Goal: Information Seeking & Learning: Learn about a topic

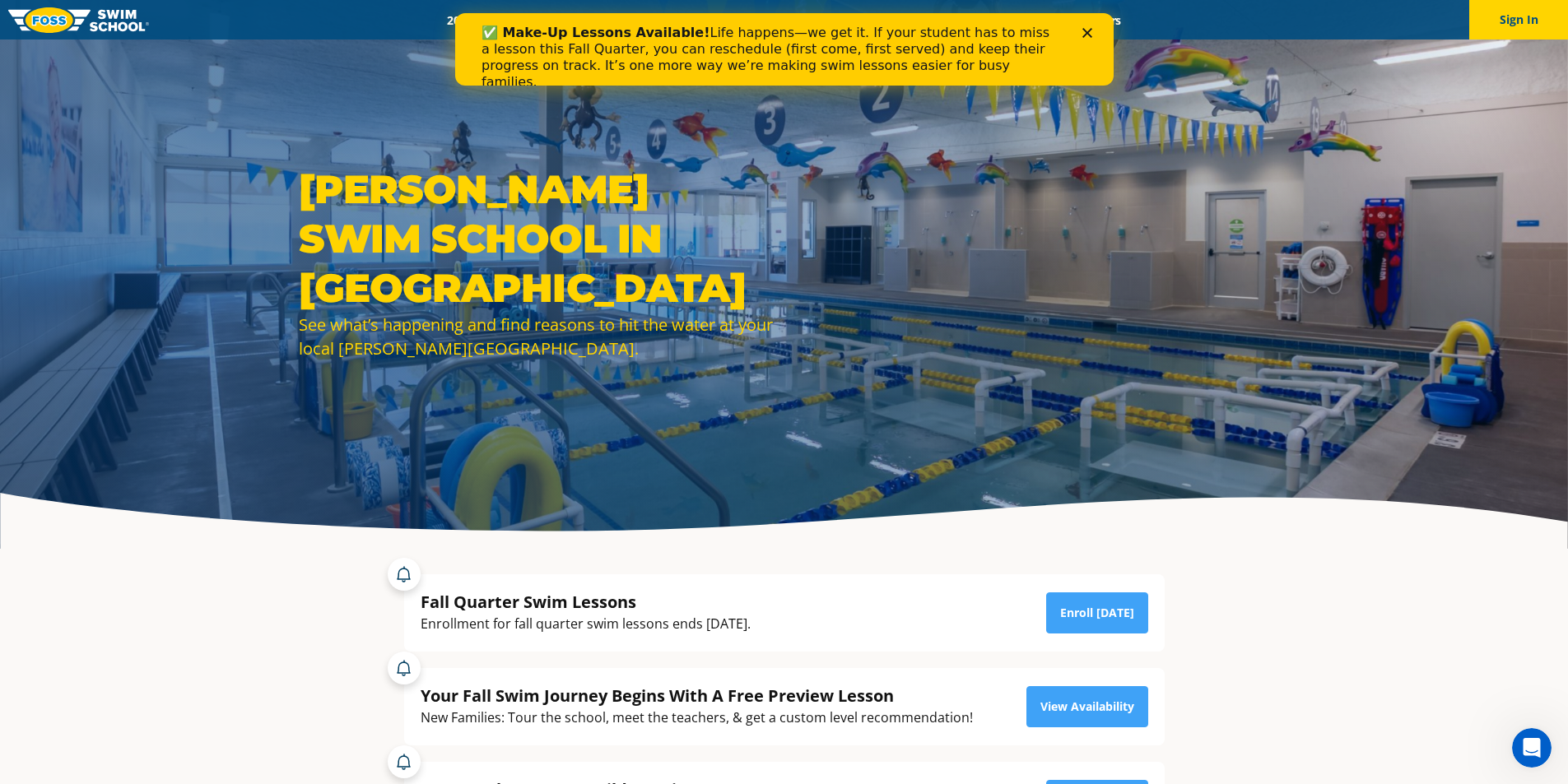
click at [1083, 33] on icon "Close" at bounding box center [1086, 33] width 10 height 10
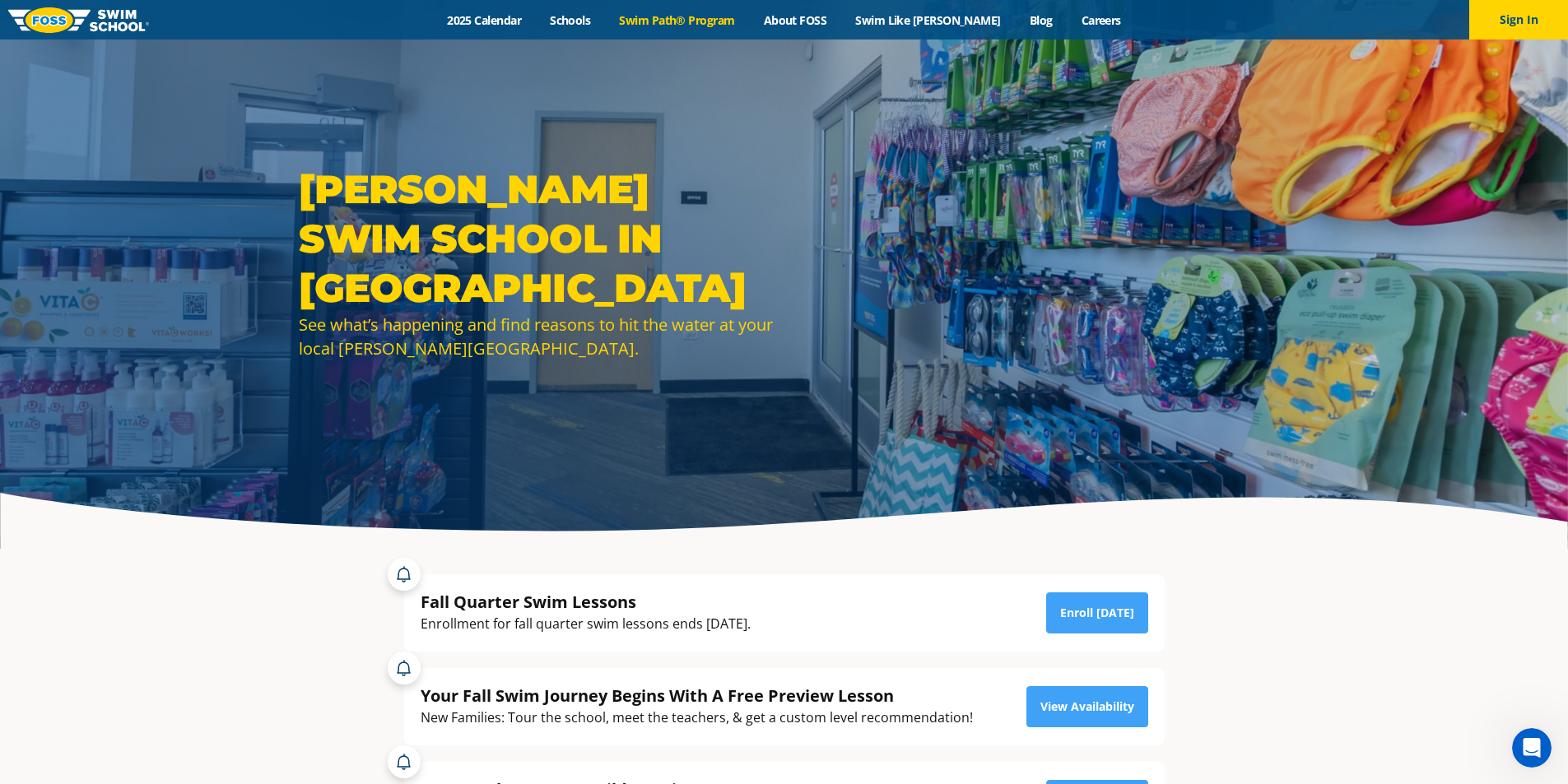
click at [678, 19] on link "Swim Path® Program" at bounding box center [676, 20] width 144 height 16
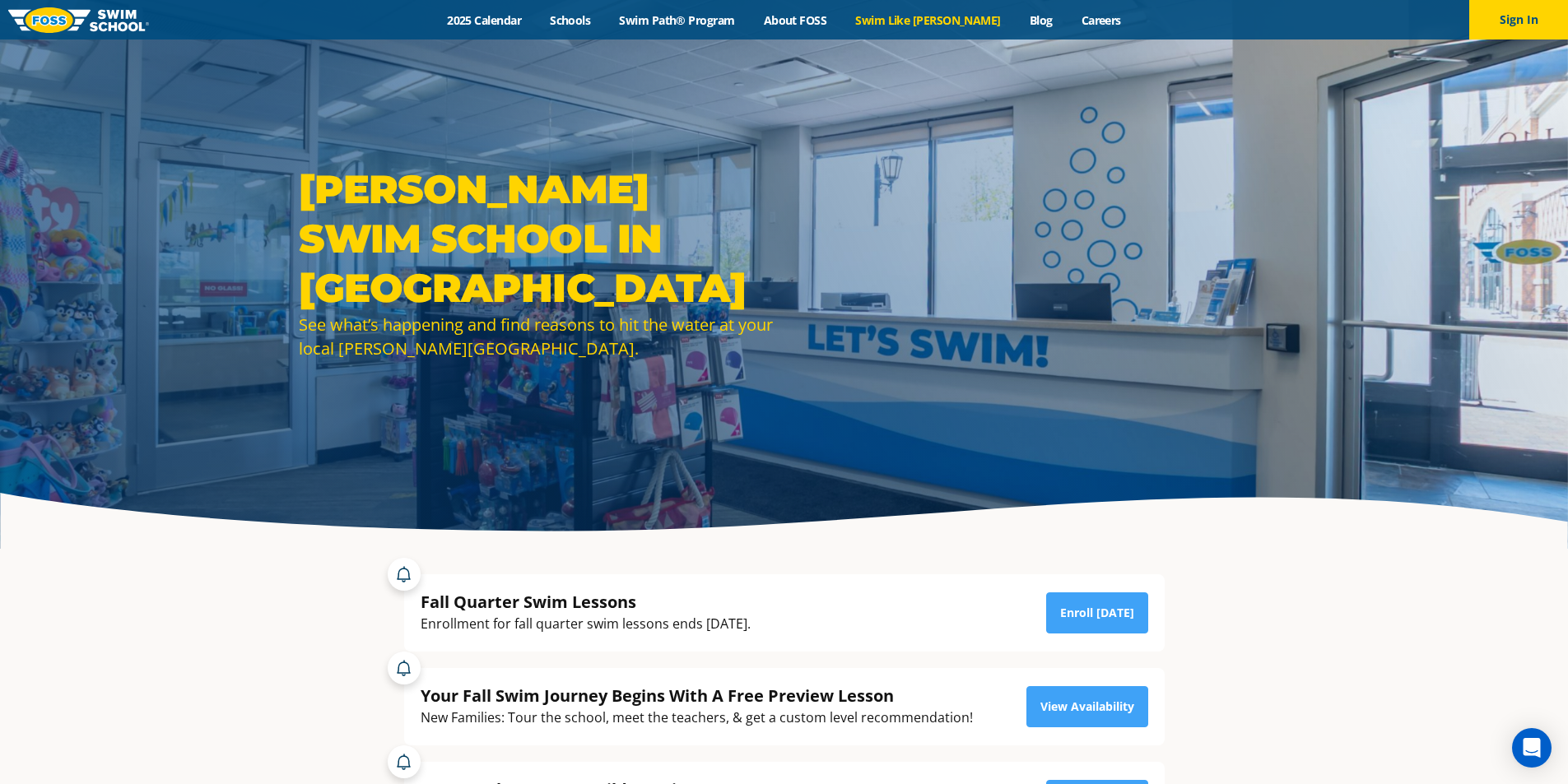
click at [917, 21] on link "Swim Like [PERSON_NAME]" at bounding box center [927, 20] width 174 height 16
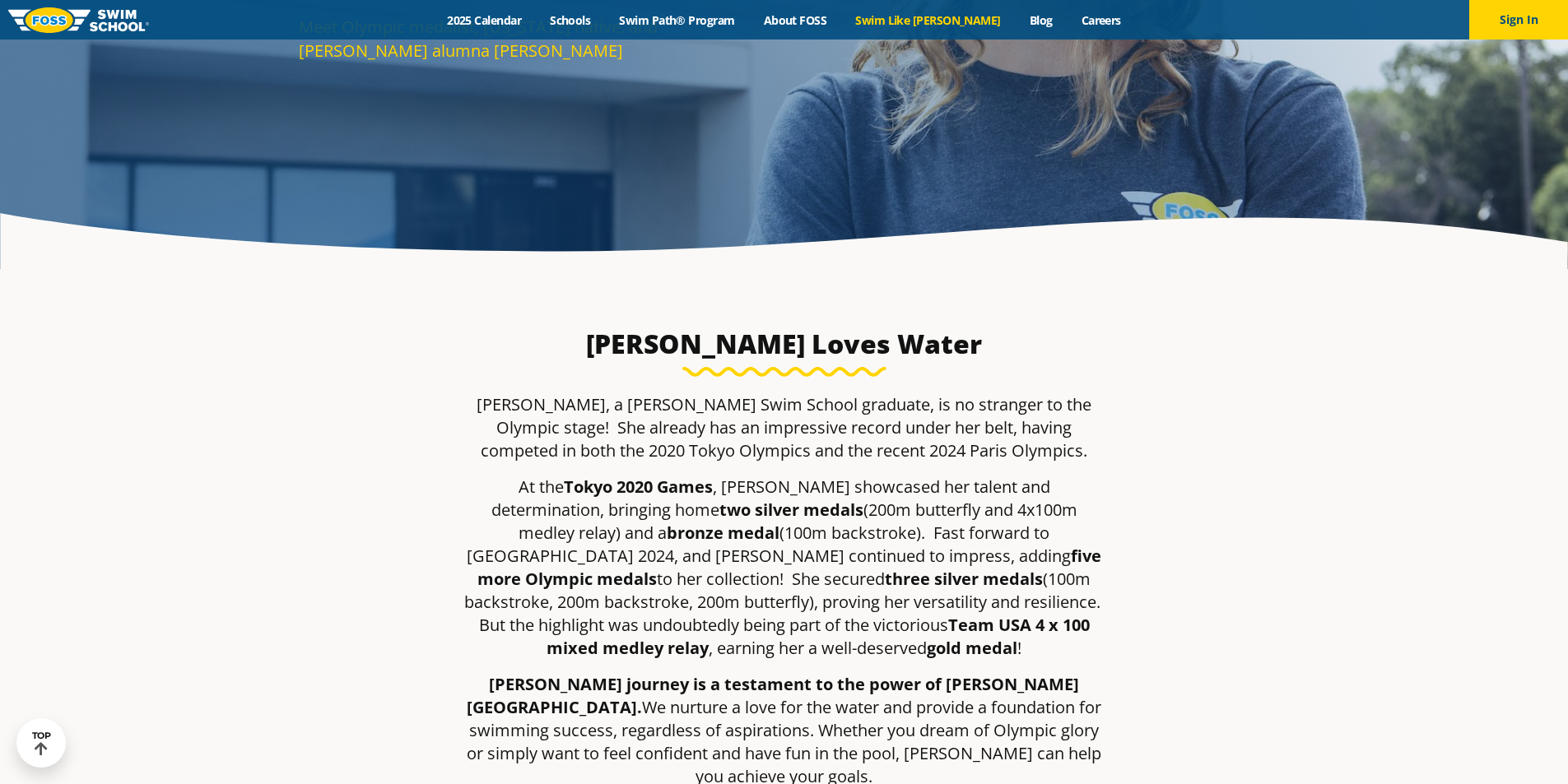
scroll to position [329, 0]
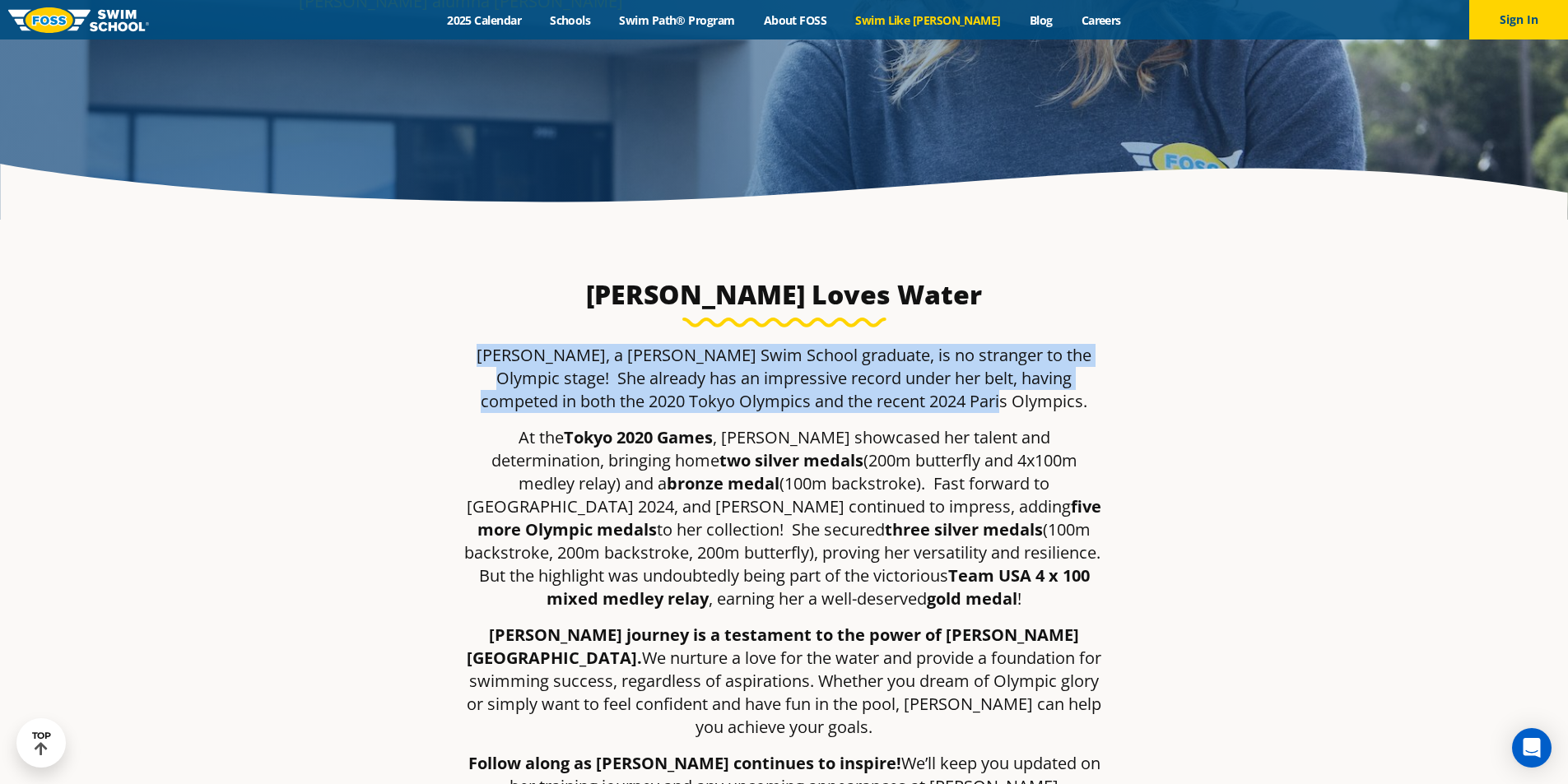
drag, startPoint x: 481, startPoint y: 352, endPoint x: 1042, endPoint y: 403, distance: 563.3
click at [1042, 403] on p "Regan Smith, a Foss Swim School graduate, is no stranger to the Olympic stage! …" at bounding box center [784, 378] width 642 height 69
click at [1029, 401] on p "Regan Smith, a Foss Swim School graduate, is no stranger to the Olympic stage! …" at bounding box center [784, 378] width 642 height 69
drag, startPoint x: 1012, startPoint y: 400, endPoint x: 458, endPoint y: 350, distance: 556.3
click at [458, 350] on div "Regan Smith, a Foss Swim School graduate, is no stranger to the Olympic stage! …" at bounding box center [784, 589] width 776 height 490
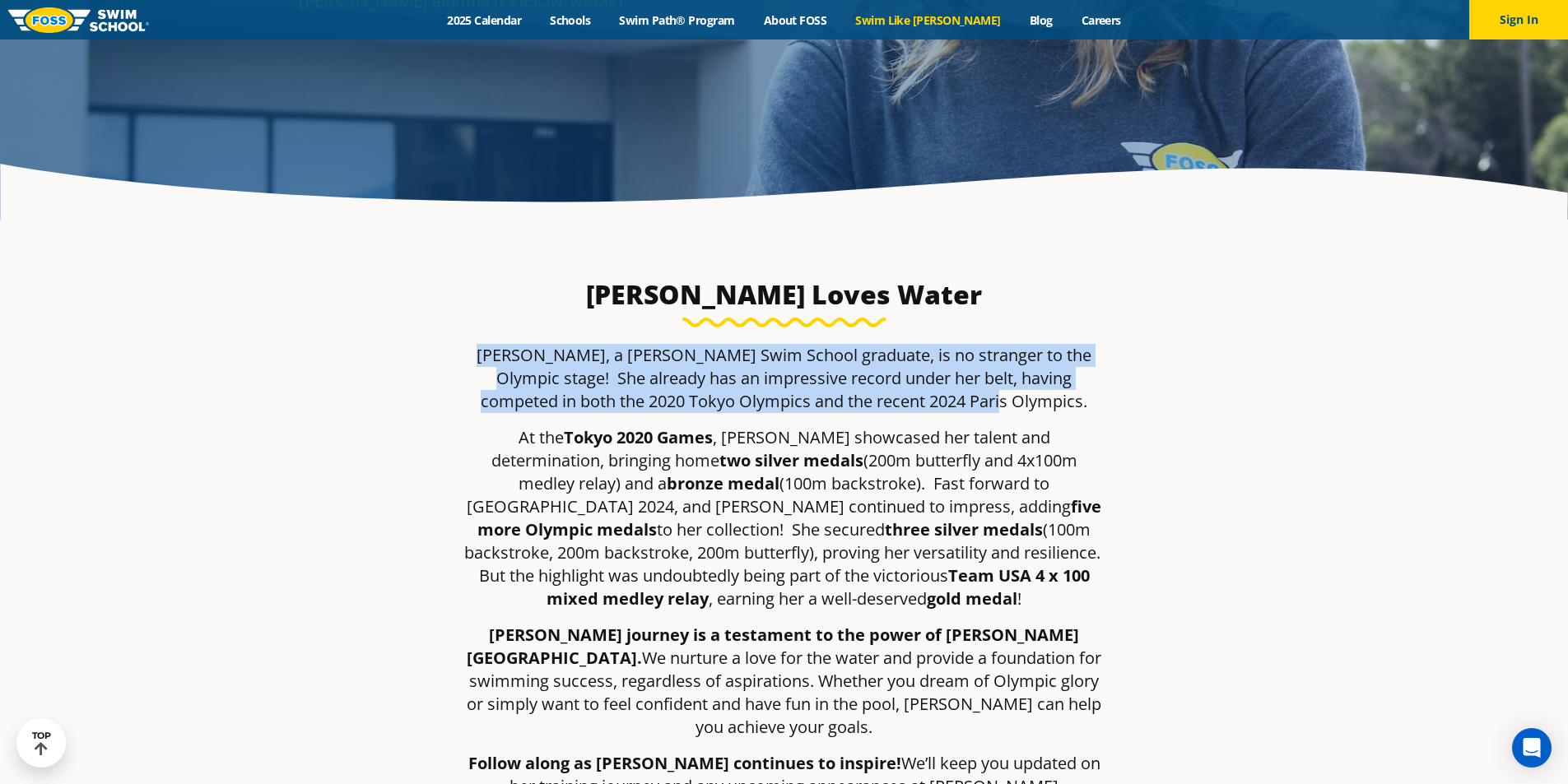
click at [1034, 397] on p "Regan Smith, a Foss Swim School graduate, is no stranger to the Olympic stage! …" at bounding box center [784, 378] width 642 height 69
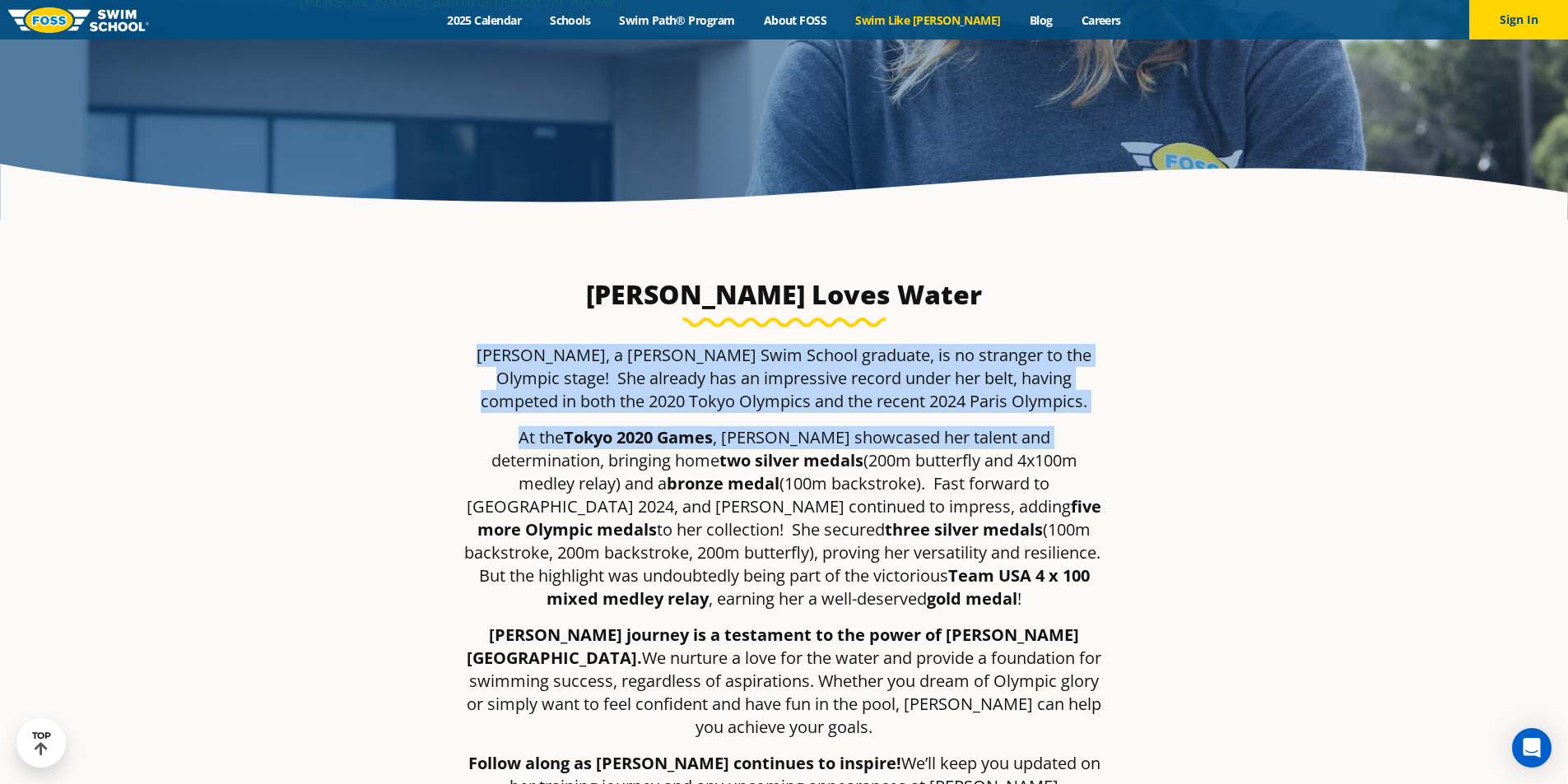
drag, startPoint x: 477, startPoint y: 355, endPoint x: 1029, endPoint y: 414, distance: 555.1
click at [1029, 414] on div "Regan Smith, a Foss Swim School graduate, is no stranger to the Olympic stage! …" at bounding box center [784, 582] width 642 height 477
click at [1079, 400] on p "Regan Smith, a Foss Swim School graduate, is no stranger to the Olympic stage! …" at bounding box center [784, 378] width 642 height 69
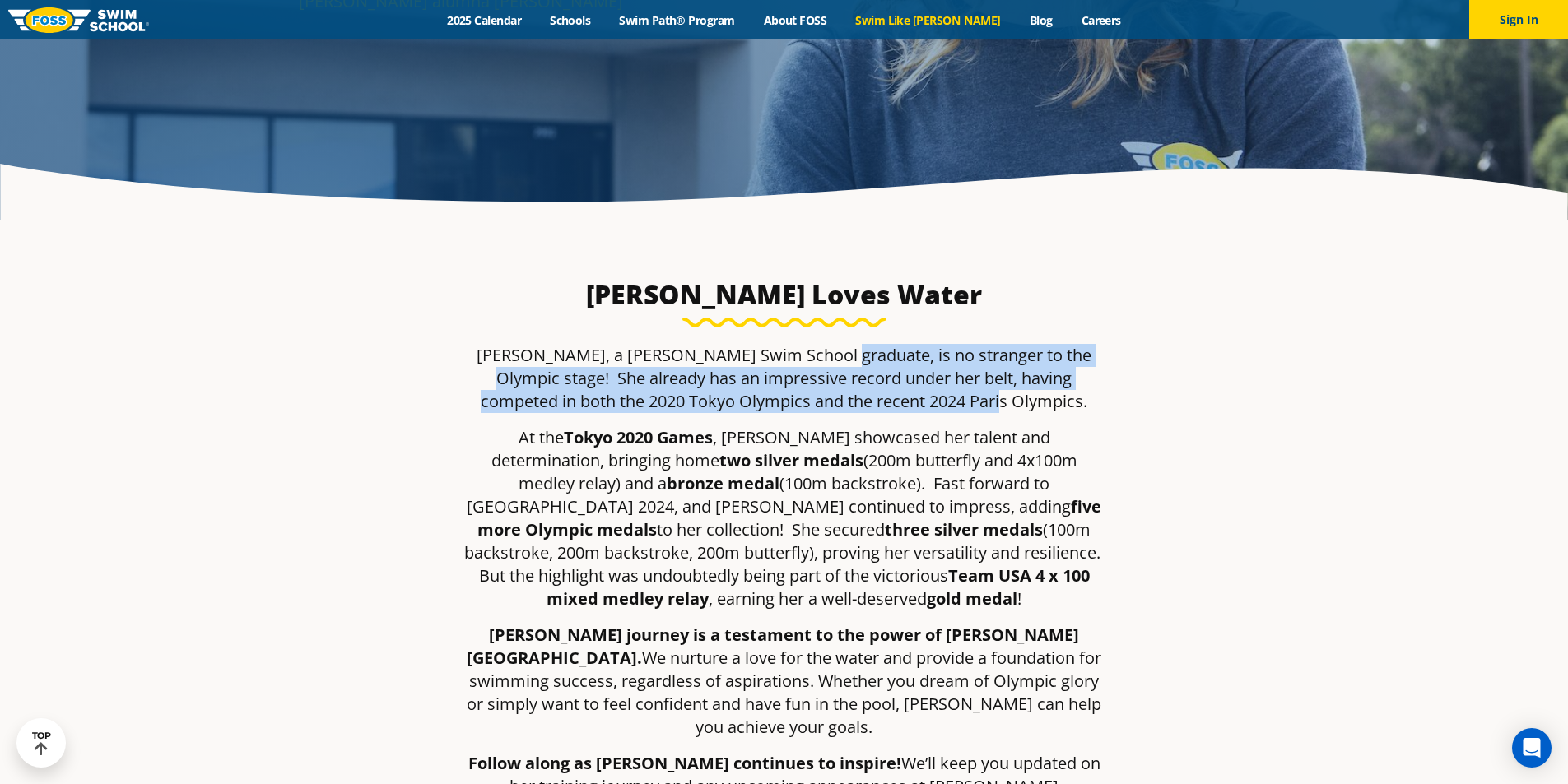
drag, startPoint x: 1025, startPoint y: 400, endPoint x: 937, endPoint y: 371, distance: 92.7
click at [820, 359] on p "Regan Smith, a Foss Swim School graduate, is no stranger to the Olympic stage! …" at bounding box center [784, 378] width 642 height 69
click at [1050, 395] on p "Regan Smith, a Foss Swim School graduate, is no stranger to the Olympic stage! …" at bounding box center [784, 378] width 642 height 69
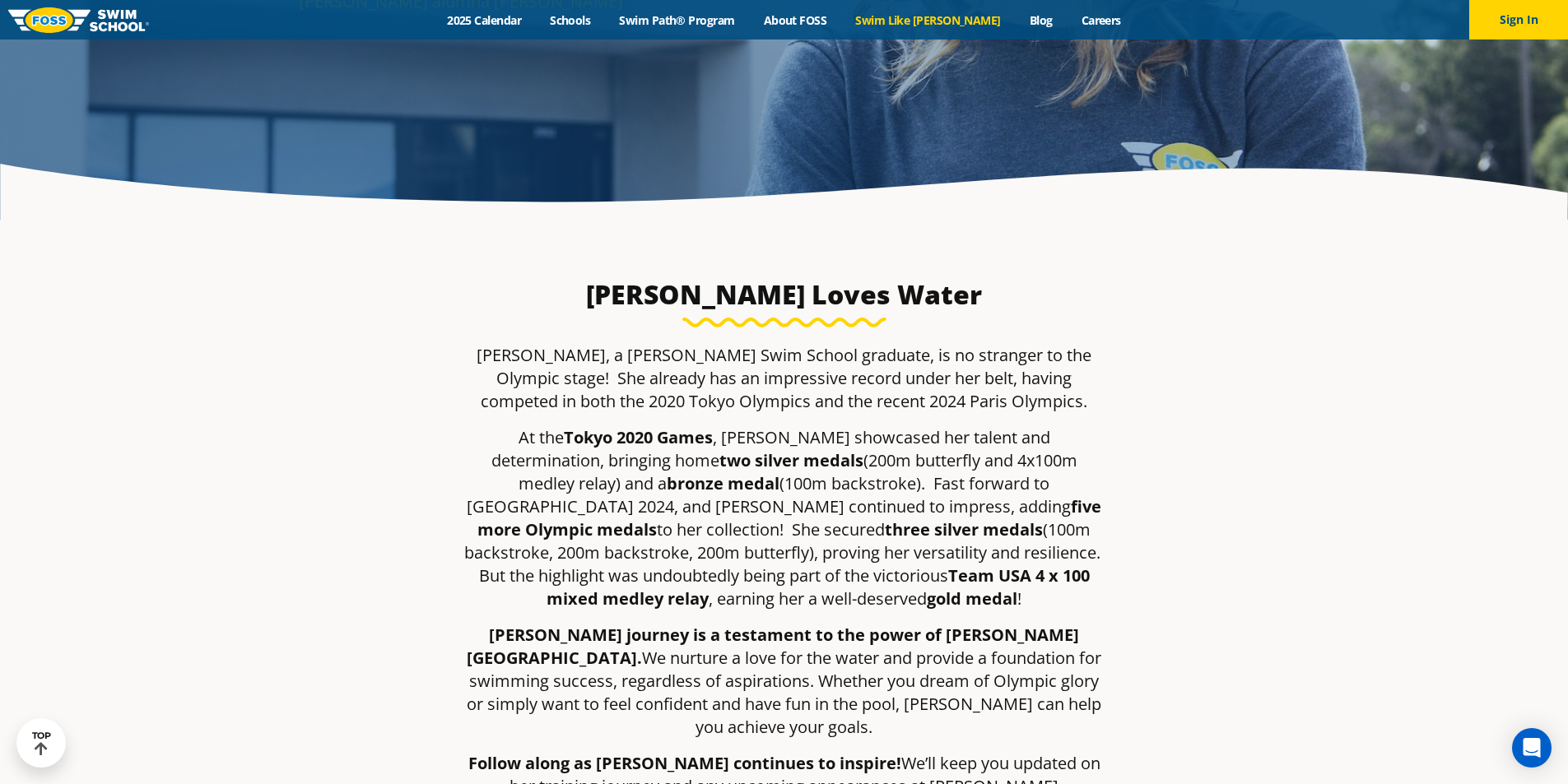
click at [1026, 467] on p "At the Tokyo 2020 Games , Regan showcased her talent and determination, bringin…" at bounding box center [784, 518] width 642 height 184
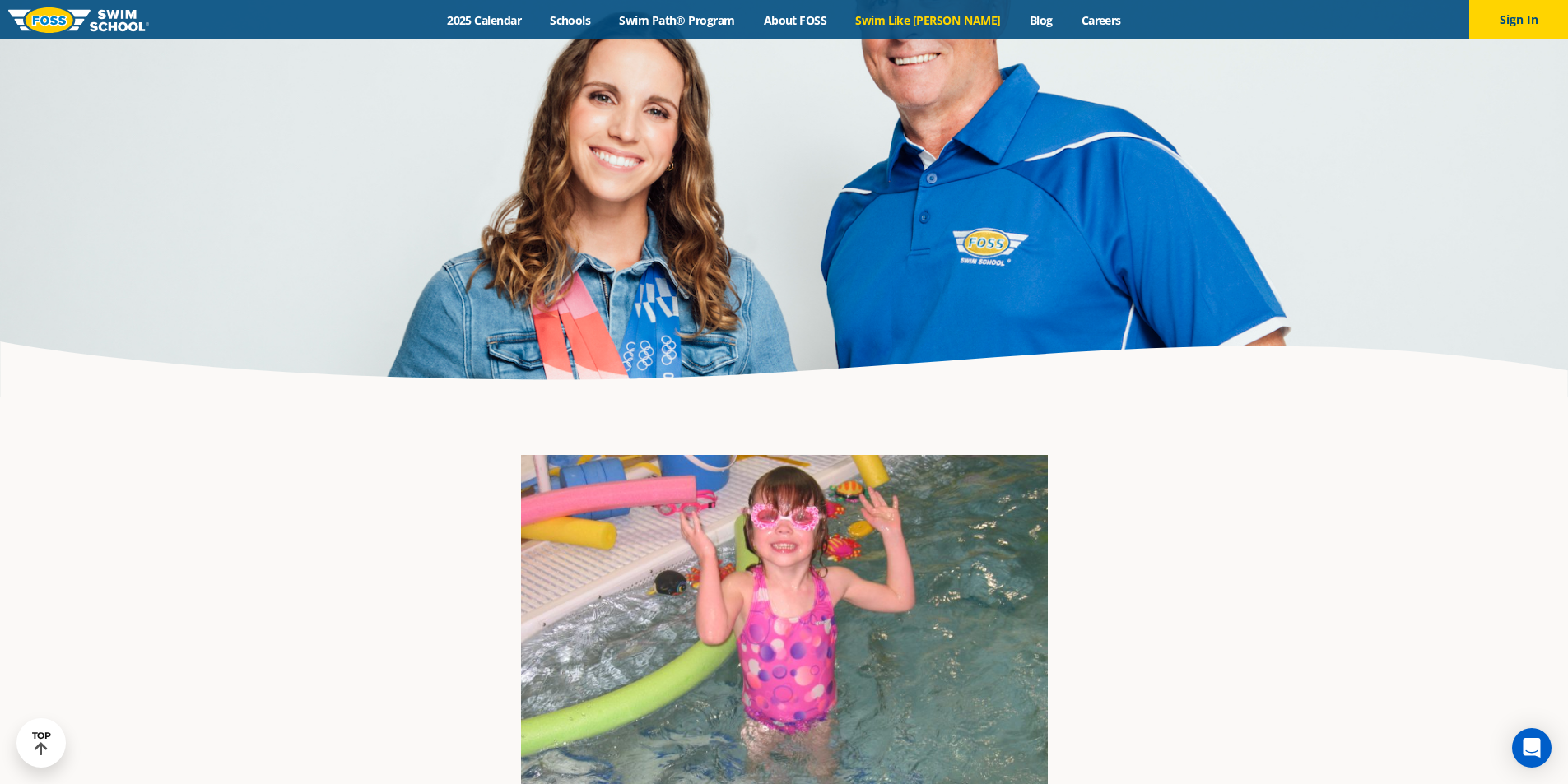
scroll to position [1481, 0]
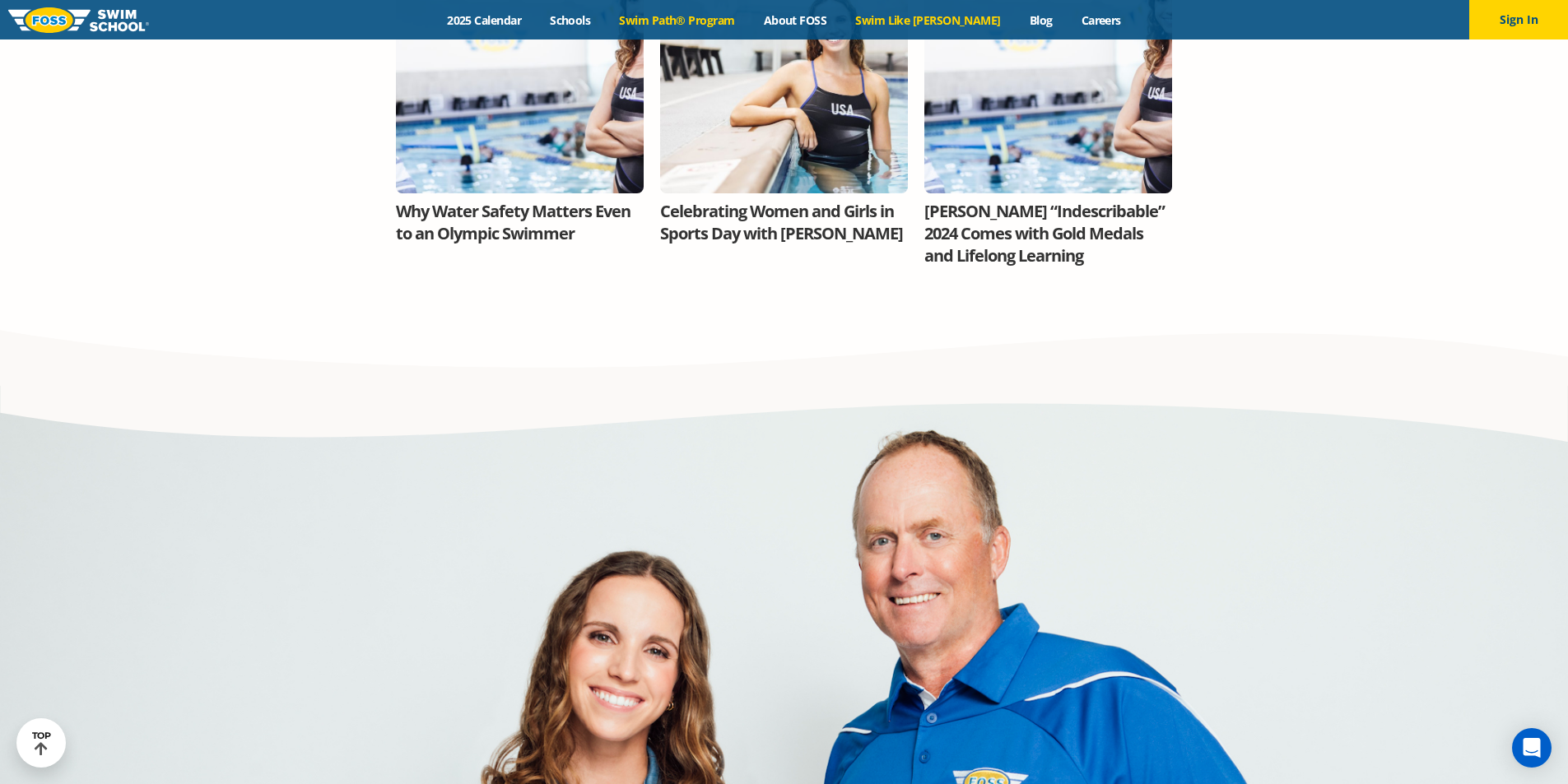
click at [674, 23] on link "Swim Path® Program" at bounding box center [676, 20] width 144 height 16
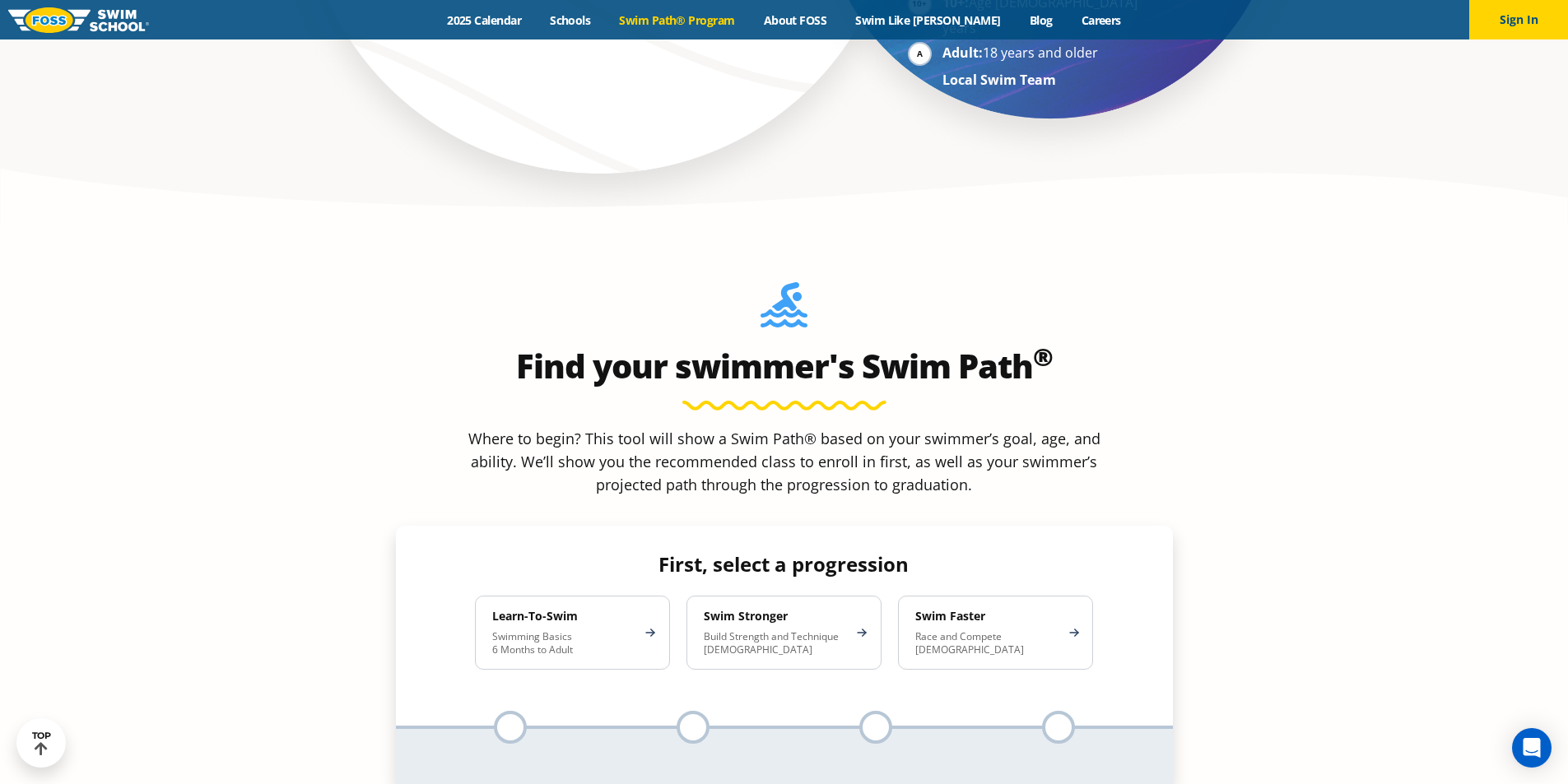
scroll to position [1399, 0]
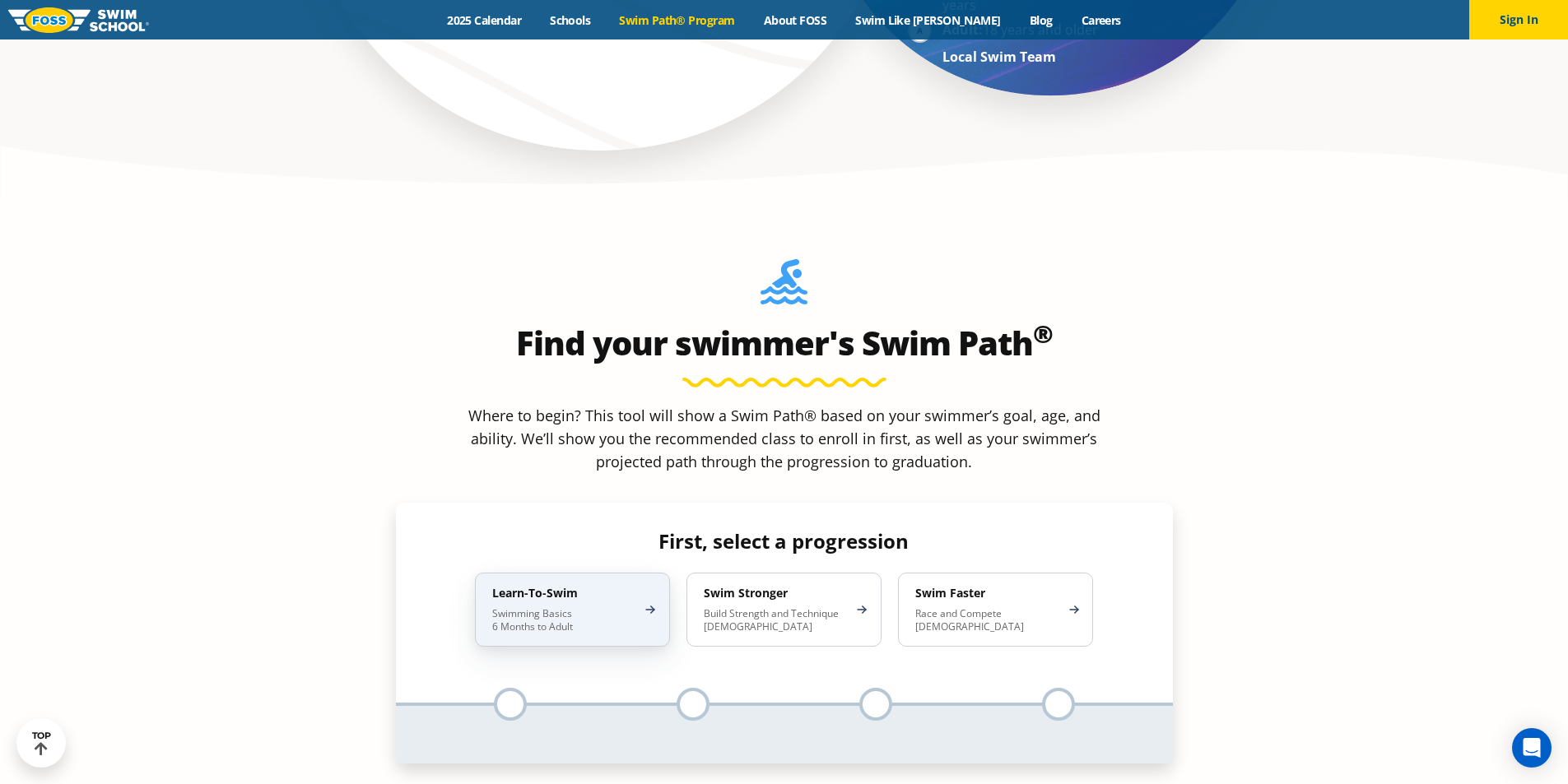
click at [551, 573] on div "Learn-To-Swim Swimming Basics 6 Months to Adult" at bounding box center [572, 610] width 195 height 74
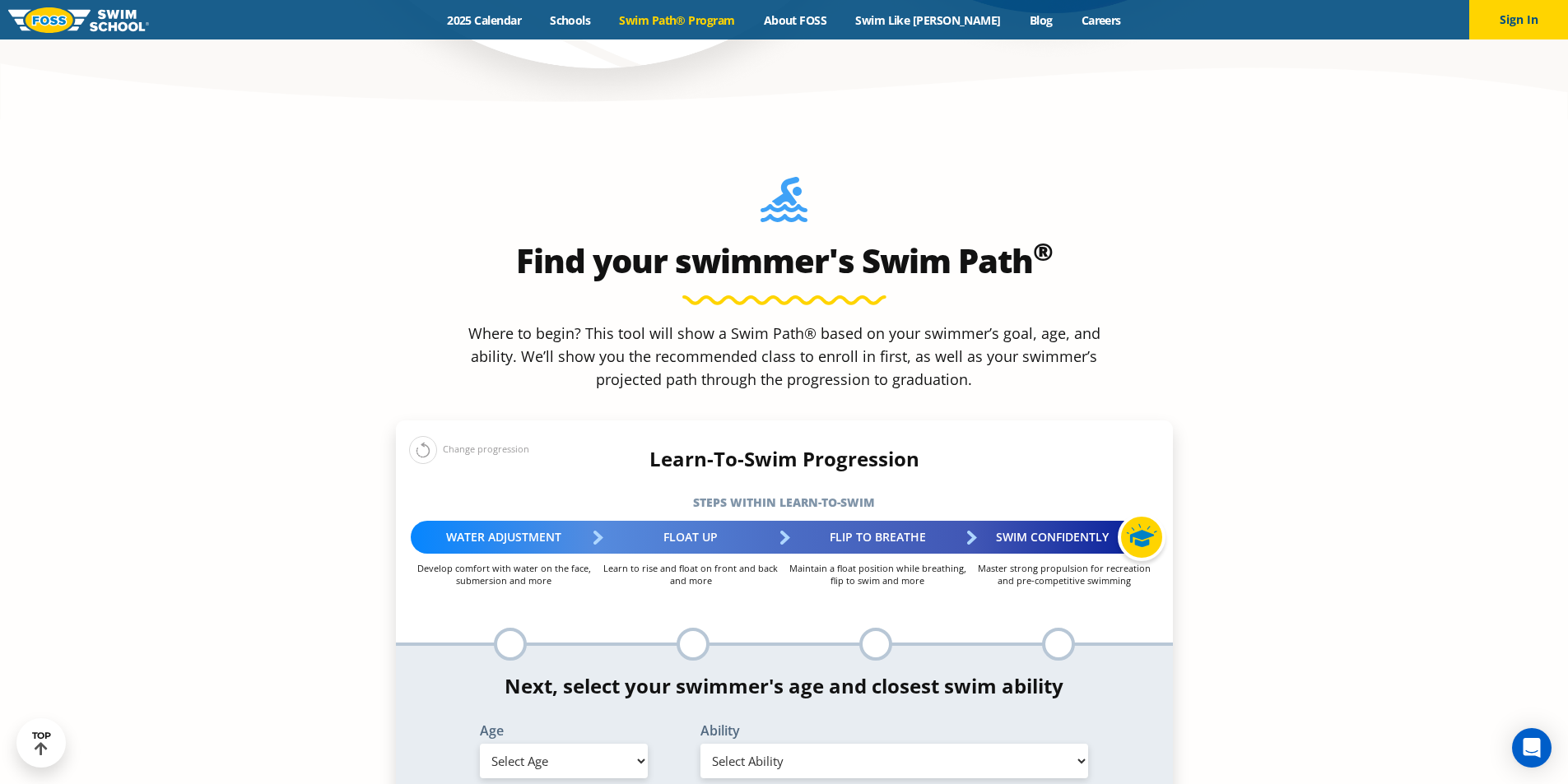
scroll to position [1564, 0]
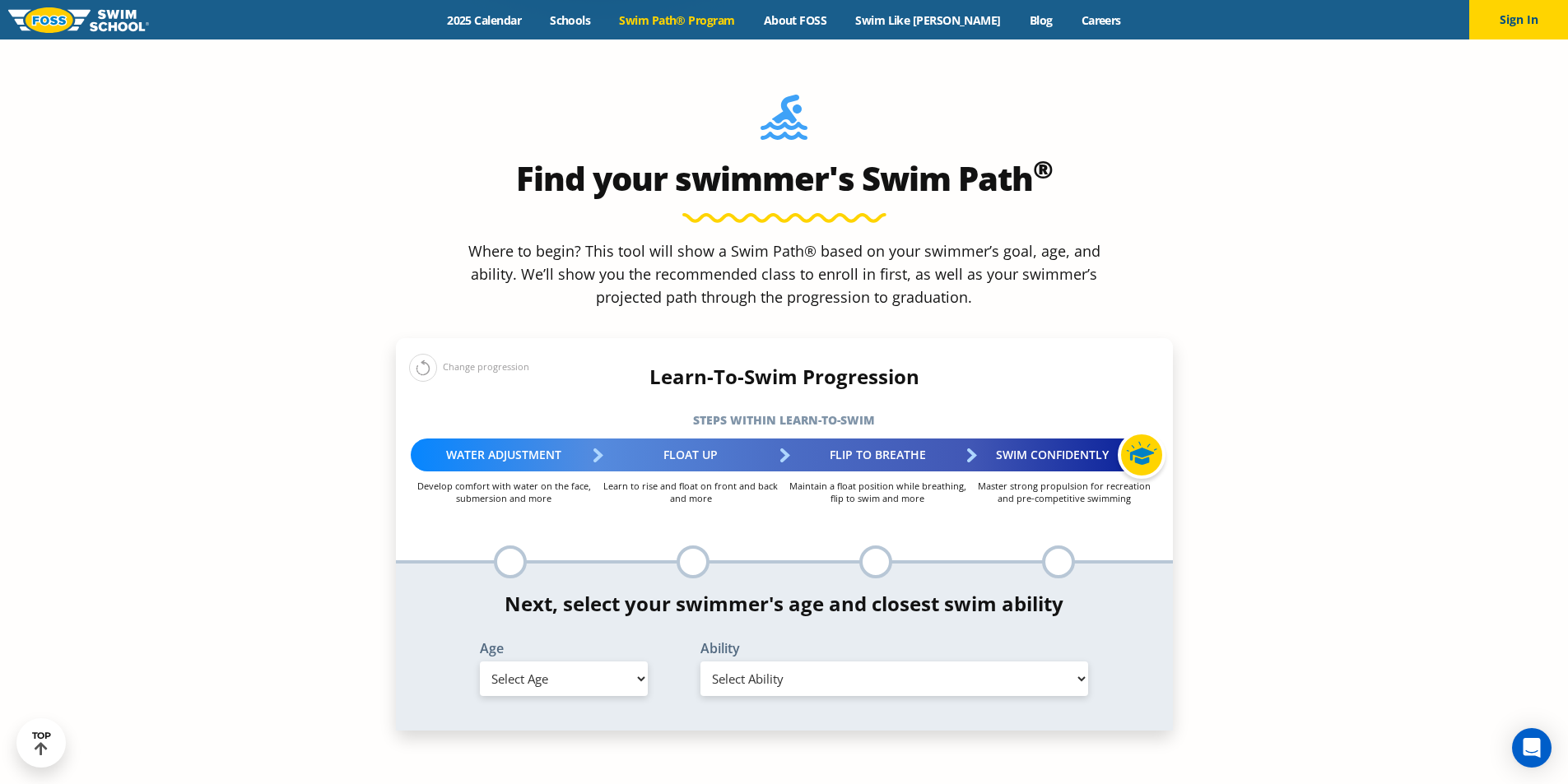
click at [589, 661] on select "Select Age 6 months - 1 year 1 year 2 years 3 years 4 years 5 years 6 years 7 y…" at bounding box center [563, 678] width 168 height 34
select select "adult-18-years-"
click at [480, 661] on select "Select Age 6 months - 1 year 1 year 2 years 3 years 4 years 5 years 6 years 7 y…" at bounding box center [563, 678] width 168 height 34
click at [853, 661] on select "Select Ability First in-water experience When in the water reliant on a life ja…" at bounding box center [895, 678] width 389 height 34
select select "adult-18-years--when-in-the-water-reliant-on-a-life-jacket-or-floatation-device"
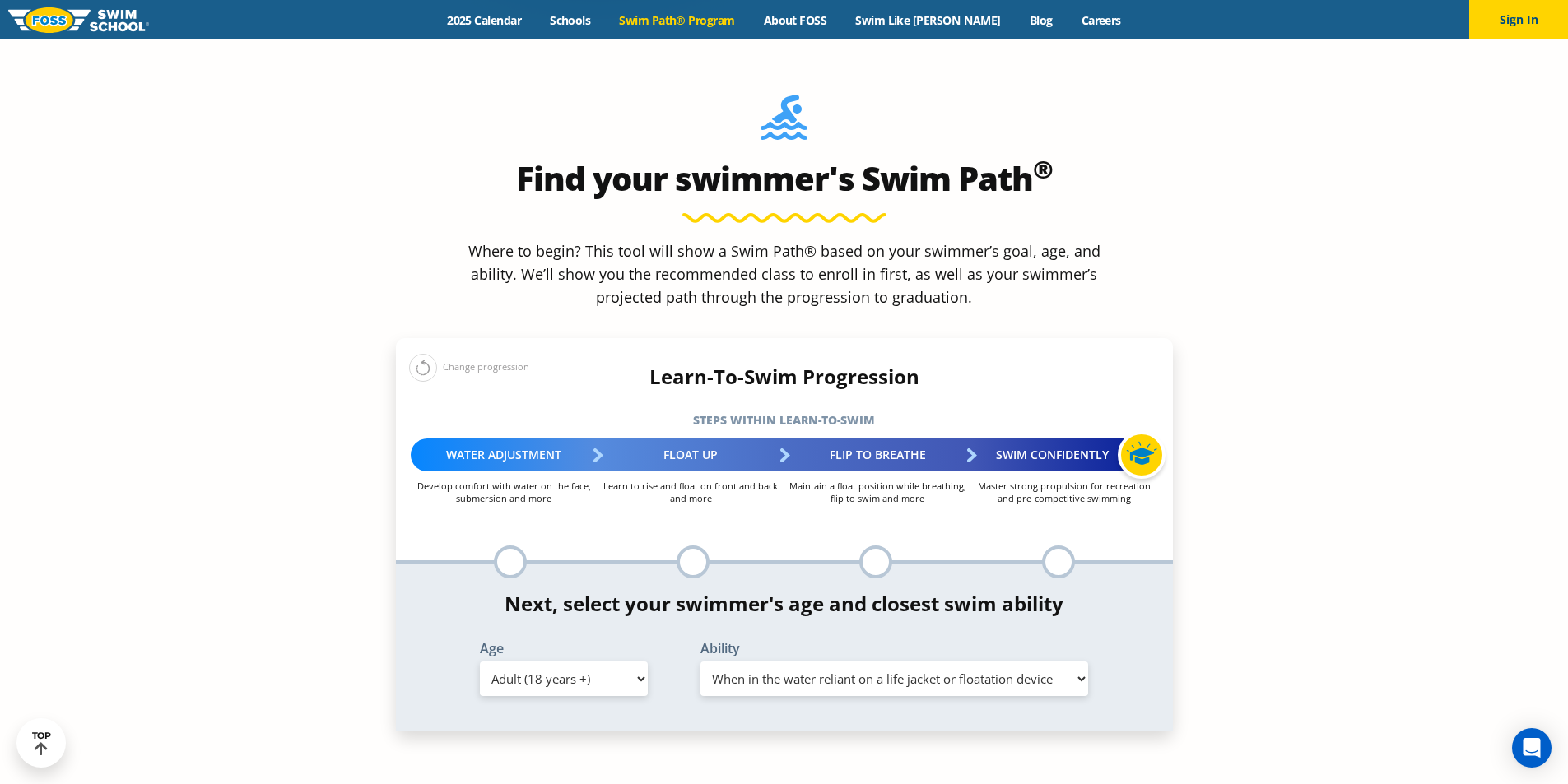
click at [701, 661] on select "Select Ability First in-water experience When in the water reliant on a life ja…" at bounding box center [895, 678] width 389 height 34
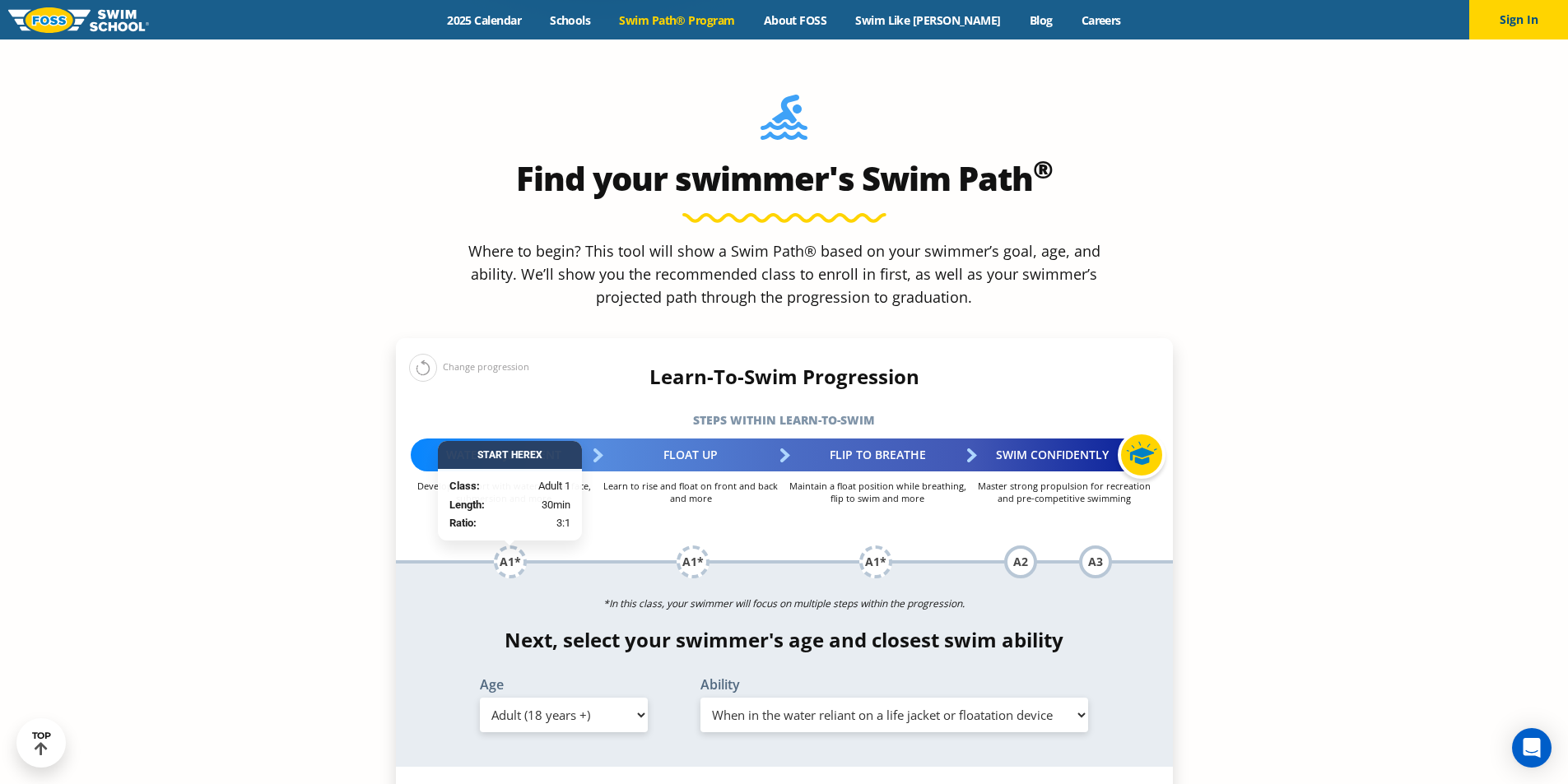
scroll to position [1646, 0]
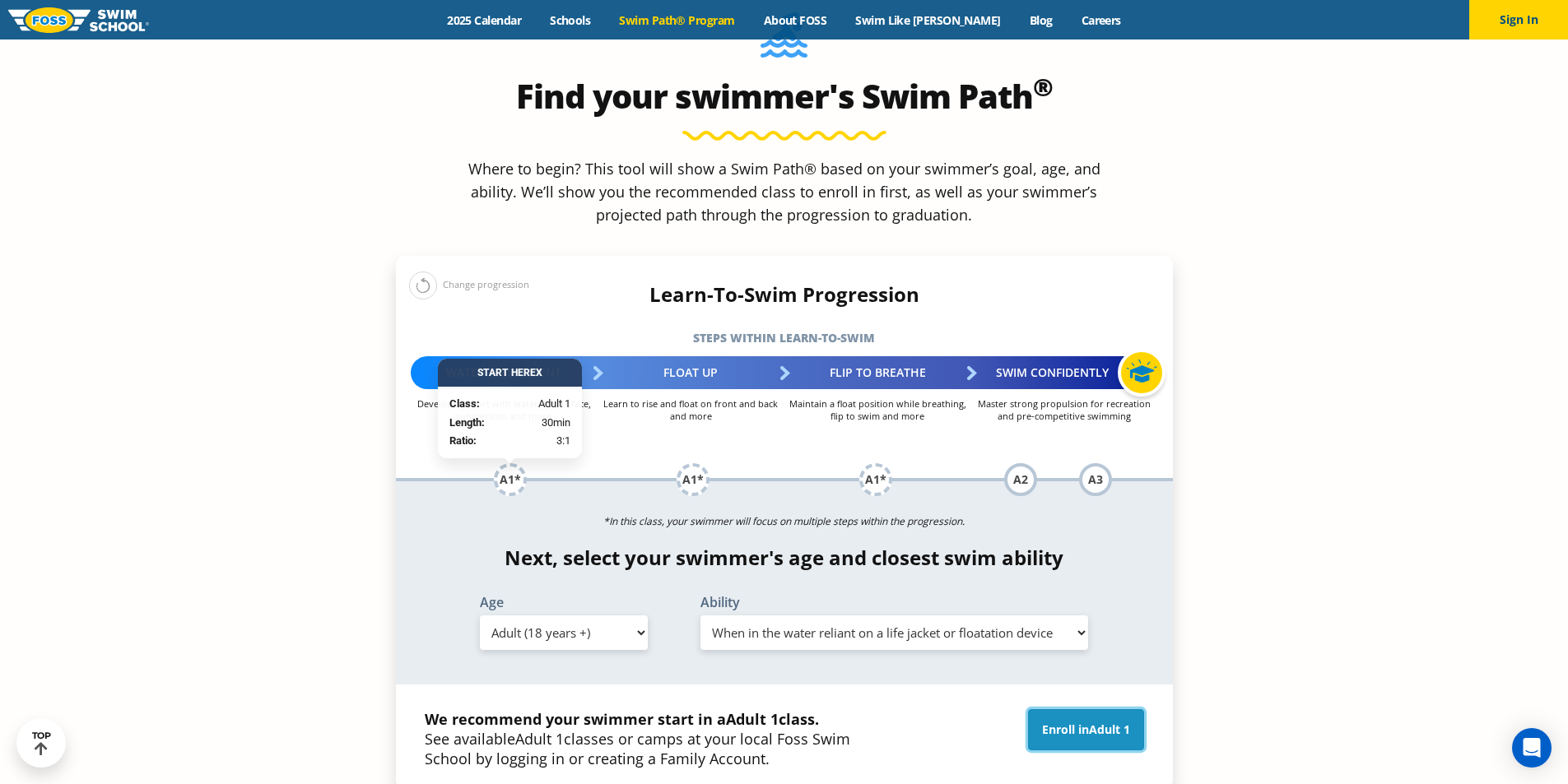
click at [1084, 709] on link "Enroll in Adult 1" at bounding box center [1085, 729] width 116 height 41
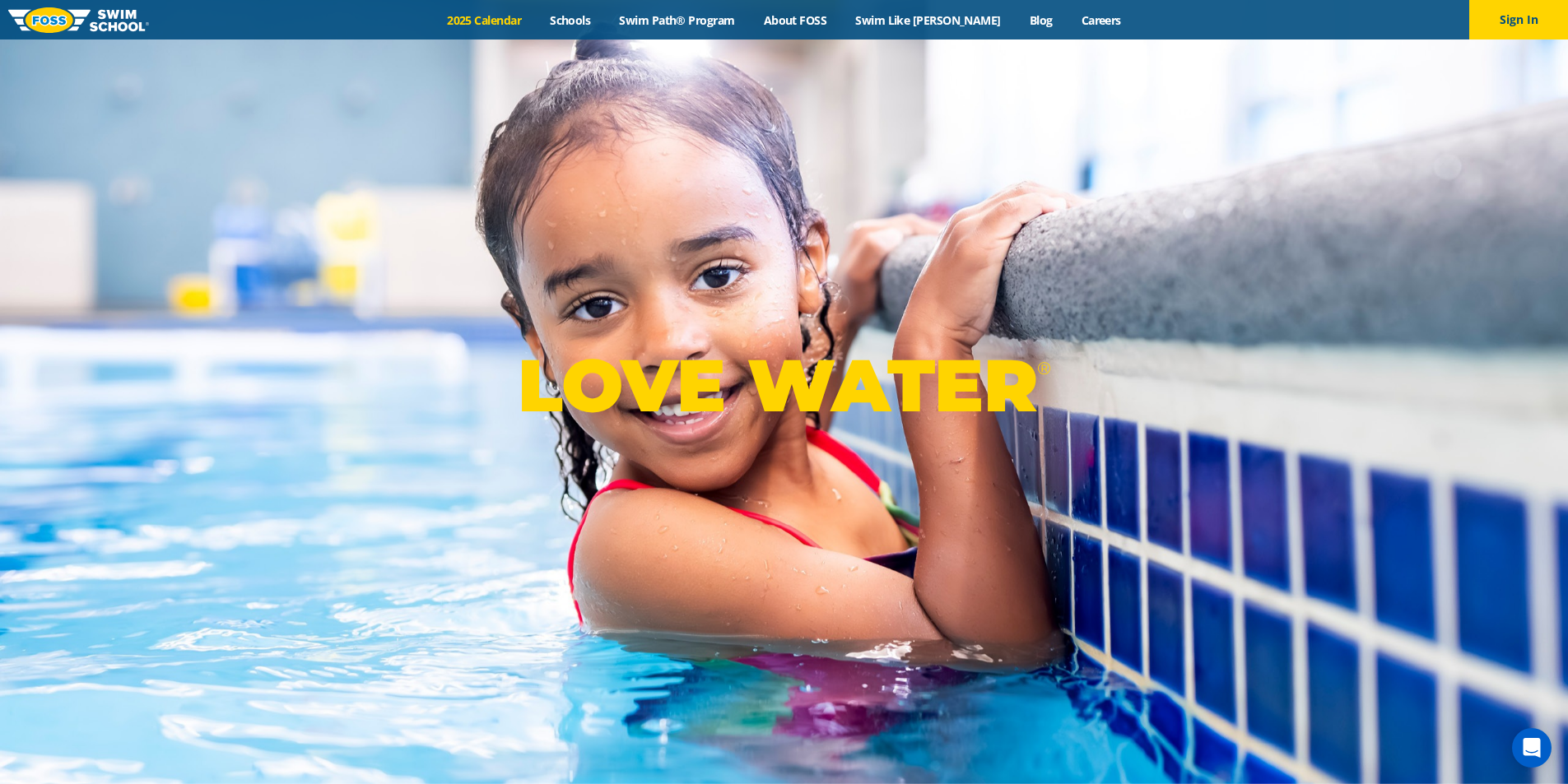
click at [525, 20] on link "2025 Calendar" at bounding box center [484, 20] width 103 height 16
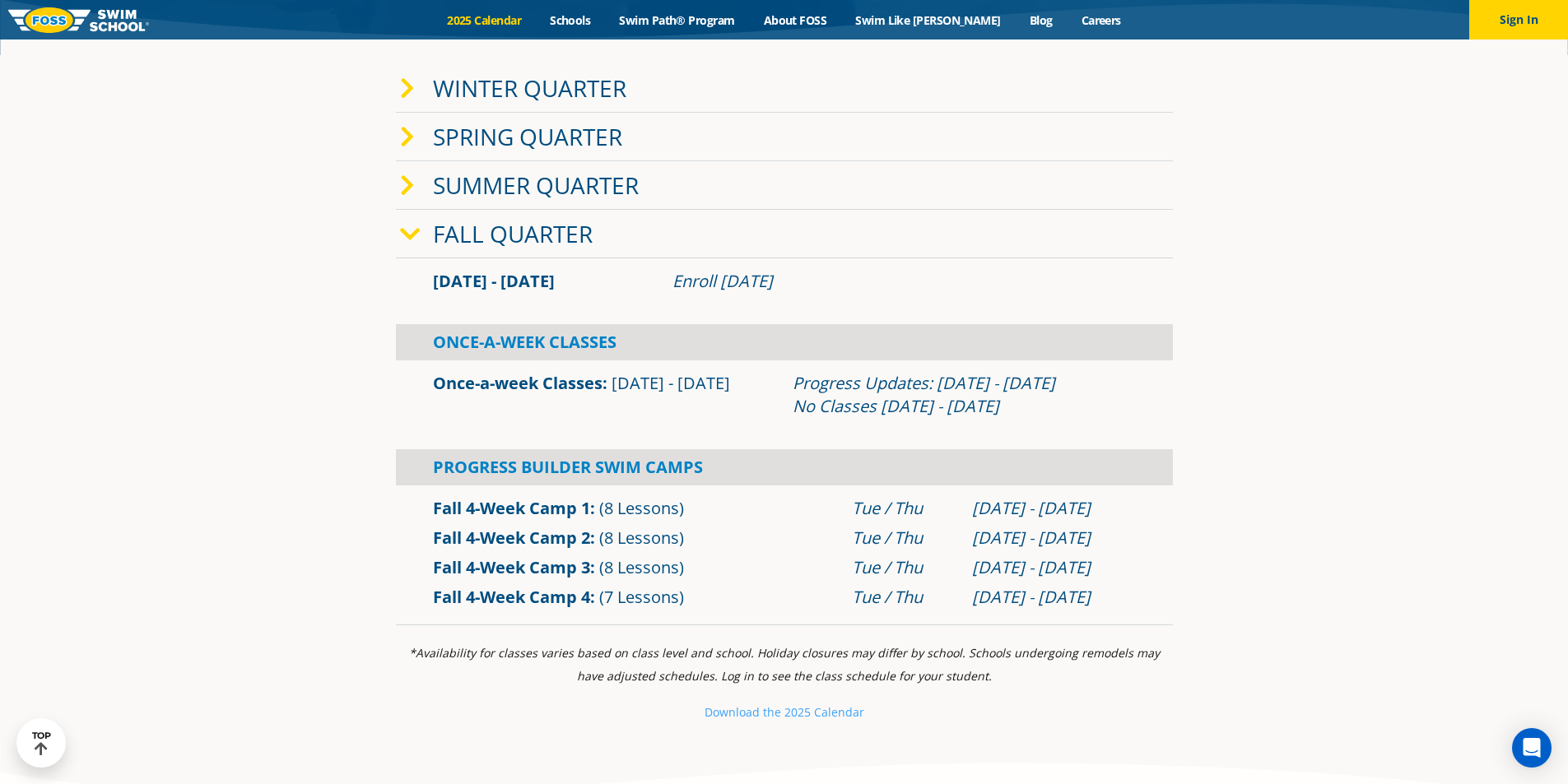
scroll to position [411, 0]
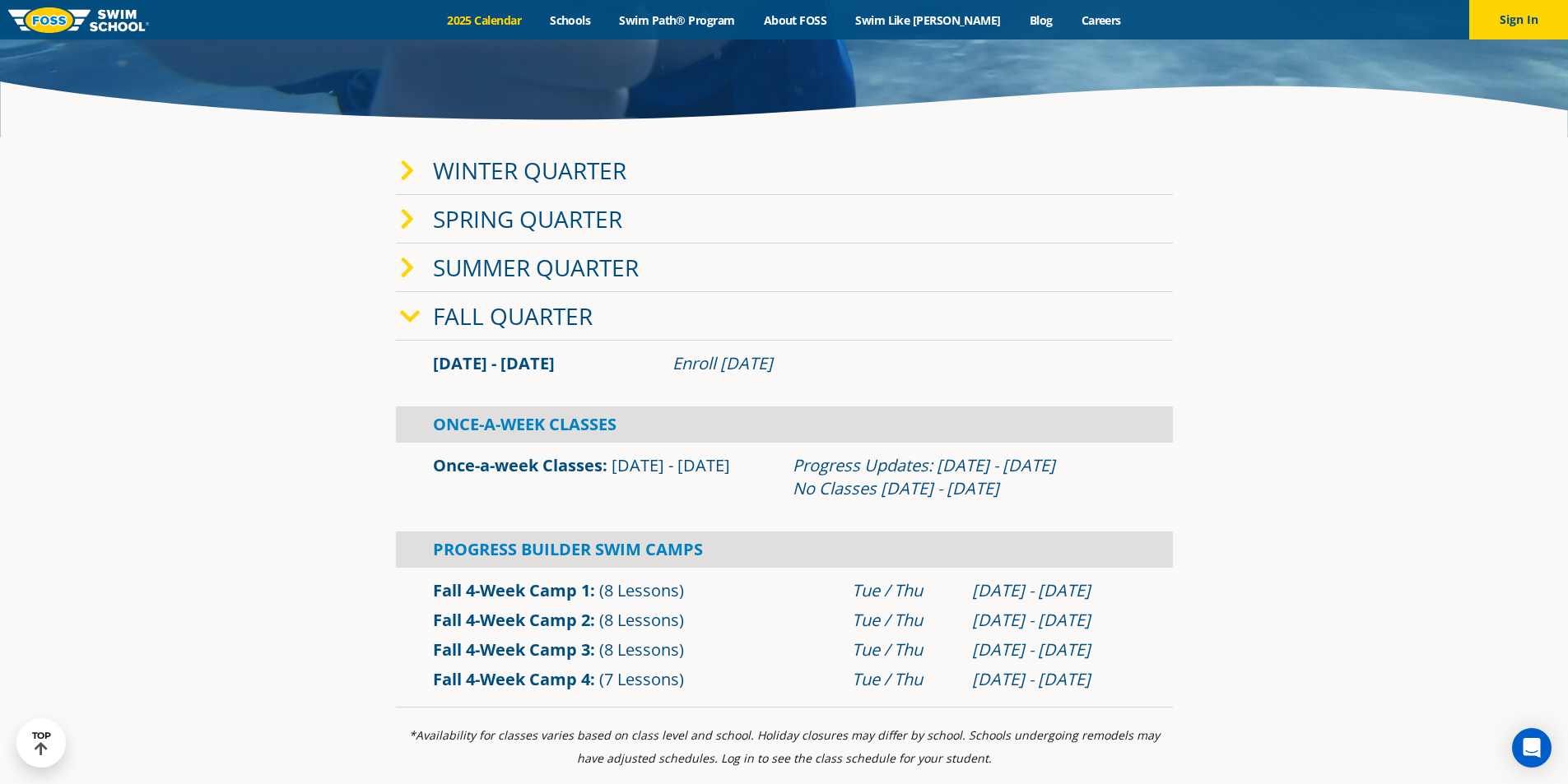
click at [408, 319] on icon at bounding box center [410, 317] width 21 height 23
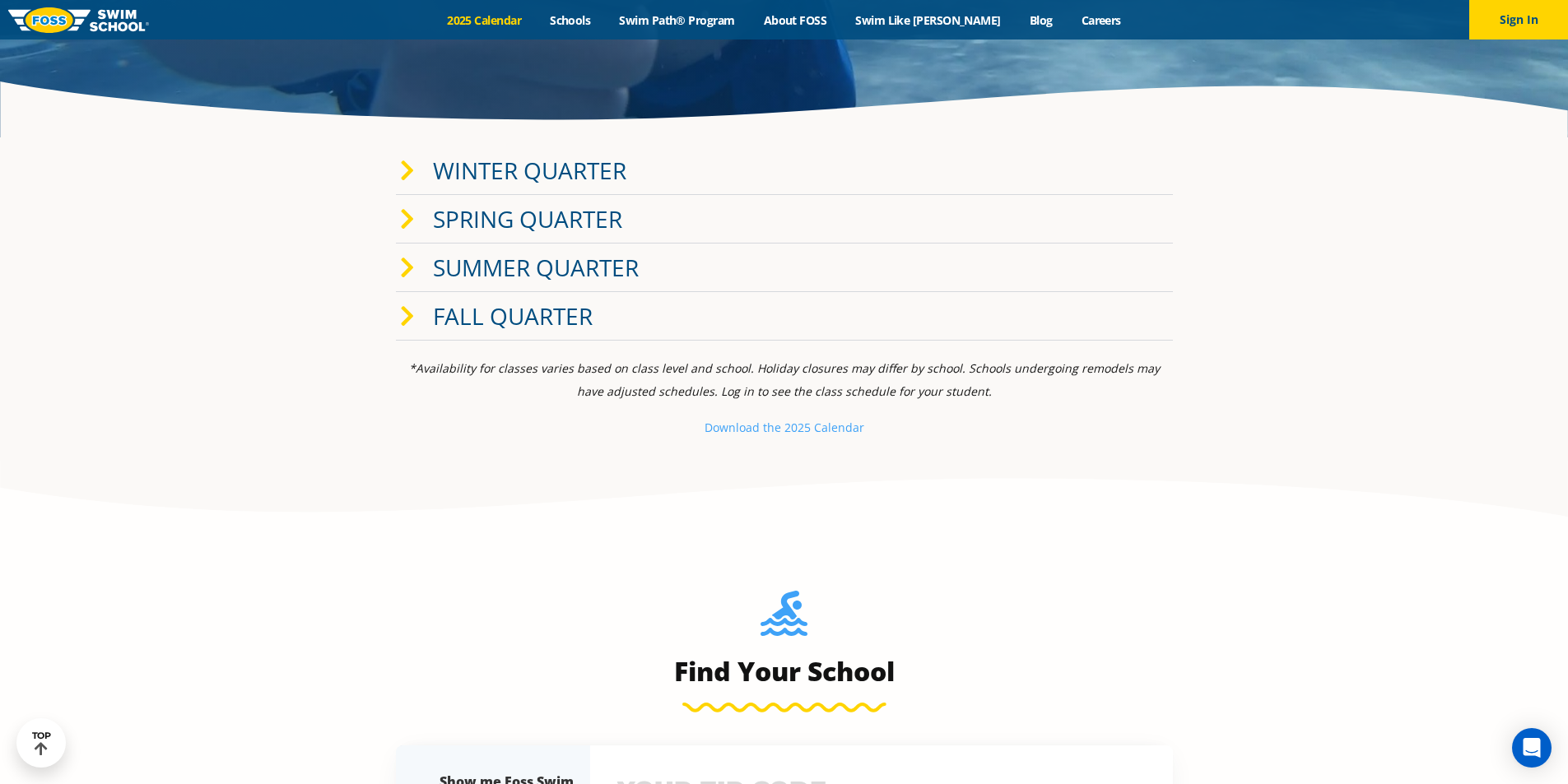
click at [408, 319] on icon at bounding box center [408, 317] width 15 height 23
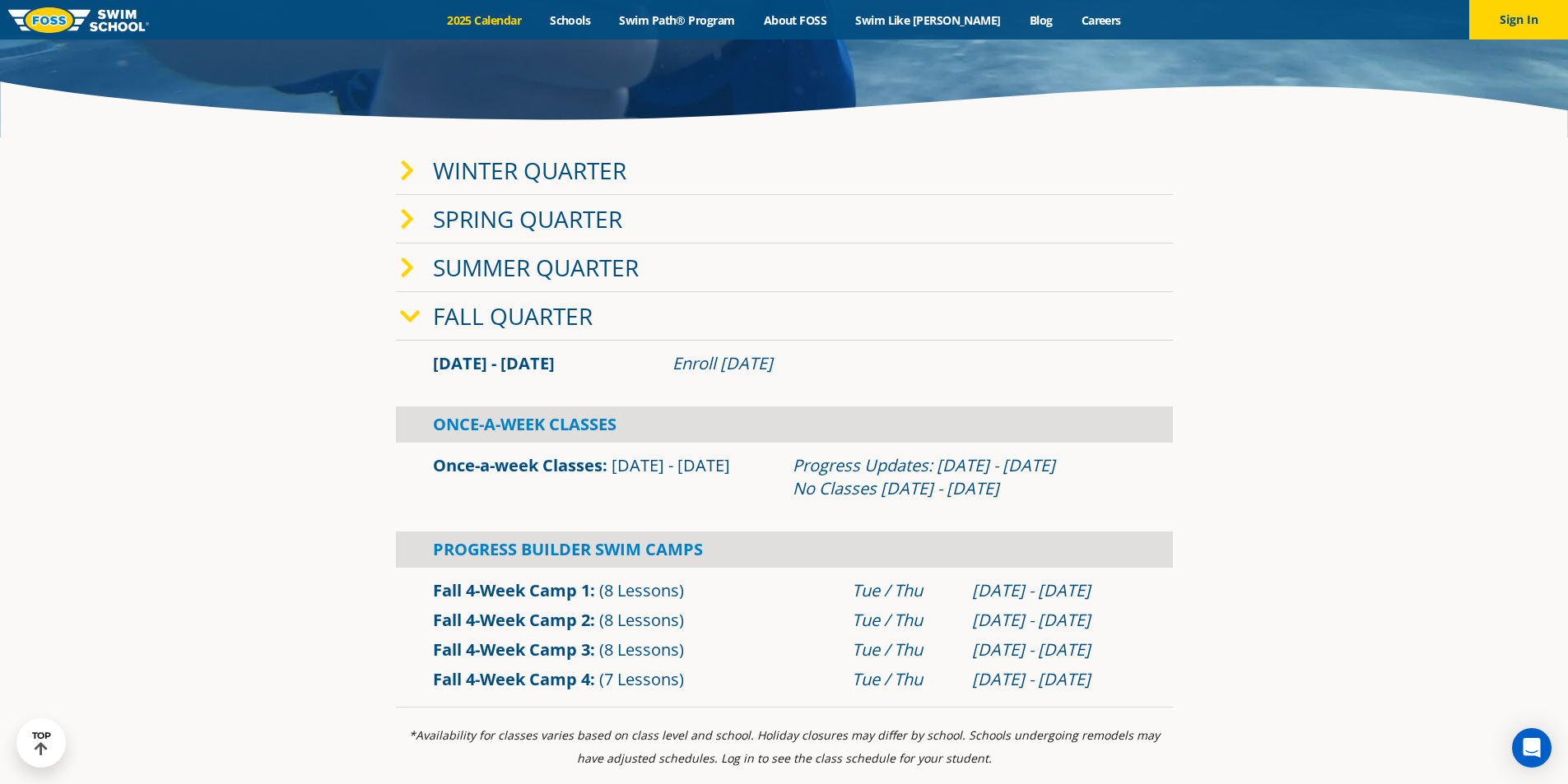
click at [521, 360] on span "Sep 2 - Dec 22" at bounding box center [494, 363] width 122 height 23
click at [541, 359] on span "Sep 2 - Dec 22" at bounding box center [494, 363] width 122 height 23
drag, startPoint x: 491, startPoint y: 363, endPoint x: 559, endPoint y: 369, distance: 68.3
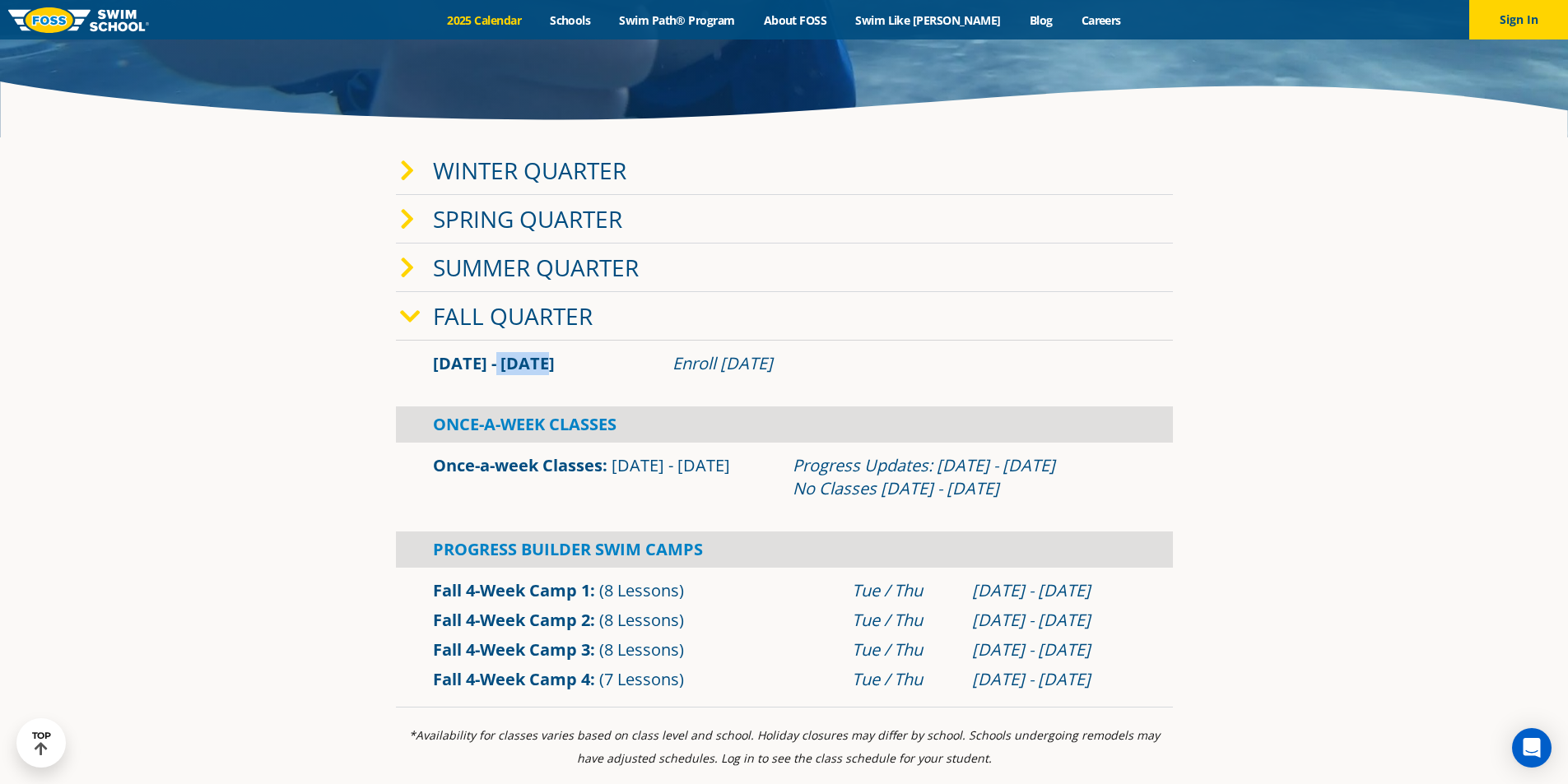
click at [559, 369] on div "Sep 2 - Dec 22" at bounding box center [544, 364] width 239 height 23
click at [584, 360] on div "Sep 2 - Dec 22" at bounding box center [544, 364] width 239 height 23
drag, startPoint x: 435, startPoint y: 367, endPoint x: 587, endPoint y: 374, distance: 152.2
click at [587, 374] on div "Sep 2 - Dec 22" at bounding box center [544, 364] width 239 height 23
click at [591, 372] on div "Sep 2 - Dec 22" at bounding box center [544, 364] width 239 height 23
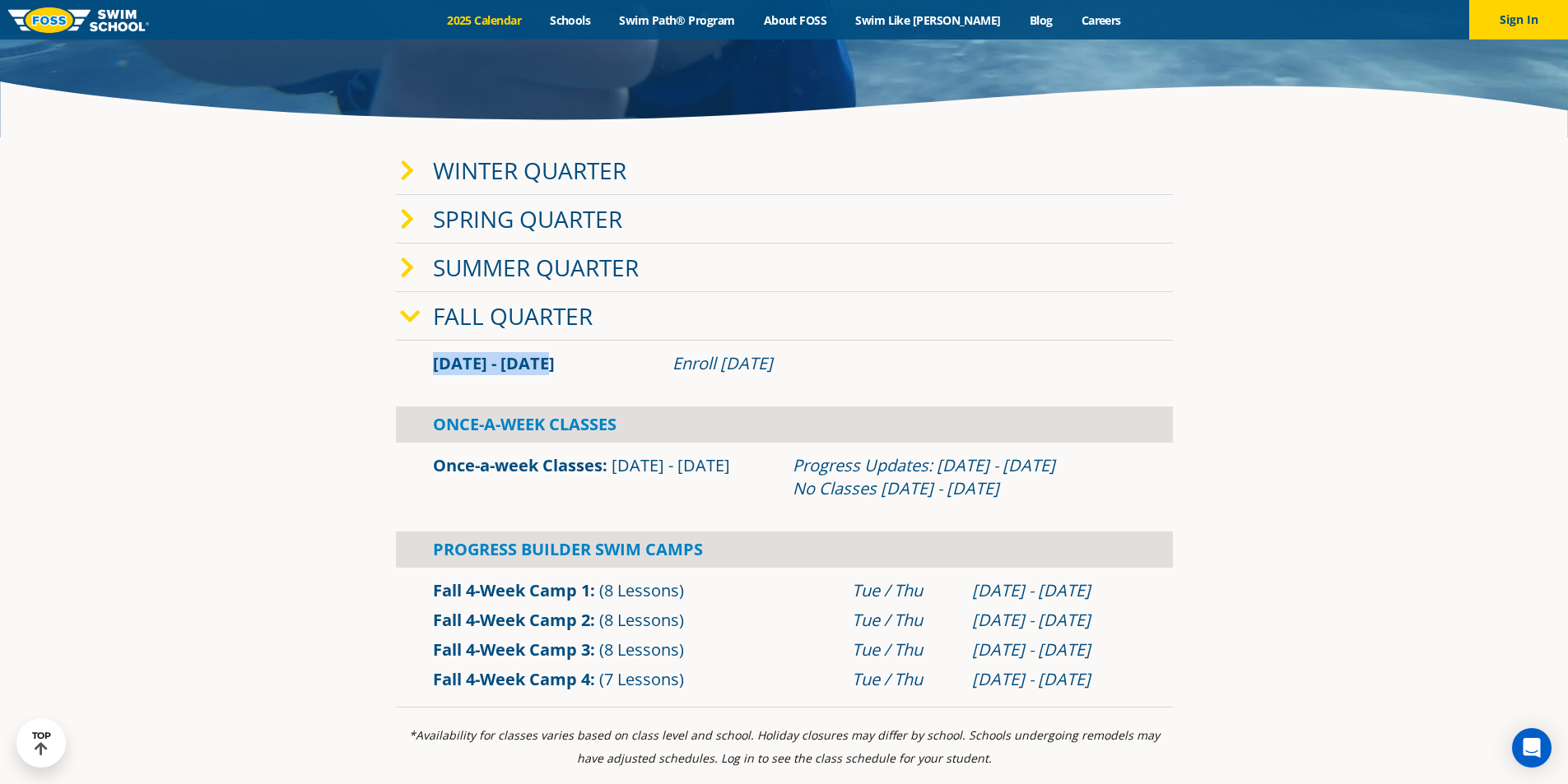
drag, startPoint x: 435, startPoint y: 366, endPoint x: 585, endPoint y: 368, distance: 150.0
click at [585, 368] on div "Sep 2 - Dec 22" at bounding box center [544, 364] width 239 height 23
click at [606, 364] on div "Sep 2 - Dec 22" at bounding box center [544, 364] width 239 height 23
drag, startPoint x: 432, startPoint y: 362, endPoint x: 613, endPoint y: 366, distance: 181.0
click at [604, 367] on div "Sep 2 - Dec 22" at bounding box center [544, 364] width 239 height 23
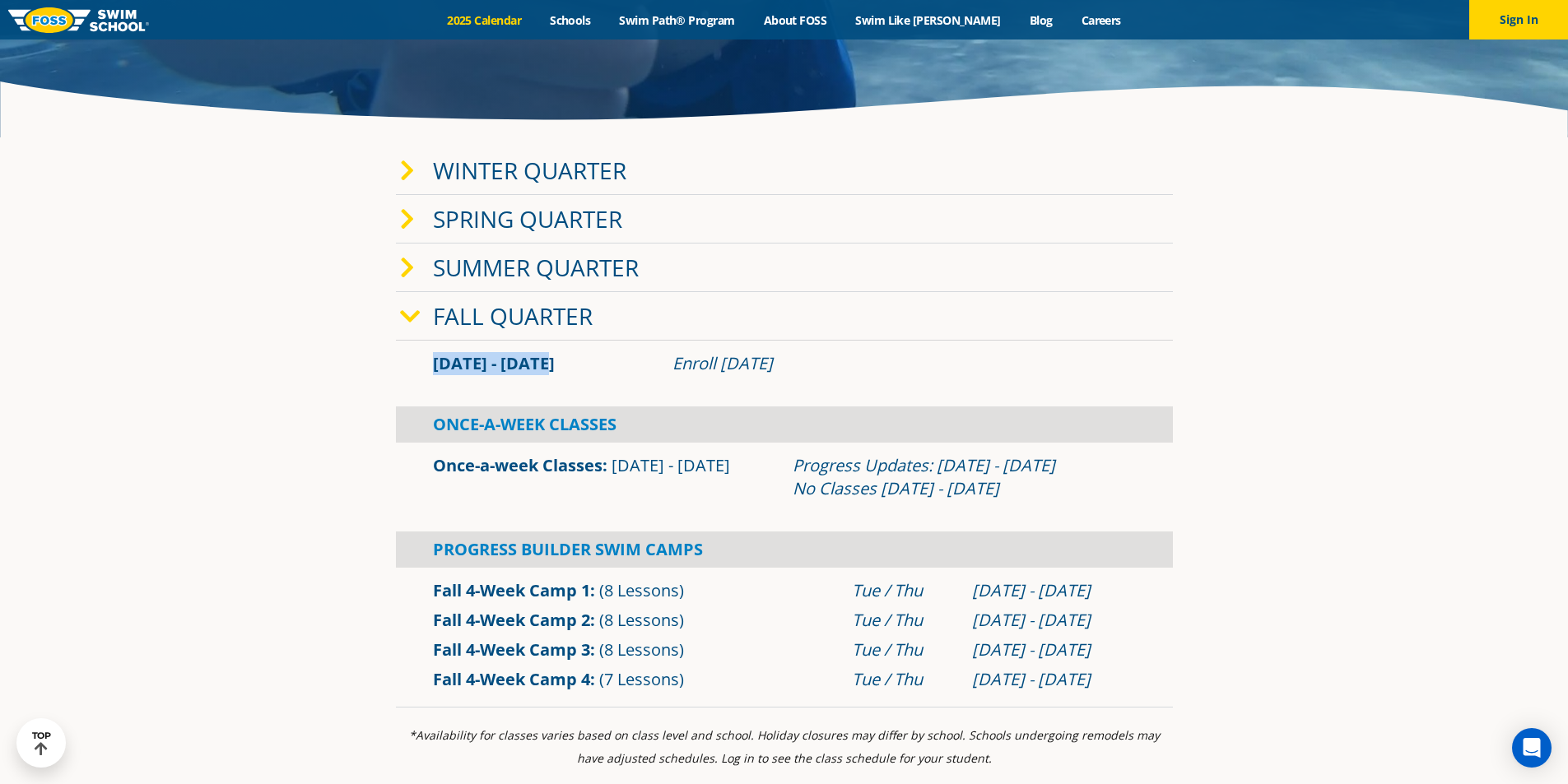
click at [620, 365] on div "Sep 2 - Dec 22" at bounding box center [544, 364] width 239 height 23
drag, startPoint x: 673, startPoint y: 364, endPoint x: 850, endPoint y: 361, distance: 177.0
click at [850, 361] on div "Enroll July 29, 2025" at bounding box center [903, 364] width 463 height 23
click at [852, 360] on div "Enroll July 29, 2025" at bounding box center [903, 364] width 463 height 23
drag, startPoint x: 833, startPoint y: 360, endPoint x: 611, endPoint y: 360, distance: 222.0
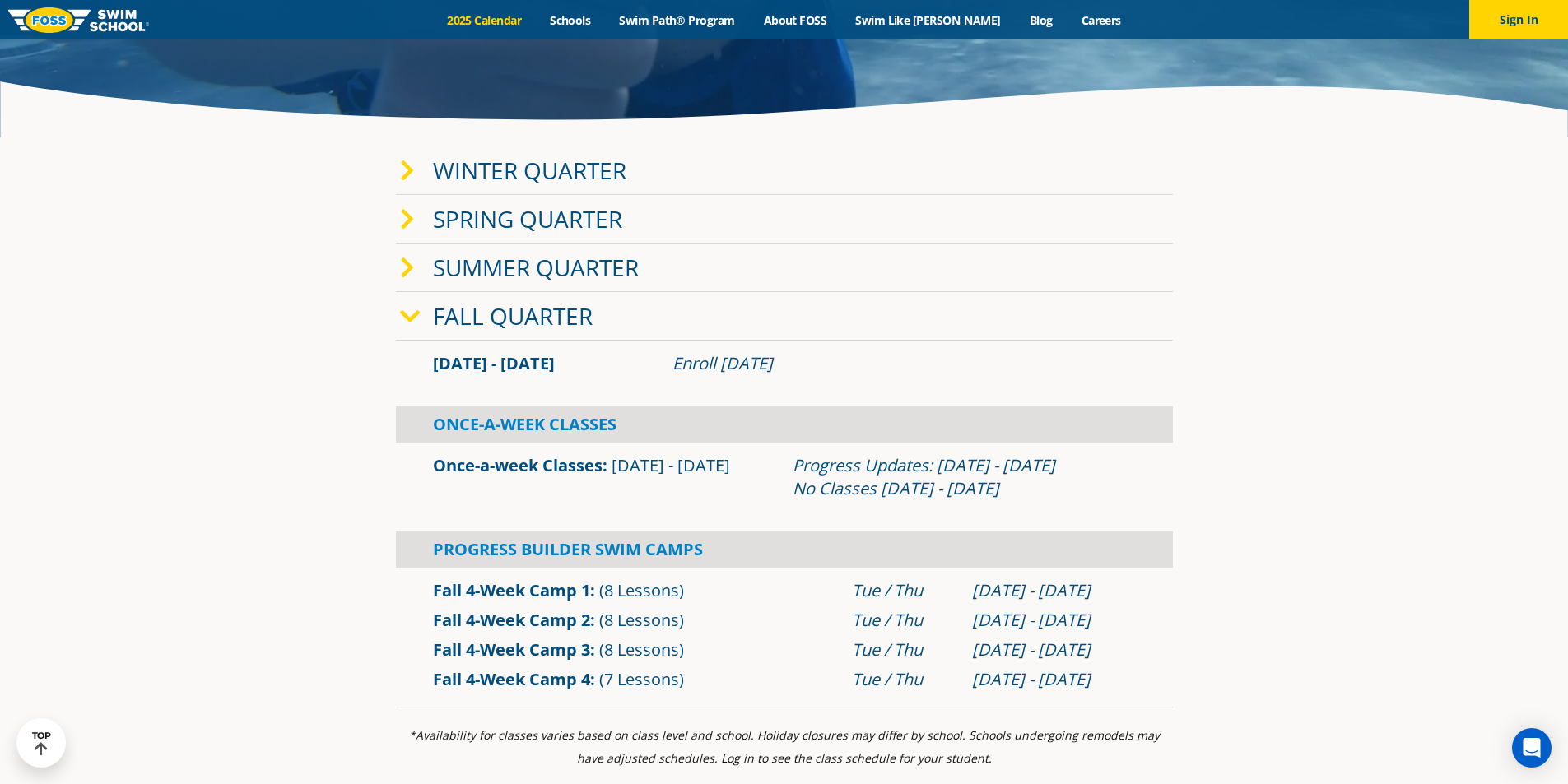
click at [666, 366] on div "Enroll July 29, 2025" at bounding box center [903, 364] width 480 height 23
click at [565, 364] on div "Sep 2 - Dec 22" at bounding box center [544, 364] width 239 height 23
drag, startPoint x: 793, startPoint y: 461, endPoint x: 1070, endPoint y: 495, distance: 279.1
click at [1070, 495] on div "Progress Updates: Nov 4 - Nov 10 No Classes Nov 26 - Nov 30" at bounding box center [963, 477] width 343 height 46
click at [1028, 495] on div "Progress Updates: Nov 4 - Nov 10 No Classes Nov 26 - Nov 30" at bounding box center [963, 477] width 343 height 46
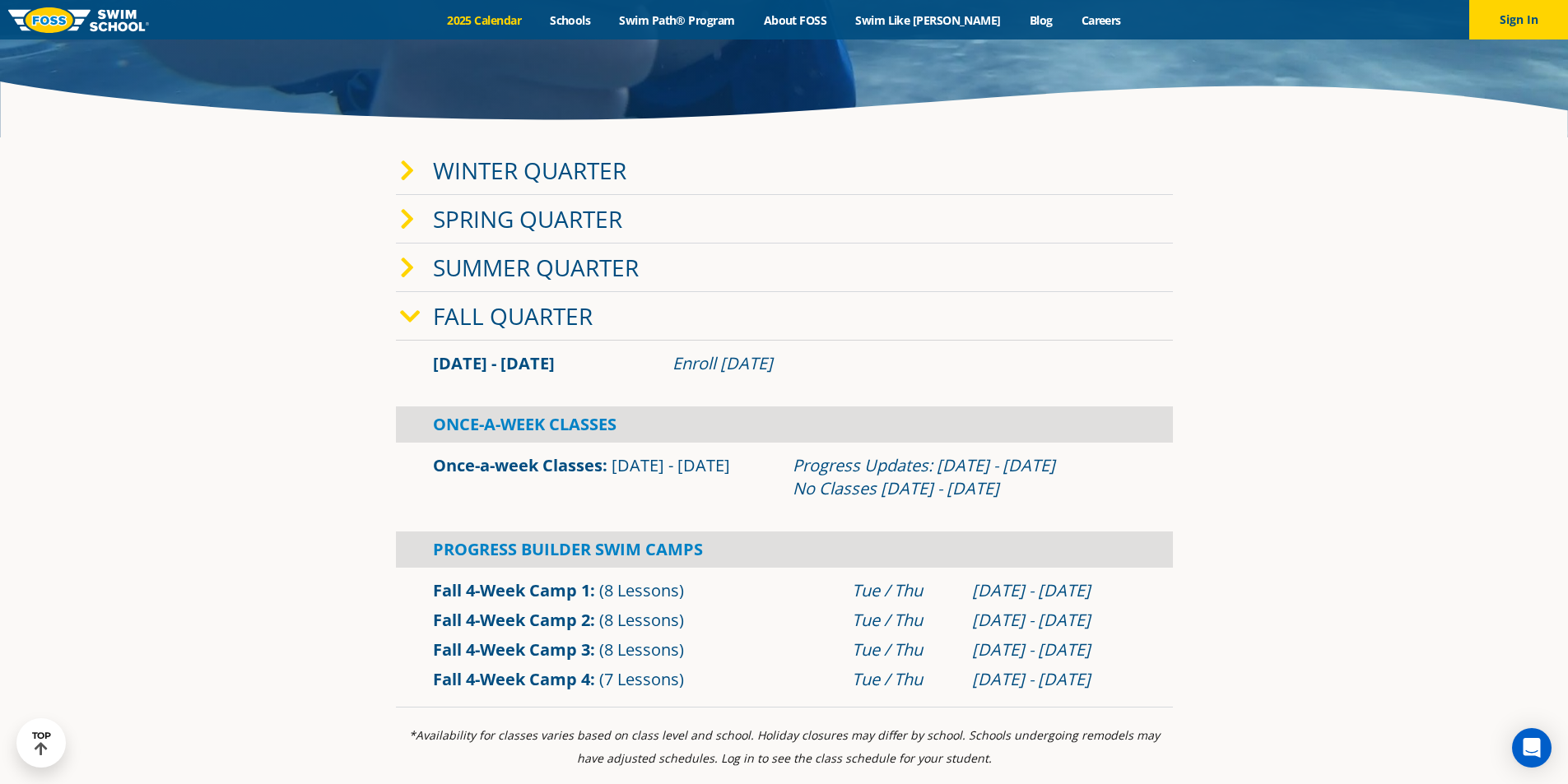
drag, startPoint x: 1018, startPoint y: 490, endPoint x: 787, endPoint y: 468, distance: 232.0
click at [787, 468] on div "Progress Updates: Nov 4 - Nov 10 No Classes Nov 26 - Nov 30" at bounding box center [963, 477] width 359 height 46
click at [746, 463] on div "Once-a-week Classes Sep 2 - Dec 22" at bounding box center [604, 477] width 359 height 46
click at [401, 260] on icon at bounding box center [408, 269] width 15 height 23
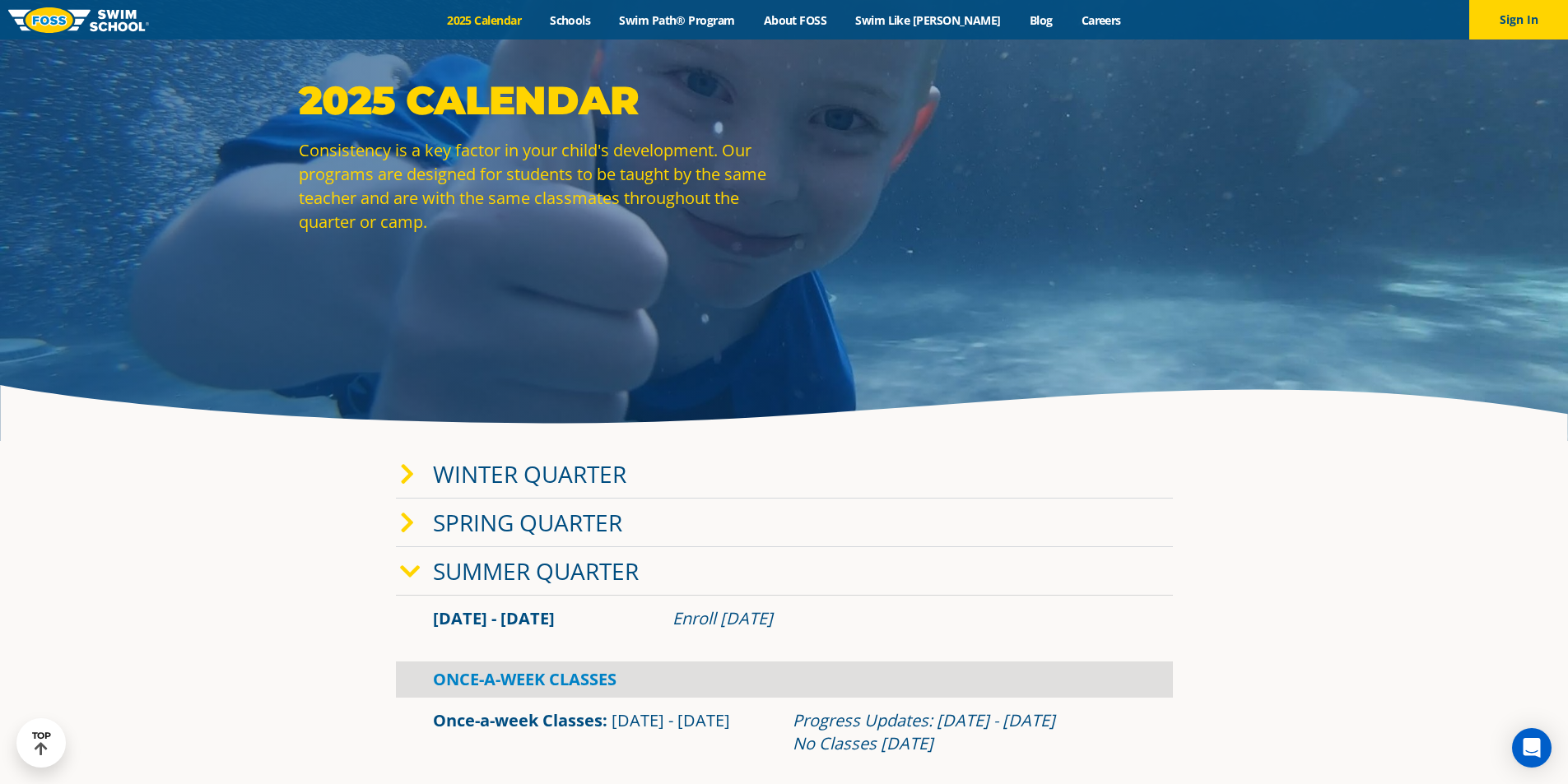
scroll to position [83, 0]
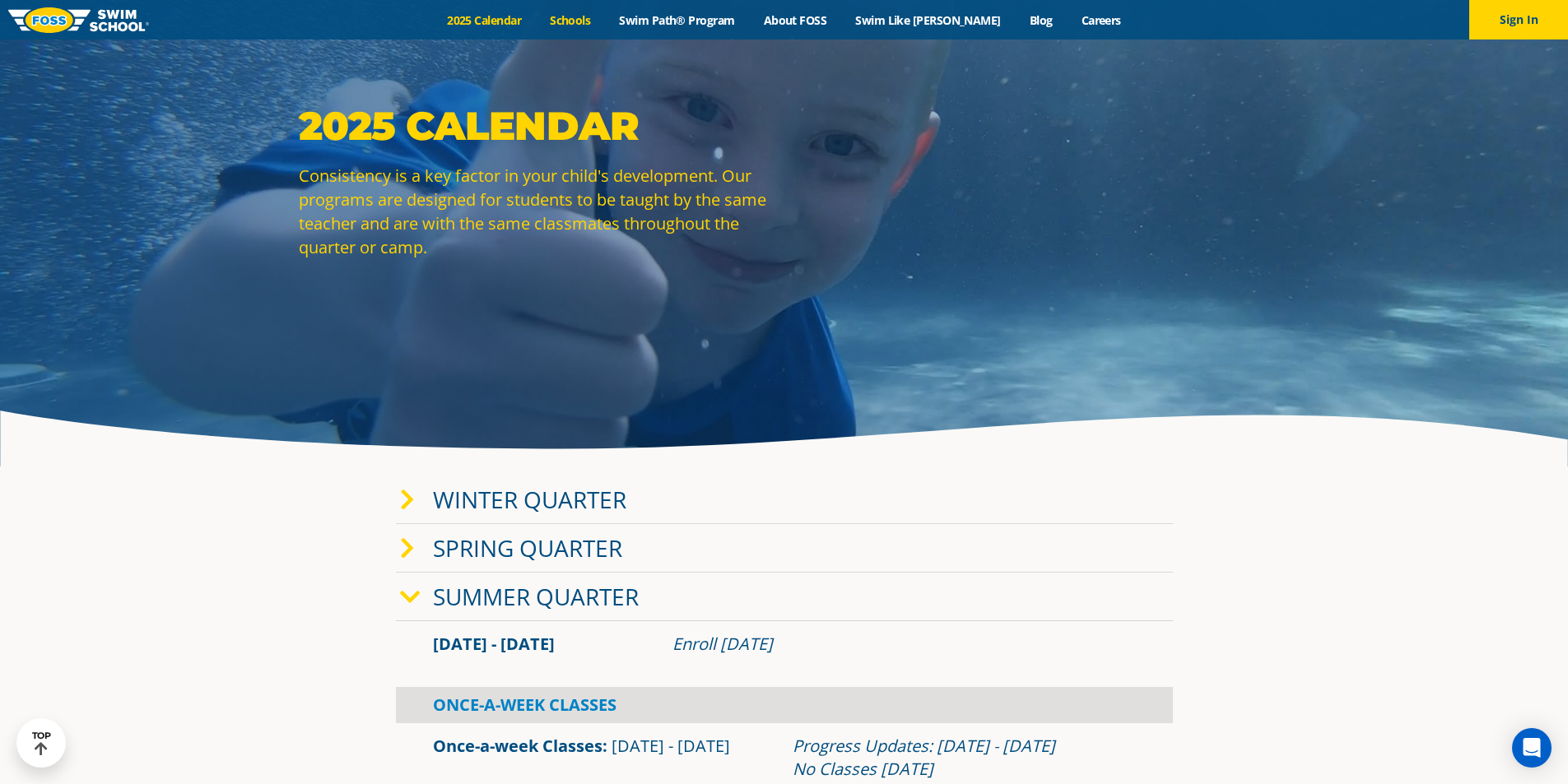
click at [605, 26] on link "Schools" at bounding box center [570, 20] width 69 height 16
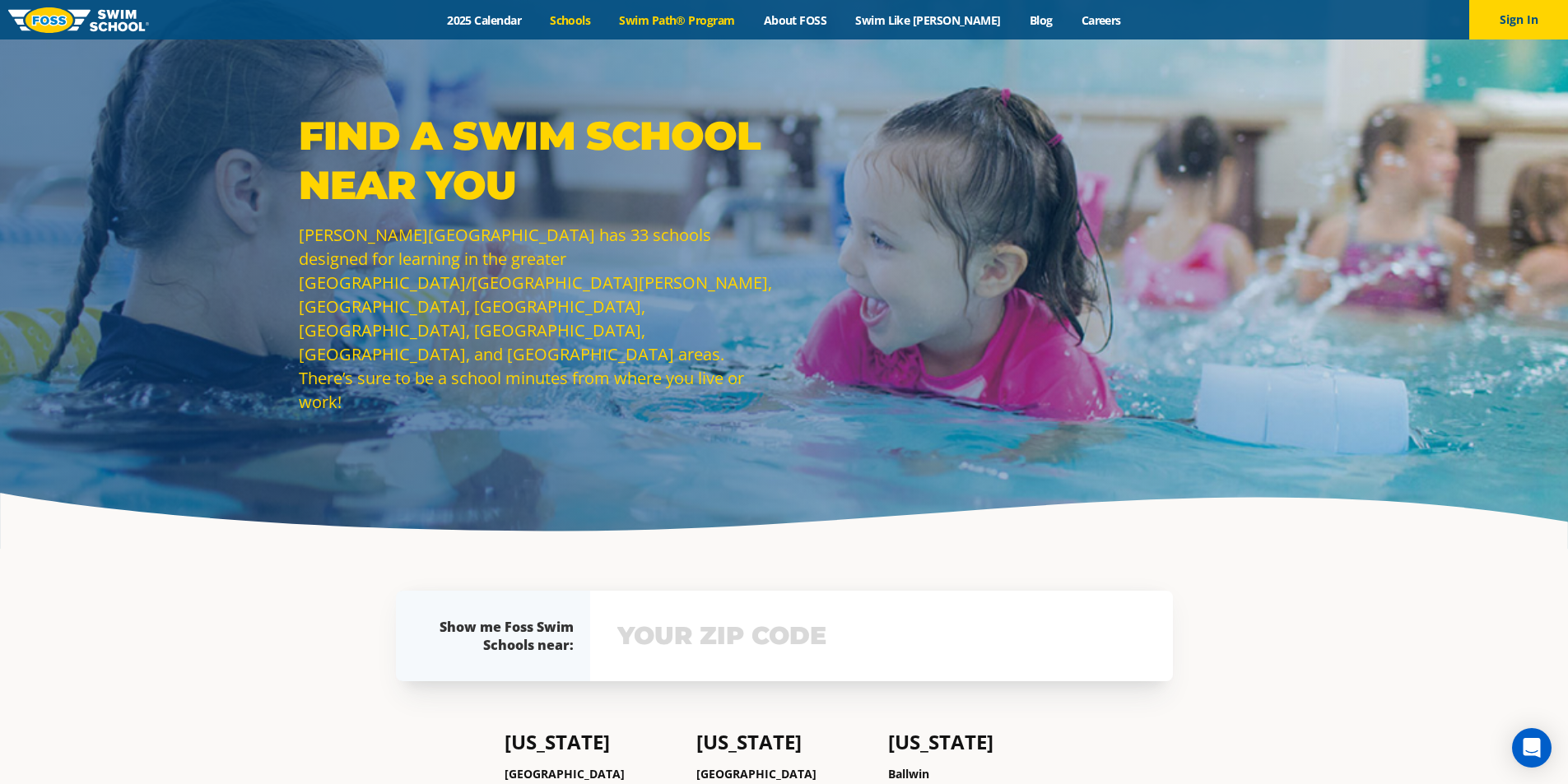
click at [720, 21] on link "Swim Path® Program" at bounding box center [676, 20] width 144 height 16
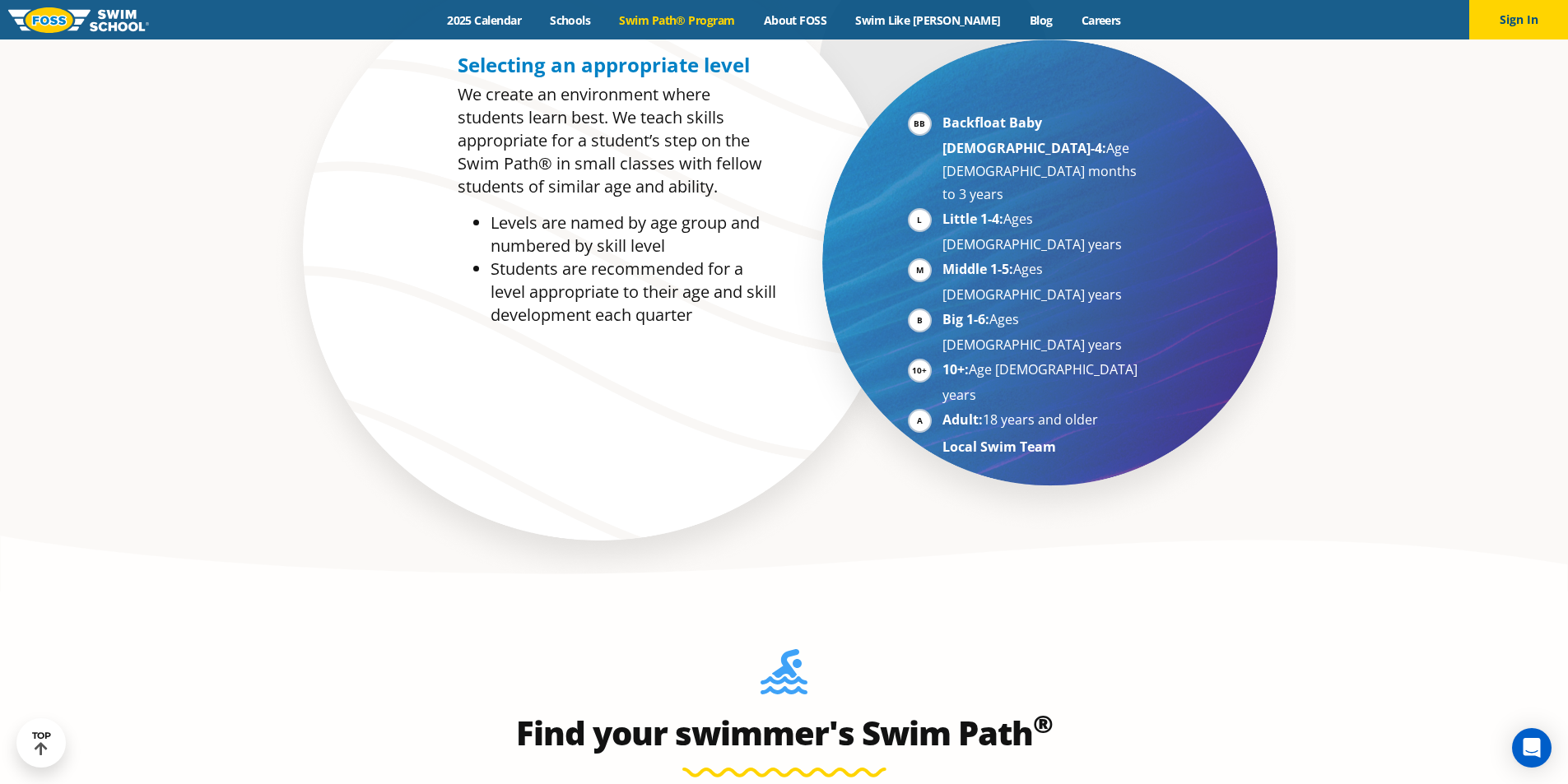
scroll to position [905, 0]
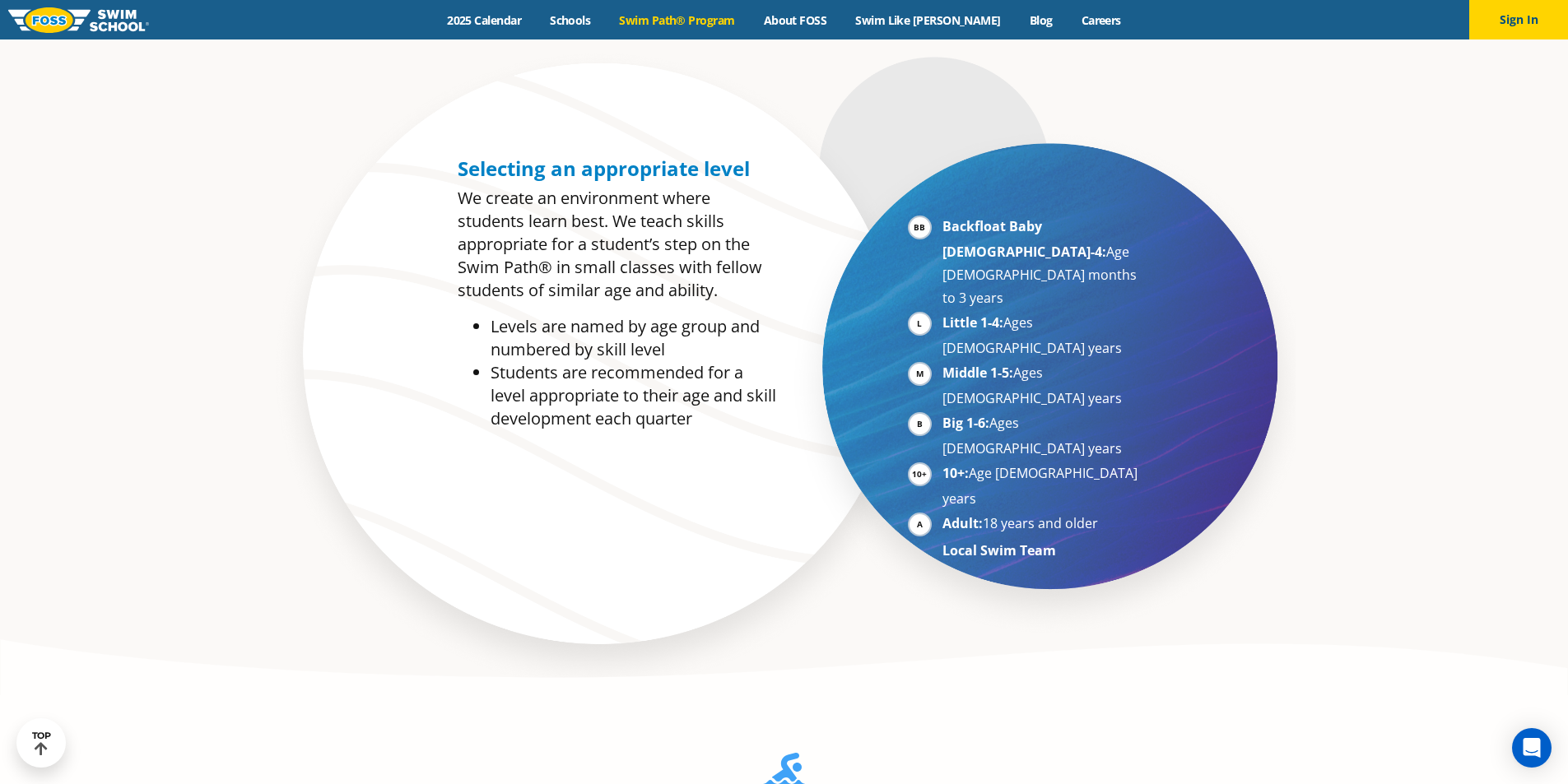
click at [991, 541] on strong "Local Swim Team" at bounding box center [999, 550] width 113 height 18
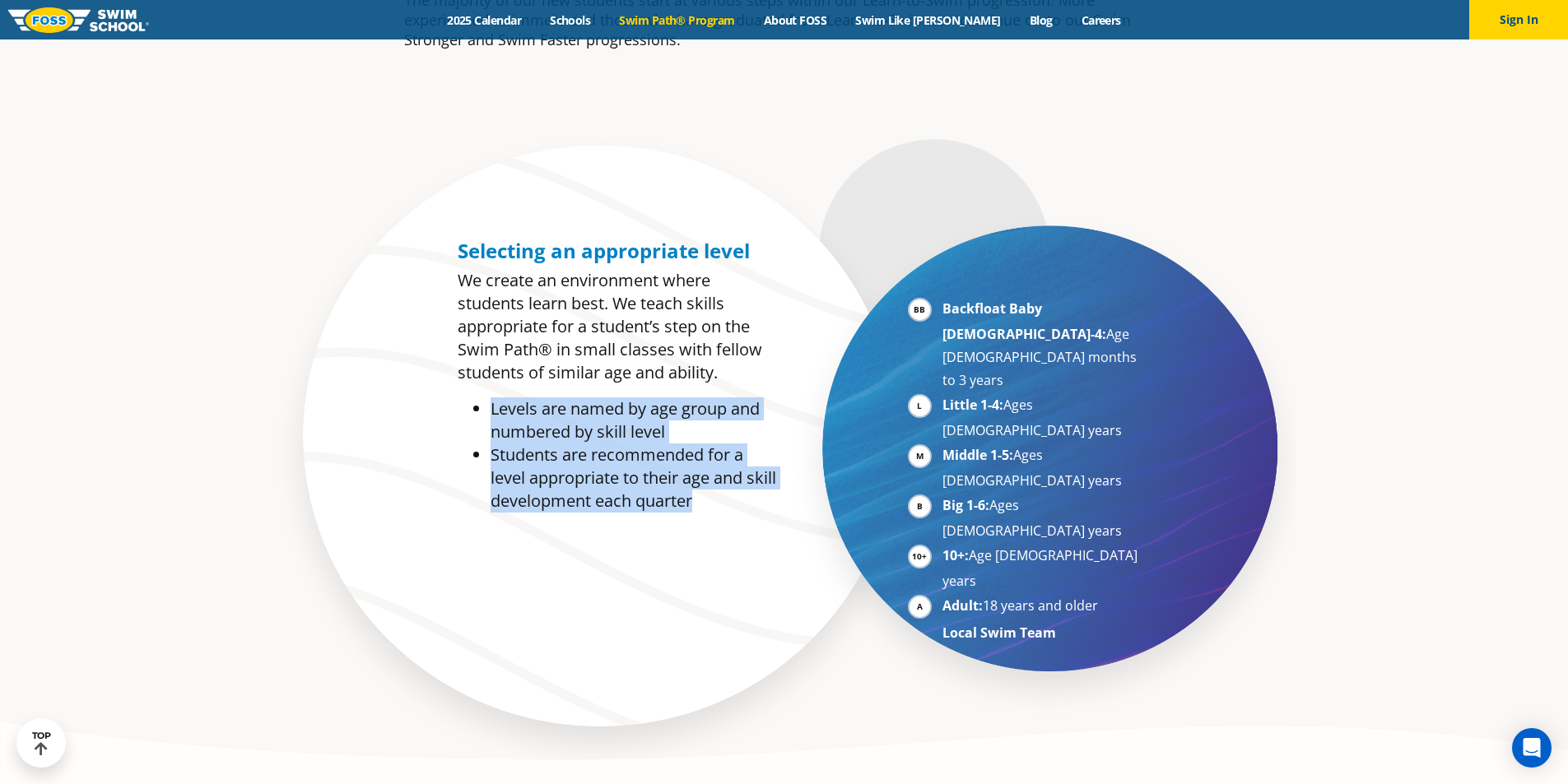
drag, startPoint x: 491, startPoint y: 408, endPoint x: 756, endPoint y: 496, distance: 279.2
click at [756, 496] on ul "Levels are named by age group and numbered by skill level Students are recommen…" at bounding box center [617, 455] width 319 height 115
click at [748, 505] on li "Students are recommended for a level appropriate to their age and skill develop…" at bounding box center [633, 478] width 285 height 69
drag, startPoint x: 700, startPoint y: 508, endPoint x: 490, endPoint y: 428, distance: 224.7
click at [490, 428] on ul "Levels are named by age group and numbered by skill level Students are recommen…" at bounding box center [617, 455] width 319 height 115
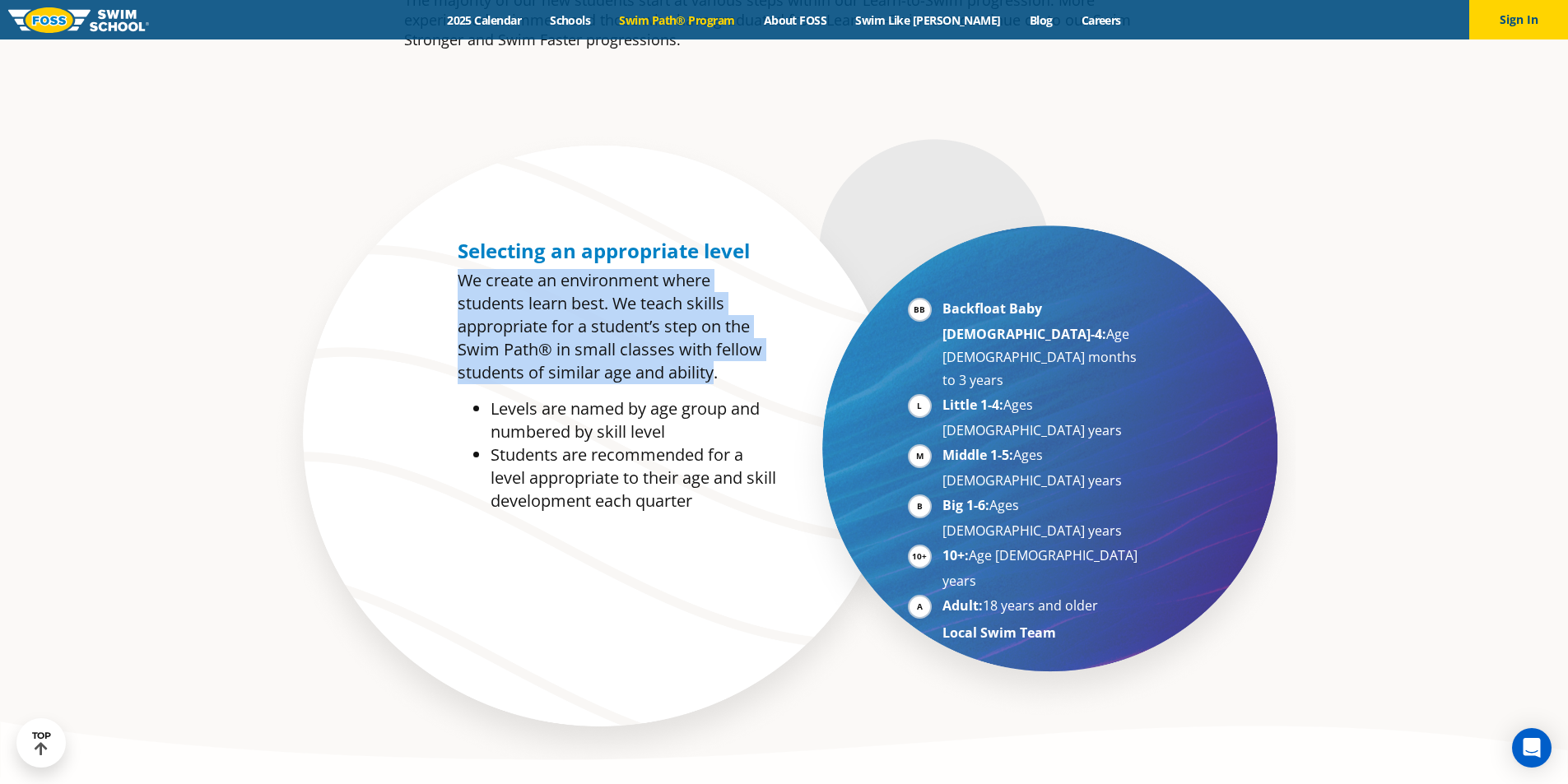
drag, startPoint x: 464, startPoint y: 280, endPoint x: 714, endPoint y: 374, distance: 267.1
click at [714, 374] on p "We create an environment where students learn best. We teach skills appropriate…" at bounding box center [617, 327] width 319 height 115
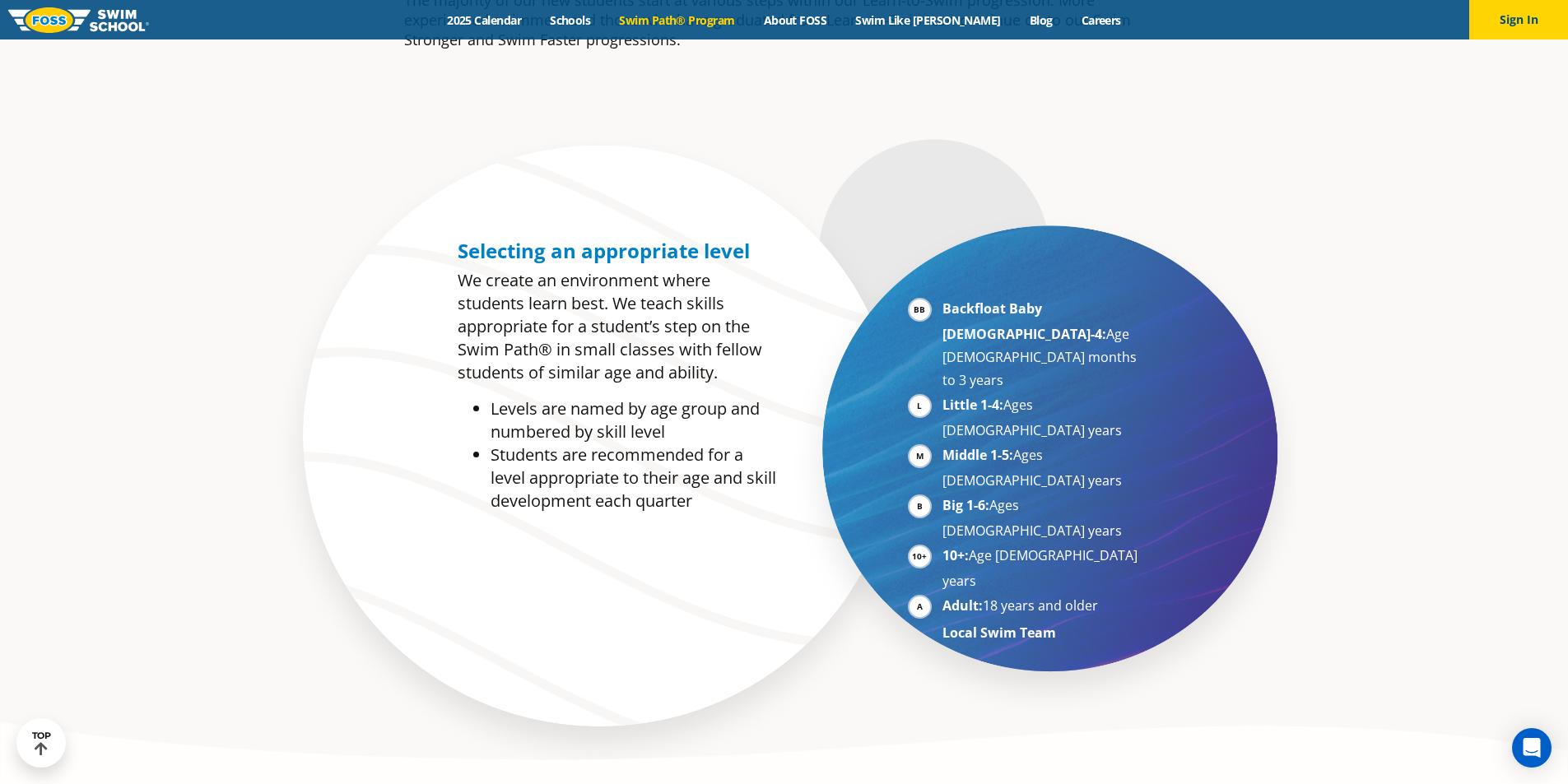
click at [731, 385] on div "Selecting an appropriate level We create an environment where students learn be…" at bounding box center [617, 376] width 319 height 274
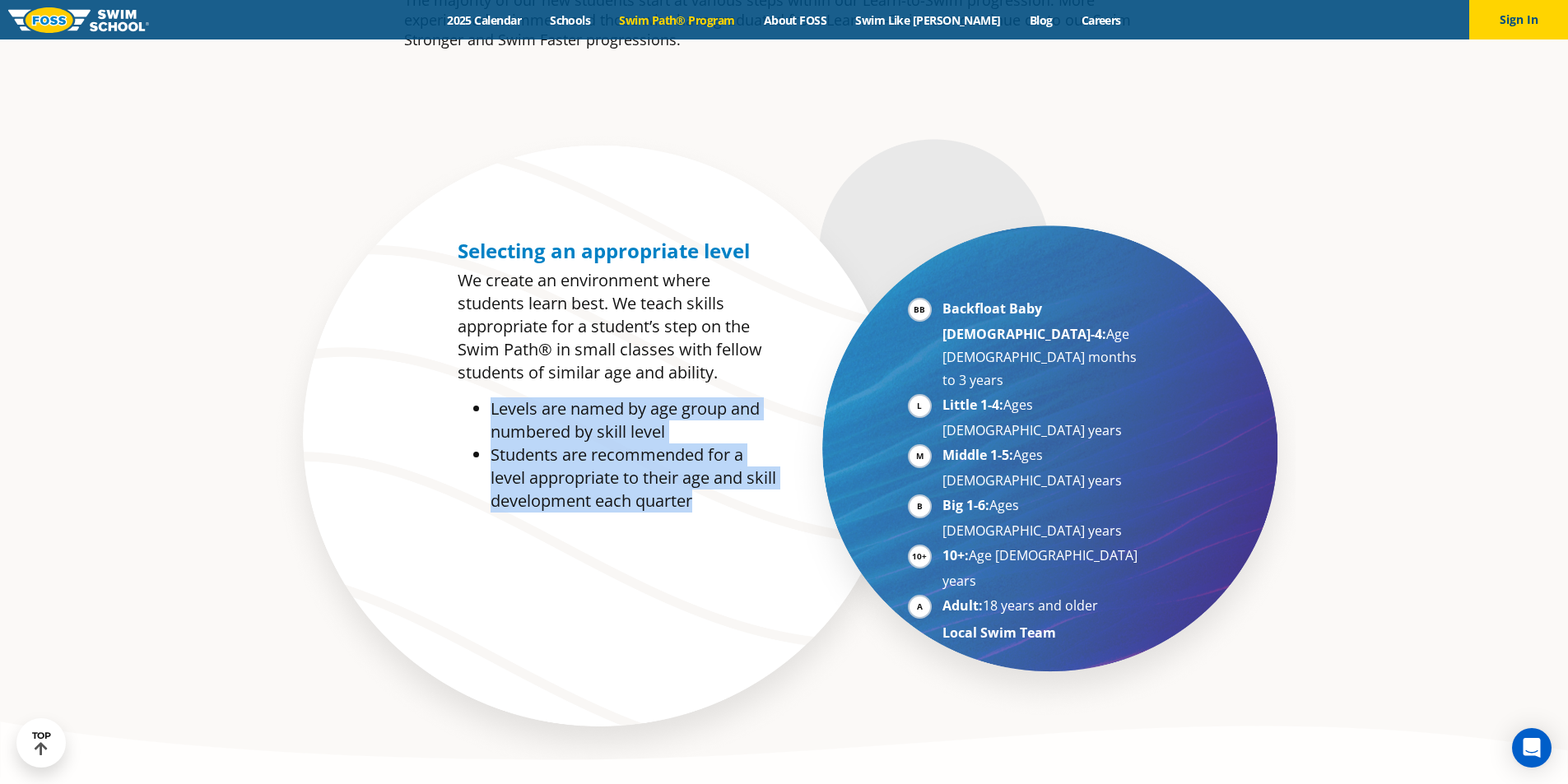
drag, startPoint x: 490, startPoint y: 409, endPoint x: 731, endPoint y: 500, distance: 257.6
click at [758, 495] on ul "Levels are named by age group and numbered by skill level Students are recommen…" at bounding box center [617, 455] width 319 height 115
click at [729, 501] on li "Students are recommended for a level appropriate to their age and skill develop…" at bounding box center [633, 478] width 285 height 69
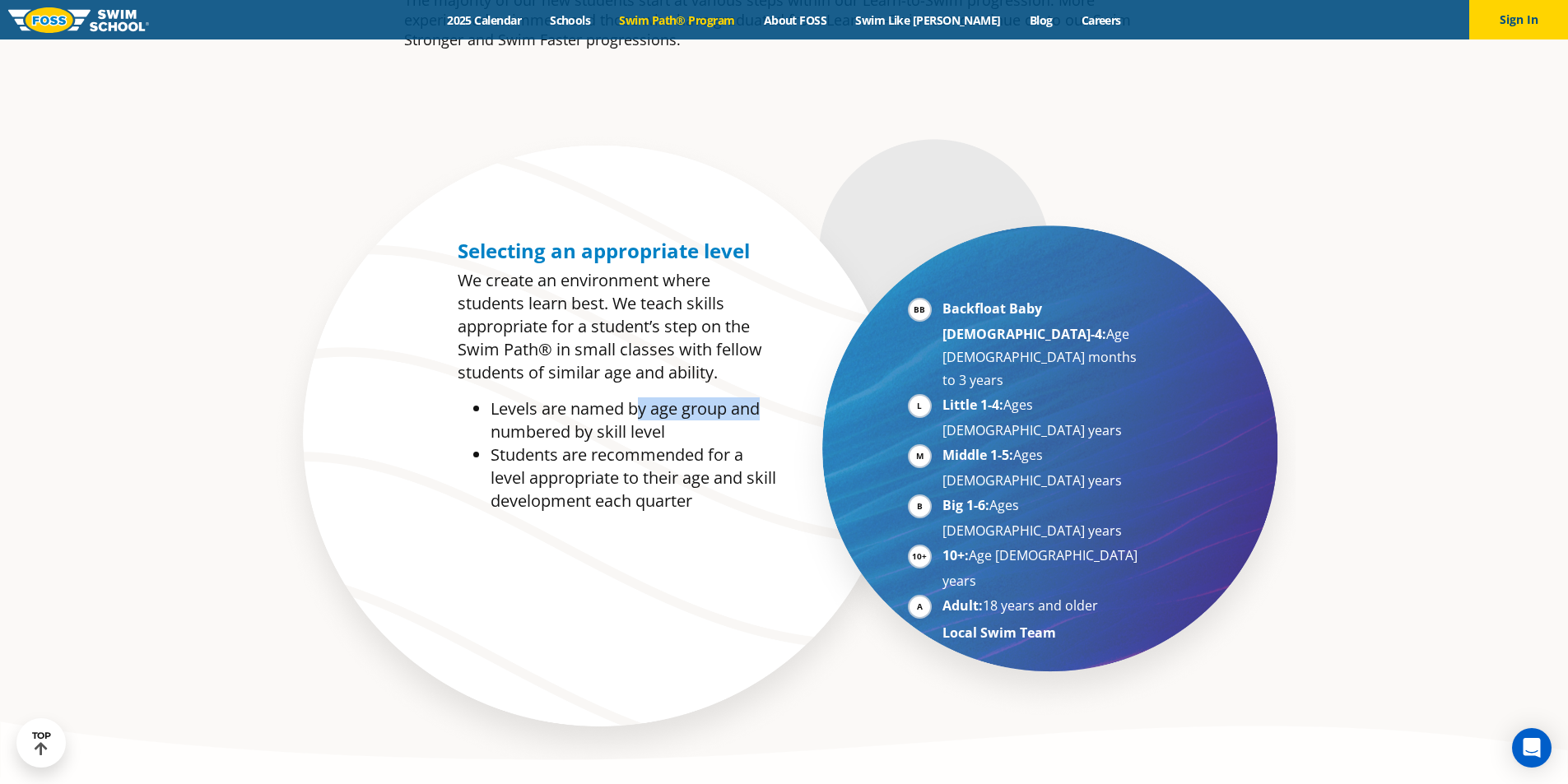
drag, startPoint x: 640, startPoint y: 407, endPoint x: 765, endPoint y: 413, distance: 125.1
click at [765, 413] on li "Levels are named by age group and numbered by skill level" at bounding box center [633, 420] width 285 height 46
click at [756, 457] on li "Students are recommended for a level appropriate to their age and skill develop…" at bounding box center [633, 478] width 285 height 69
click at [942, 594] on li "Adult: 18 years and older" at bounding box center [1043, 606] width 202 height 26
click at [951, 596] on strong "Adult:" at bounding box center [962, 606] width 40 height 18
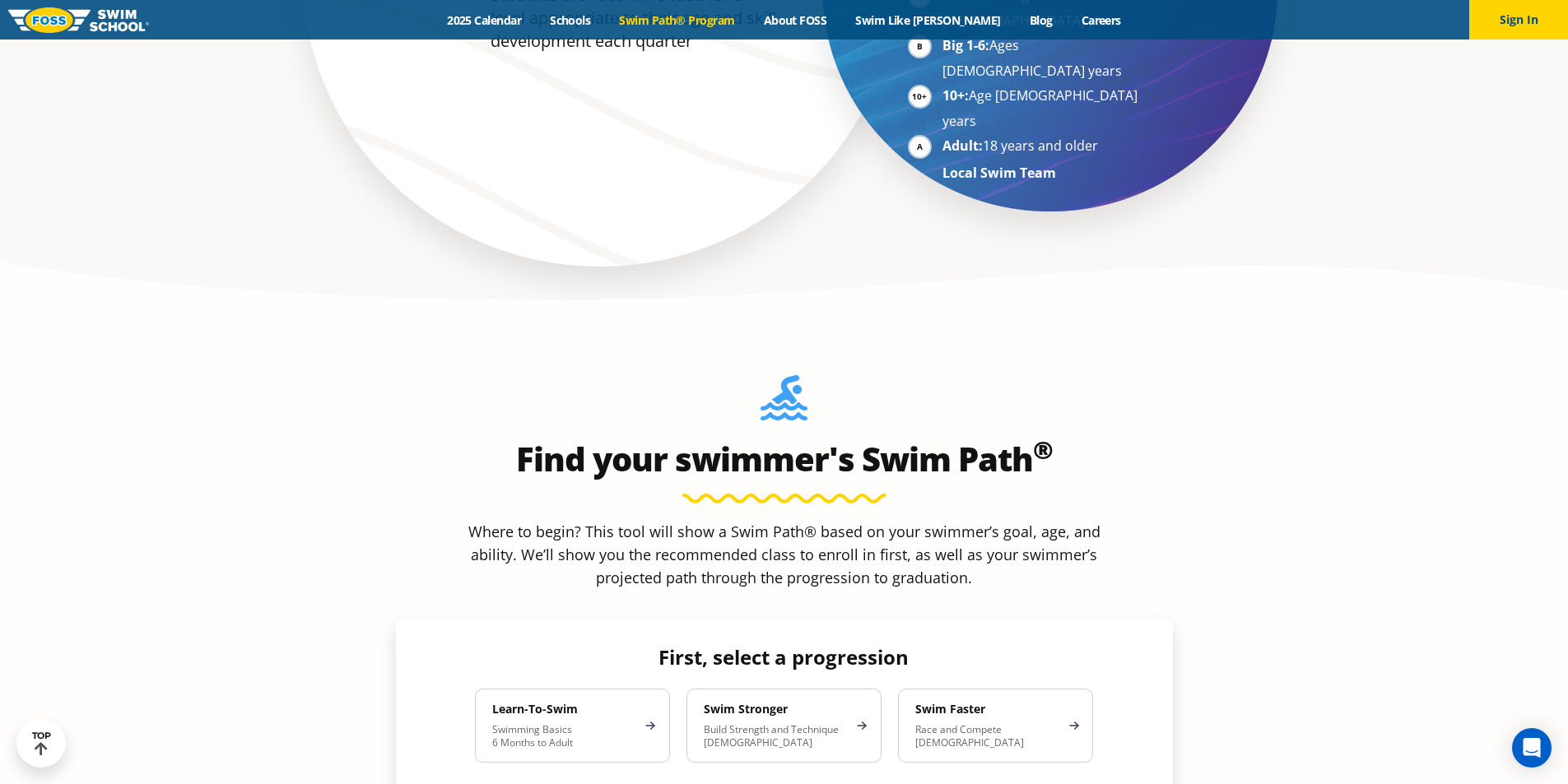
scroll to position [1317, 0]
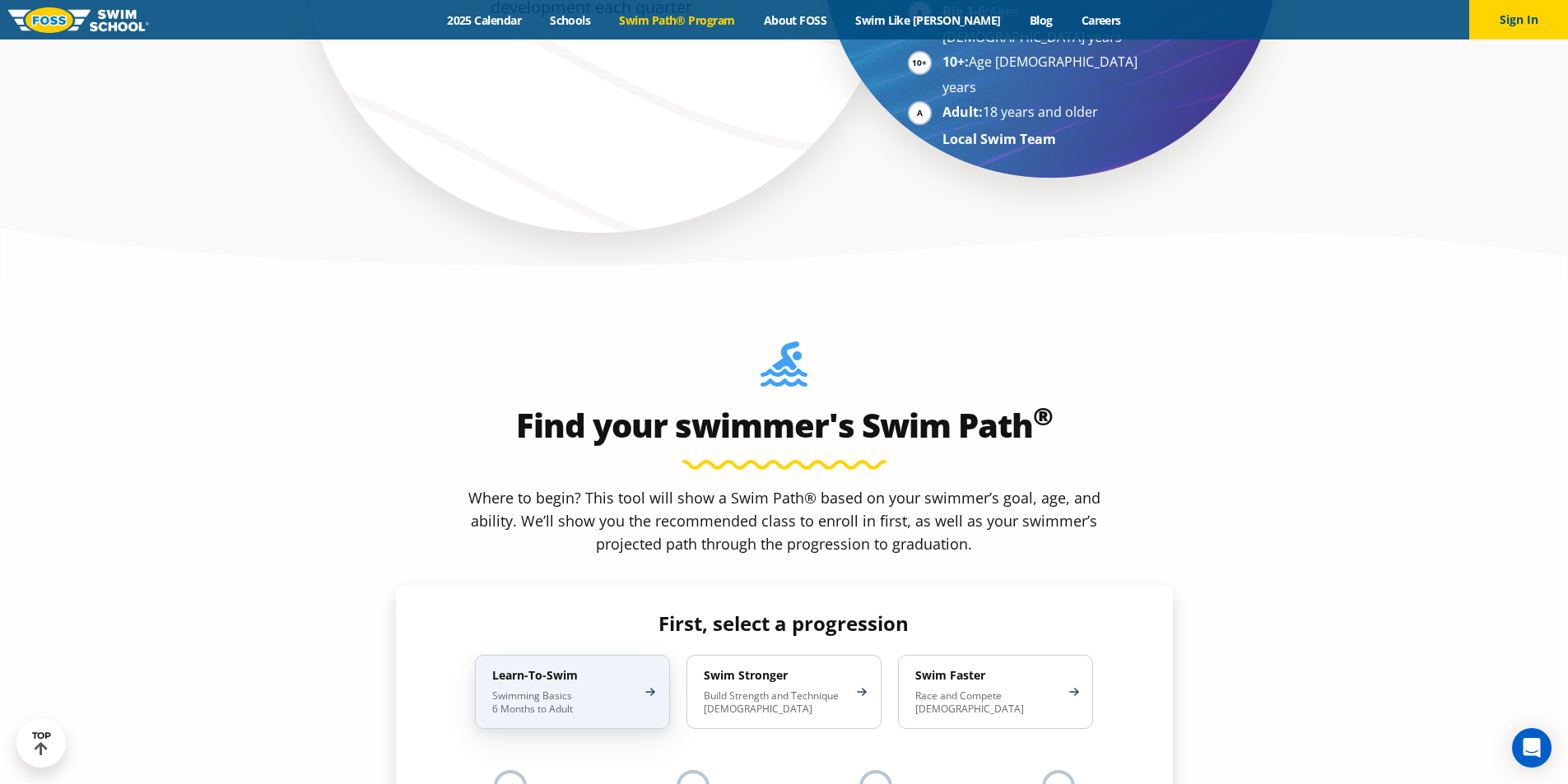
click at [558, 690] on p "Swimming Basics 6 Months to Adult" at bounding box center [564, 703] width 144 height 27
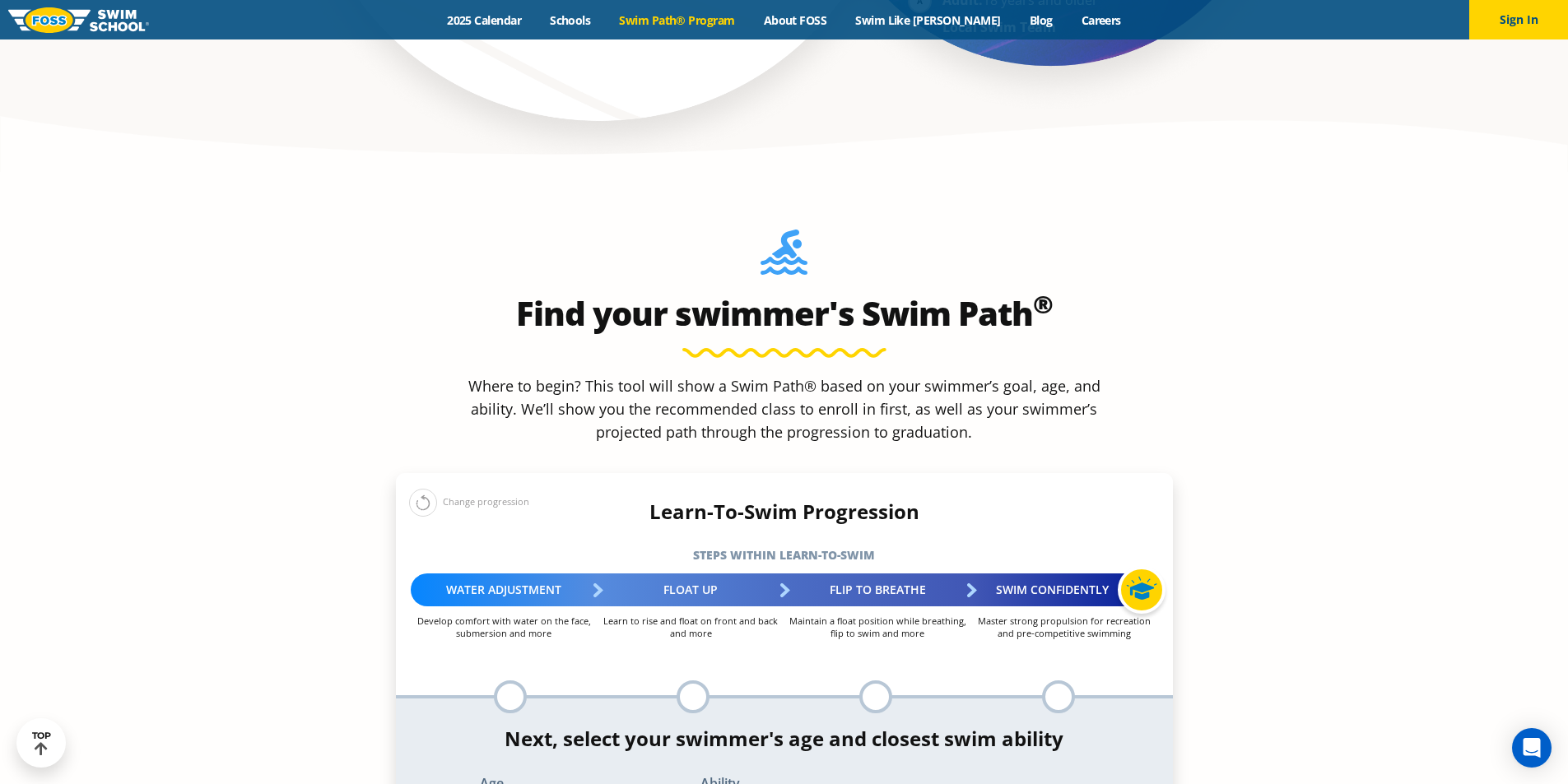
scroll to position [1399, 0]
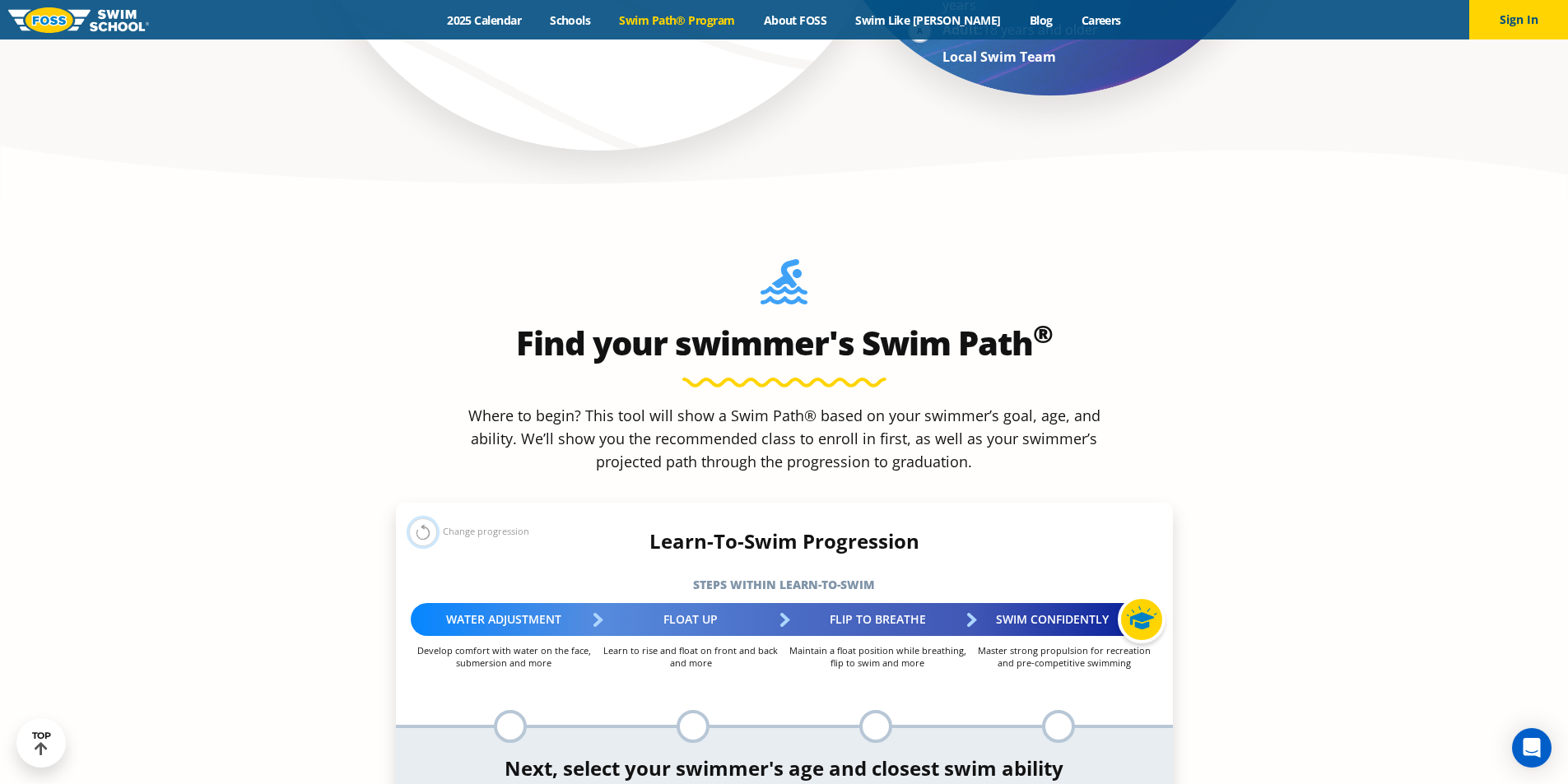
click at [425, 519] on button at bounding box center [423, 533] width 28 height 28
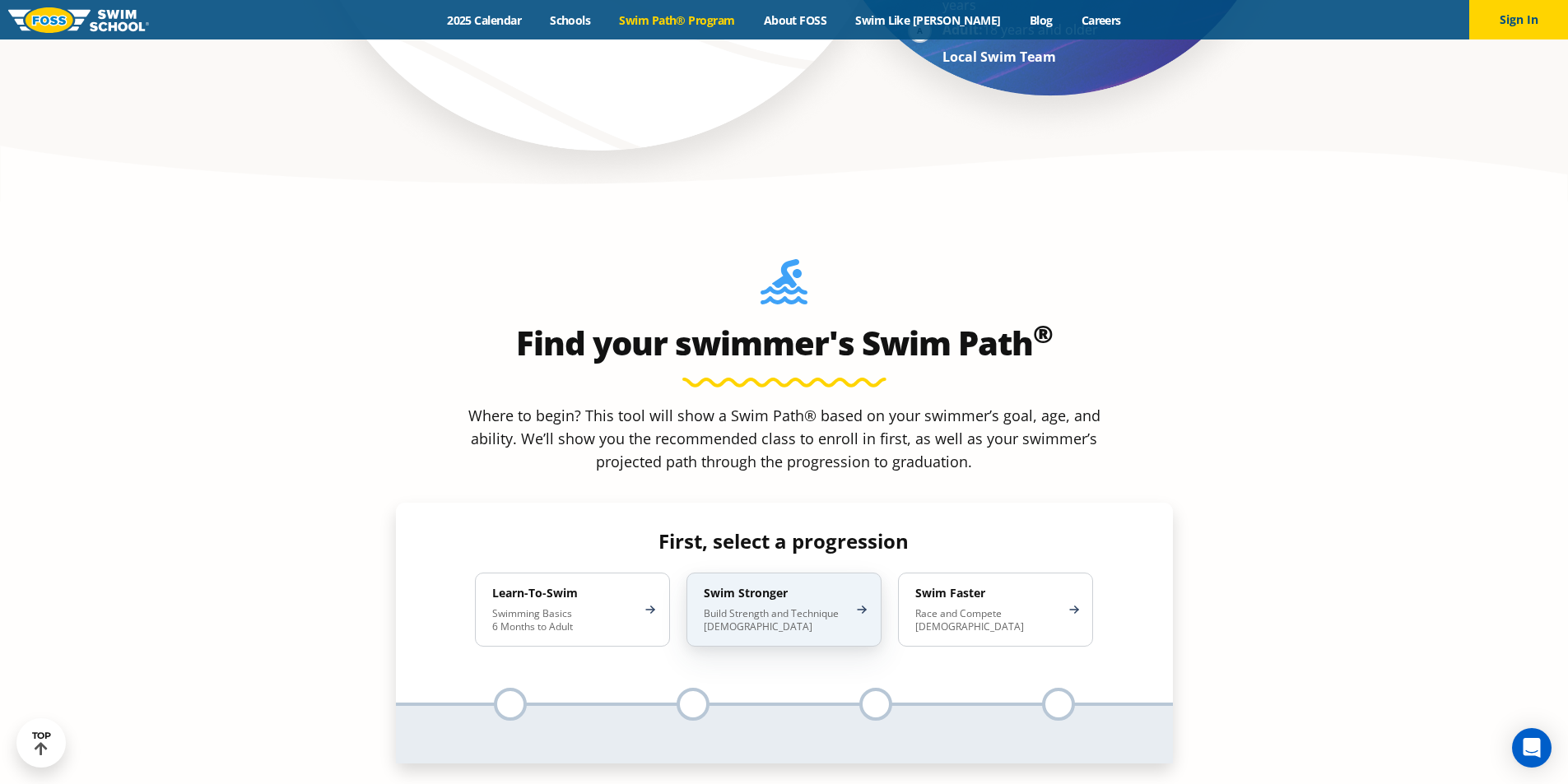
click at [802, 607] on p "Build Strength and Technique 5-13 Years Old" at bounding box center [776, 621] width 144 height 27
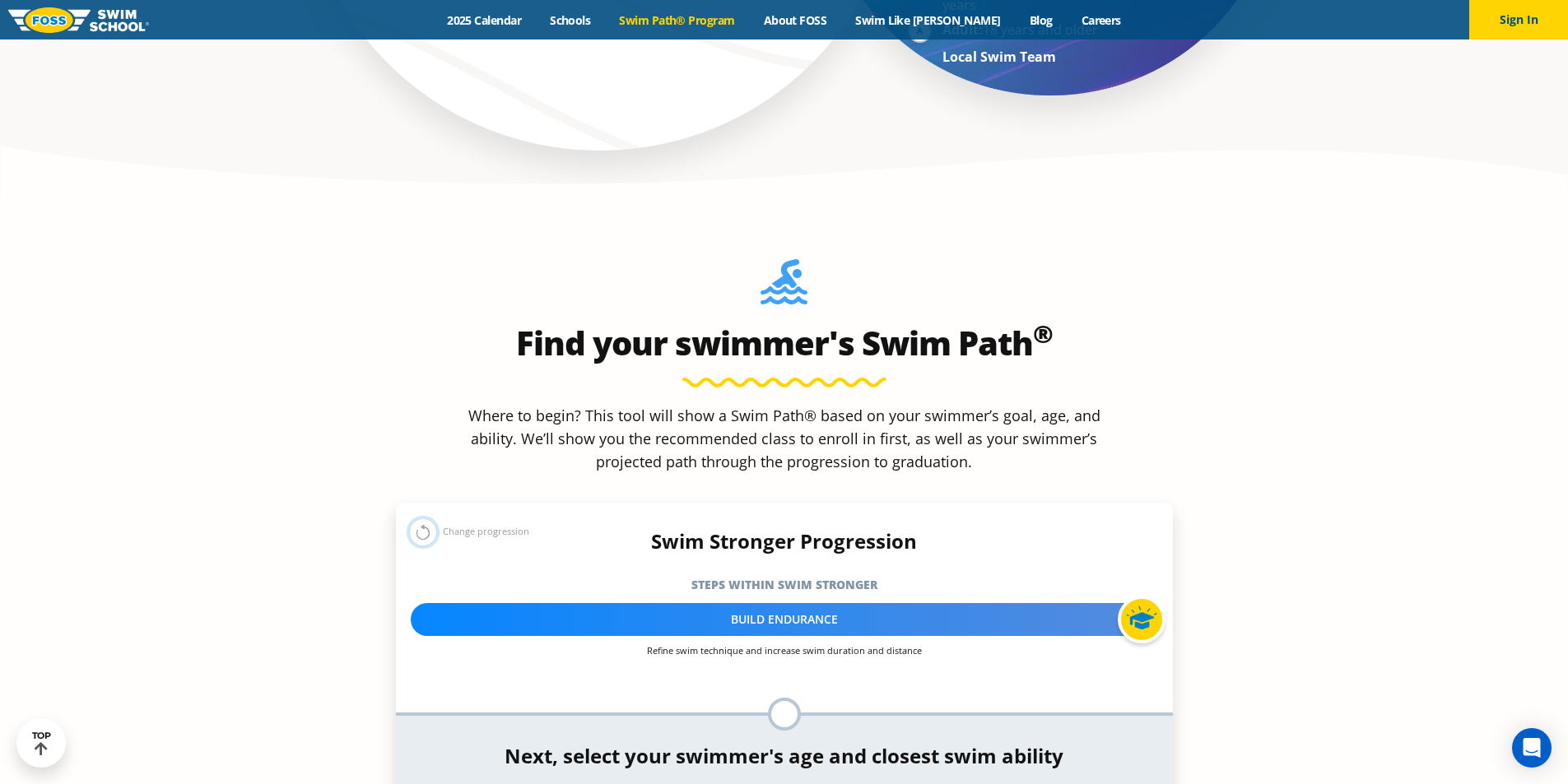
click at [428, 519] on button at bounding box center [423, 533] width 28 height 28
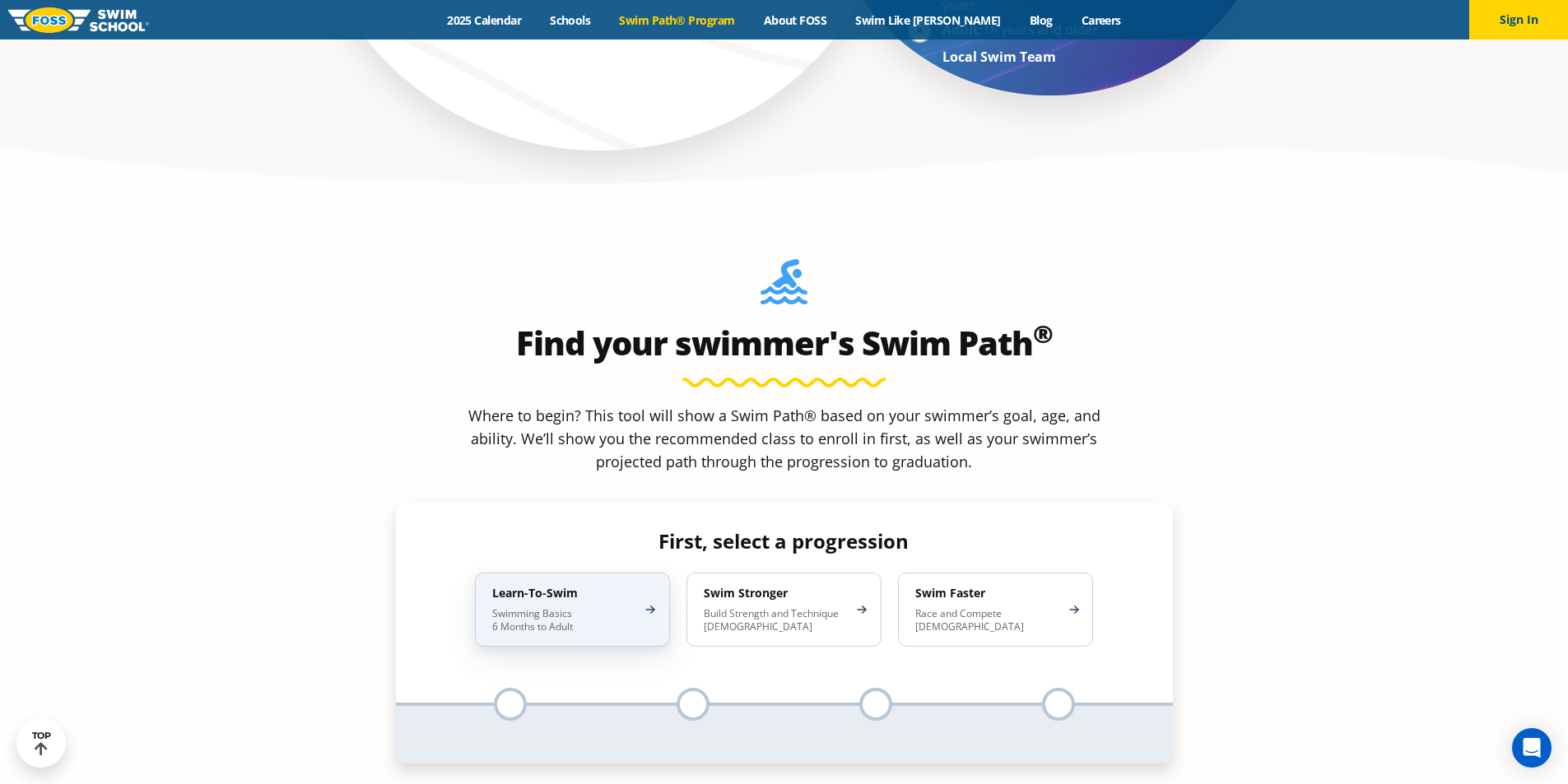
click at [569, 607] on p "Swimming Basics 6 Months to Adult" at bounding box center [564, 621] width 144 height 27
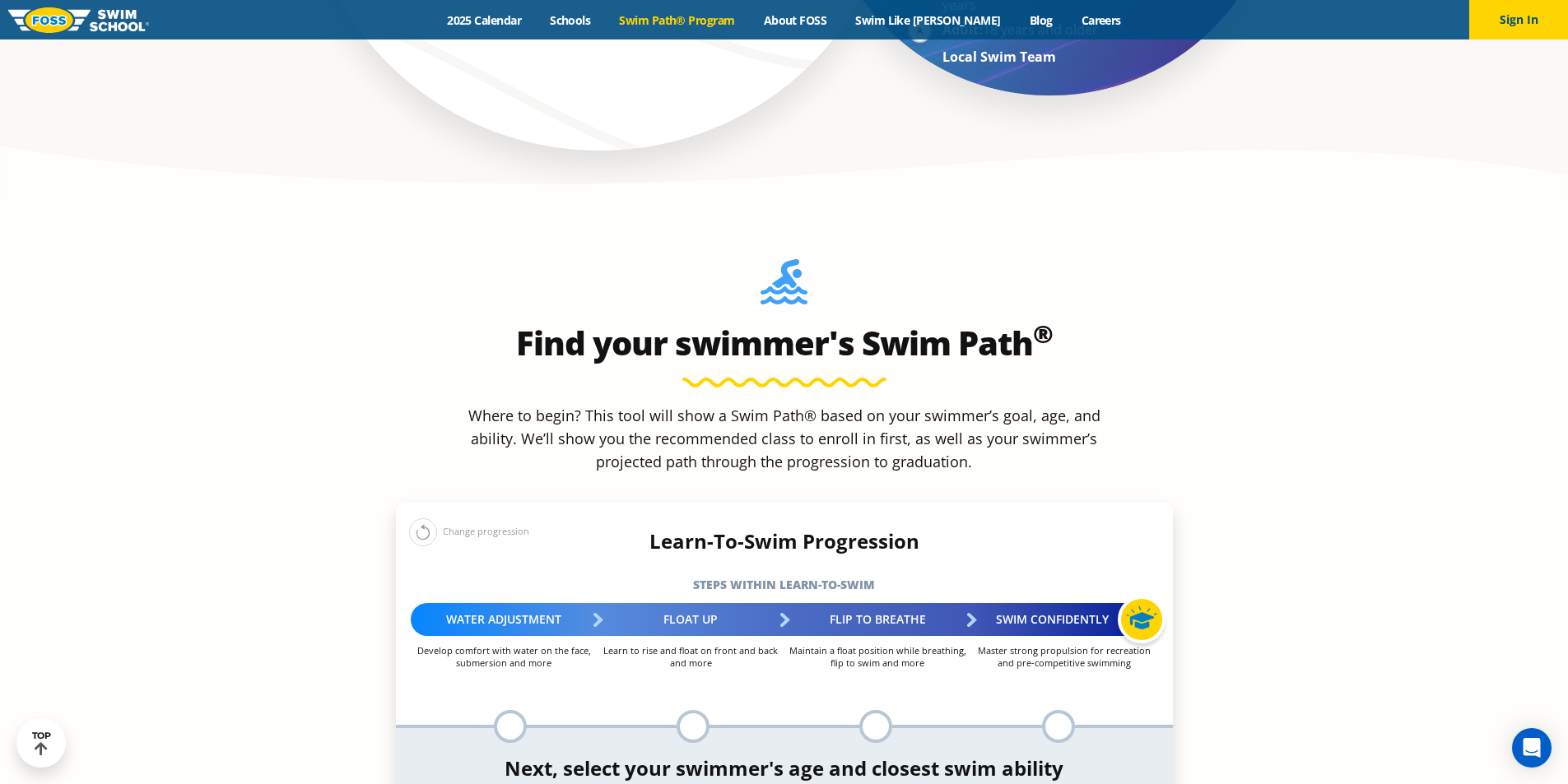
click at [1042, 710] on li "Enter your swimmer's age and skill level to reveal your swim path" at bounding box center [1058, 726] width 33 height 33
click at [1058, 710] on div at bounding box center [1058, 726] width 33 height 33
click at [881, 710] on div at bounding box center [875, 726] width 33 height 33
click at [680, 710] on div at bounding box center [692, 726] width 33 height 33
drag, startPoint x: 505, startPoint y: 590, endPoint x: 529, endPoint y: 588, distance: 24.1
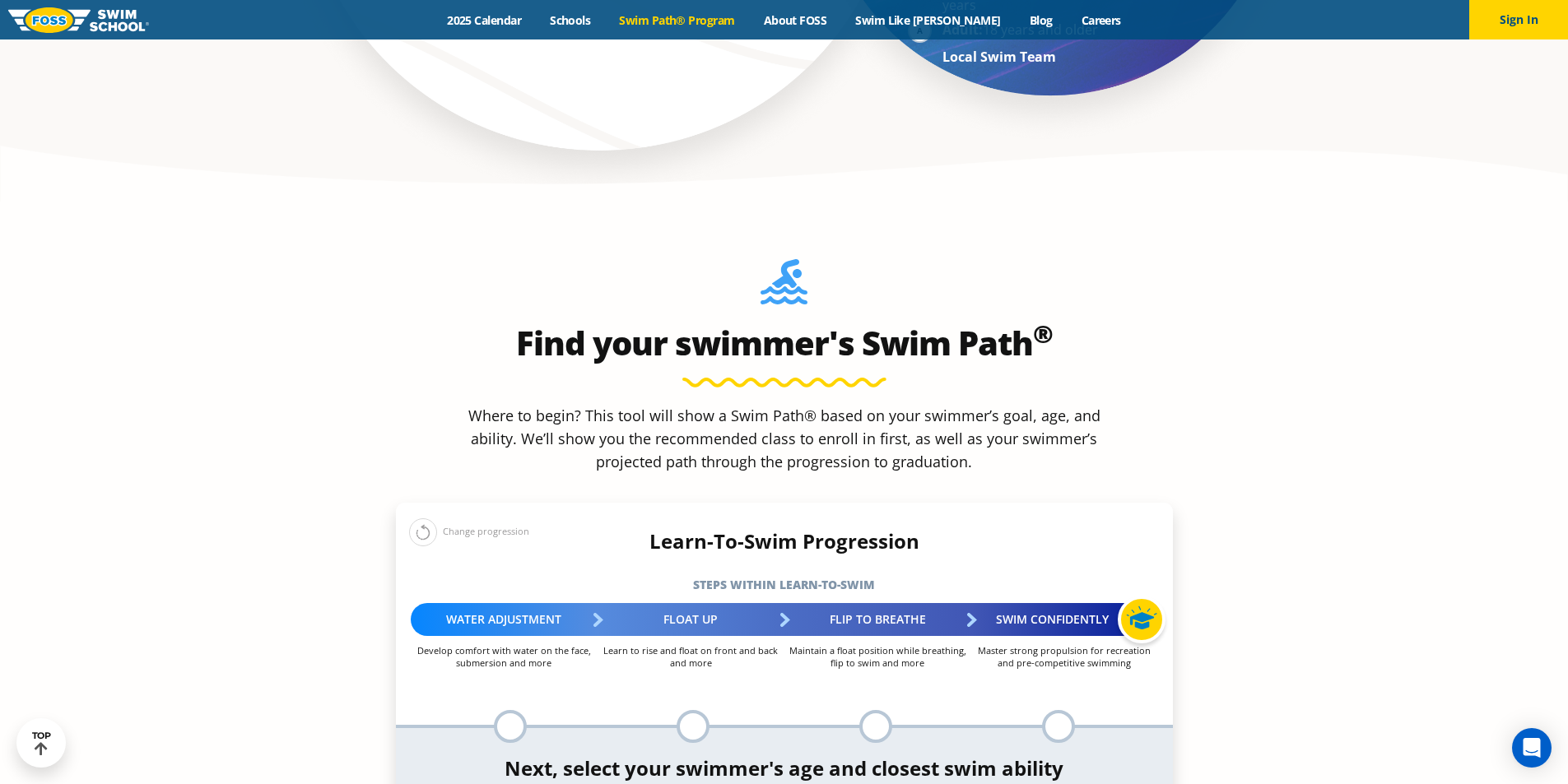
click at [507, 710] on div at bounding box center [510, 726] width 33 height 33
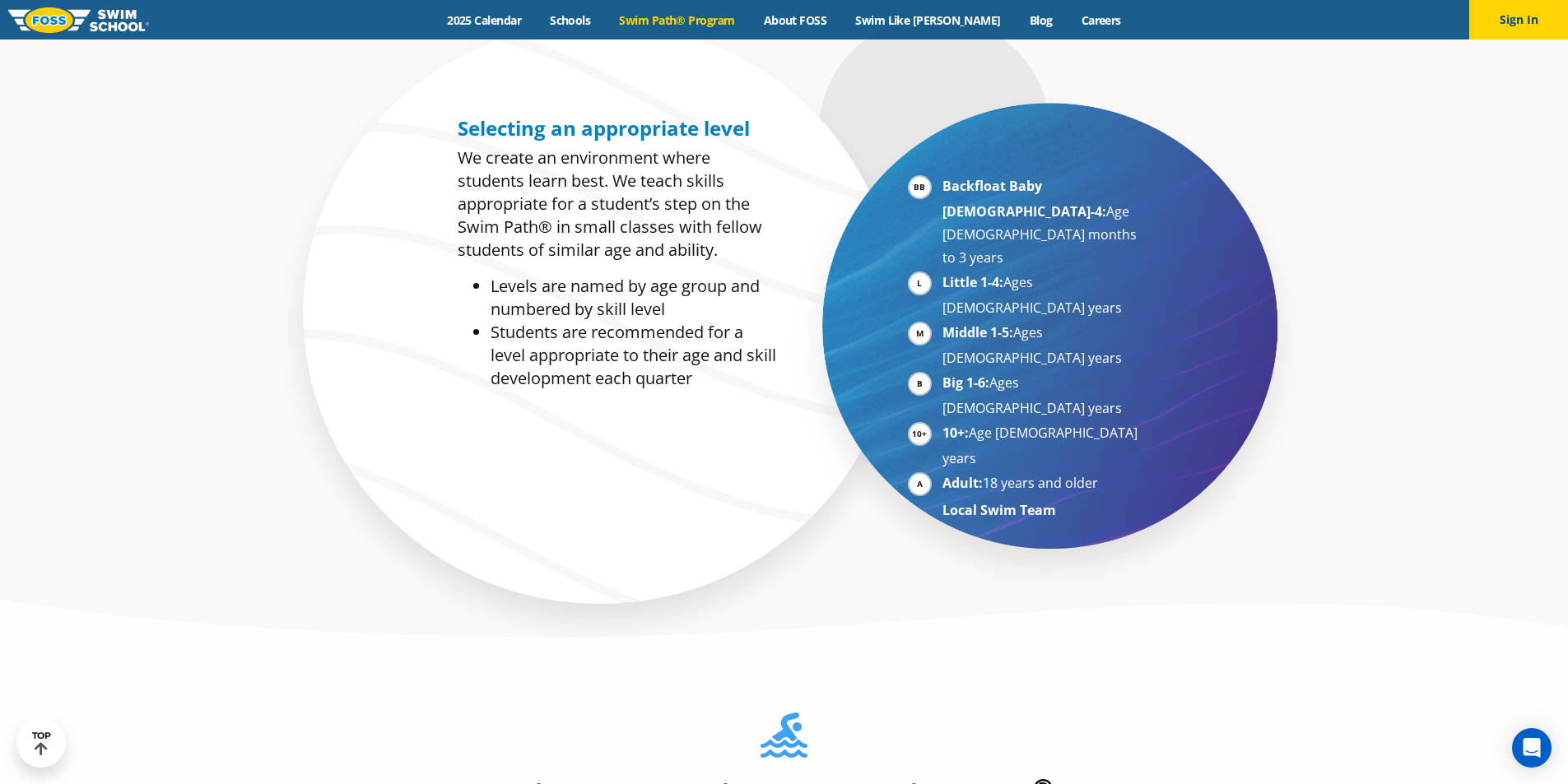
scroll to position [905, 0]
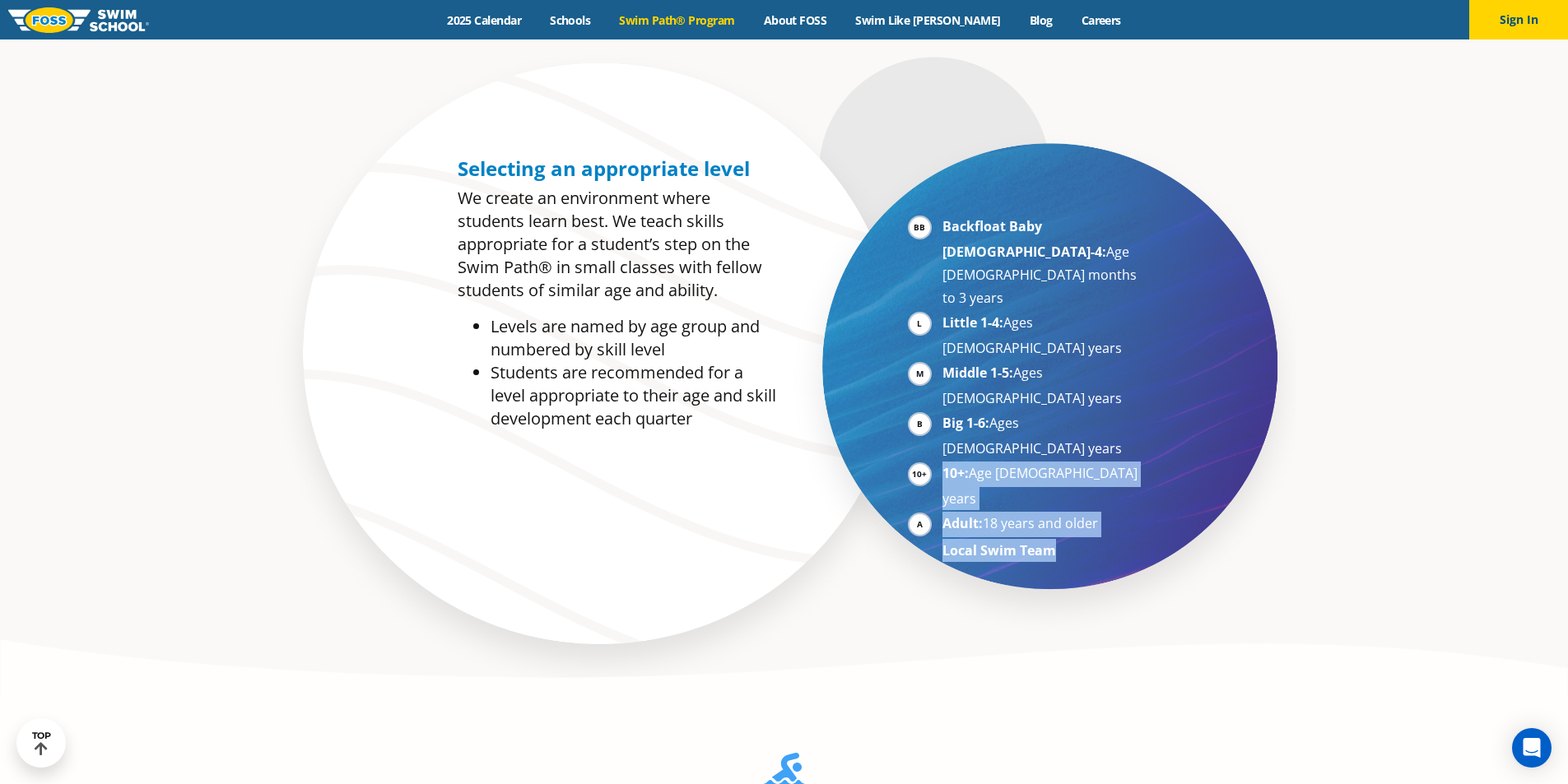
drag, startPoint x: 1069, startPoint y: 415, endPoint x: 851, endPoint y: 339, distance: 230.9
click at [926, 356] on ul "Backfloat Baby 1-4: Age 6 months to 3 years Little 1-4: Ages 3-5 years Middle 1…" at bounding box center [1025, 389] width 236 height 347
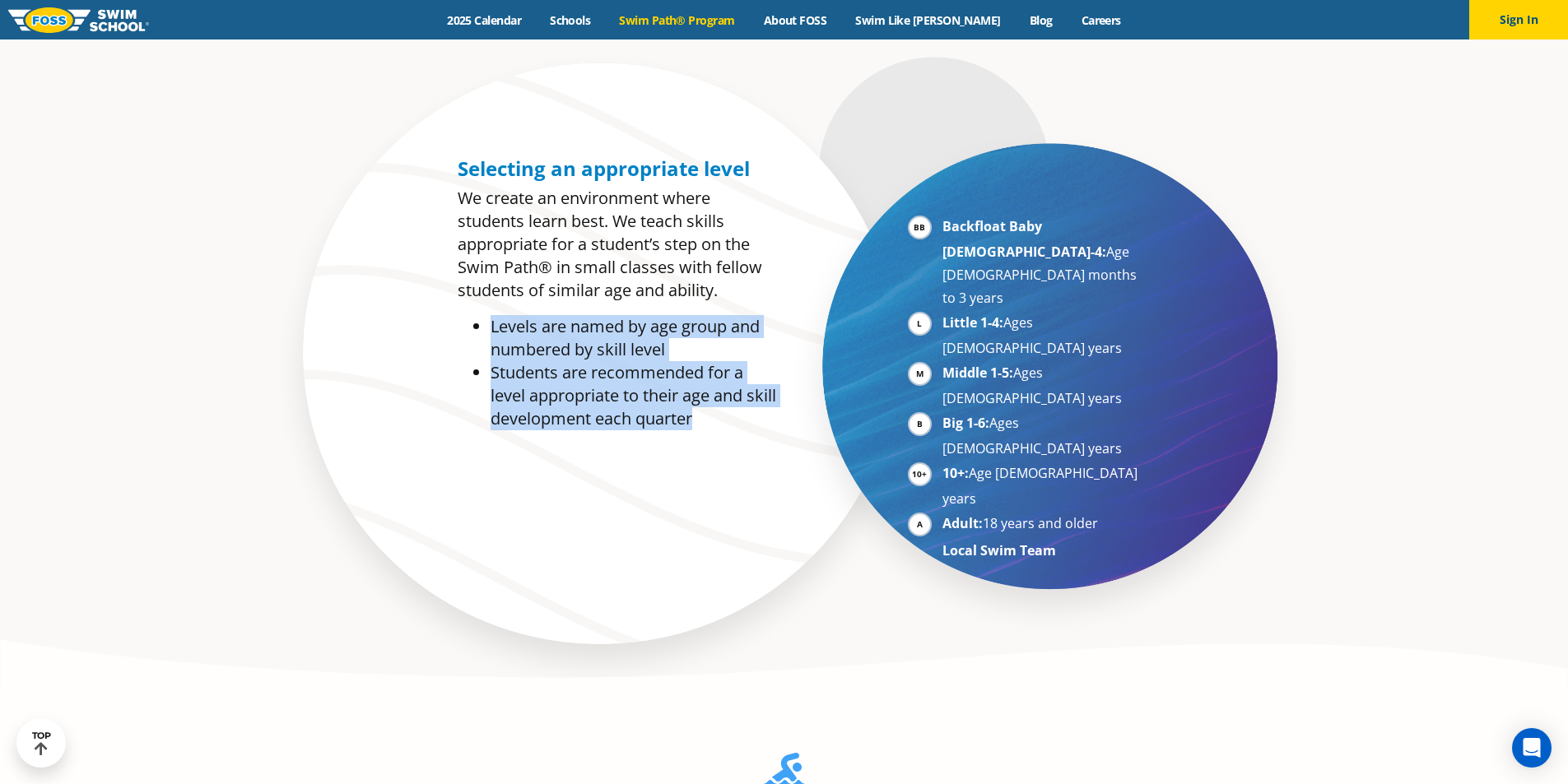
drag, startPoint x: 490, startPoint y: 328, endPoint x: 753, endPoint y: 417, distance: 277.7
click at [753, 417] on ul "Levels are named by age group and numbered by skill level Students are recommen…" at bounding box center [617, 373] width 319 height 115
click at [752, 420] on li "Students are recommended for a level appropriate to their age and skill develop…" at bounding box center [633, 395] width 285 height 69
drag, startPoint x: 741, startPoint y: 426, endPoint x: 476, endPoint y: 324, distance: 284.0
click at [476, 324] on ul "Levels are named by age group and numbered by skill level Students are recommen…" at bounding box center [617, 373] width 319 height 115
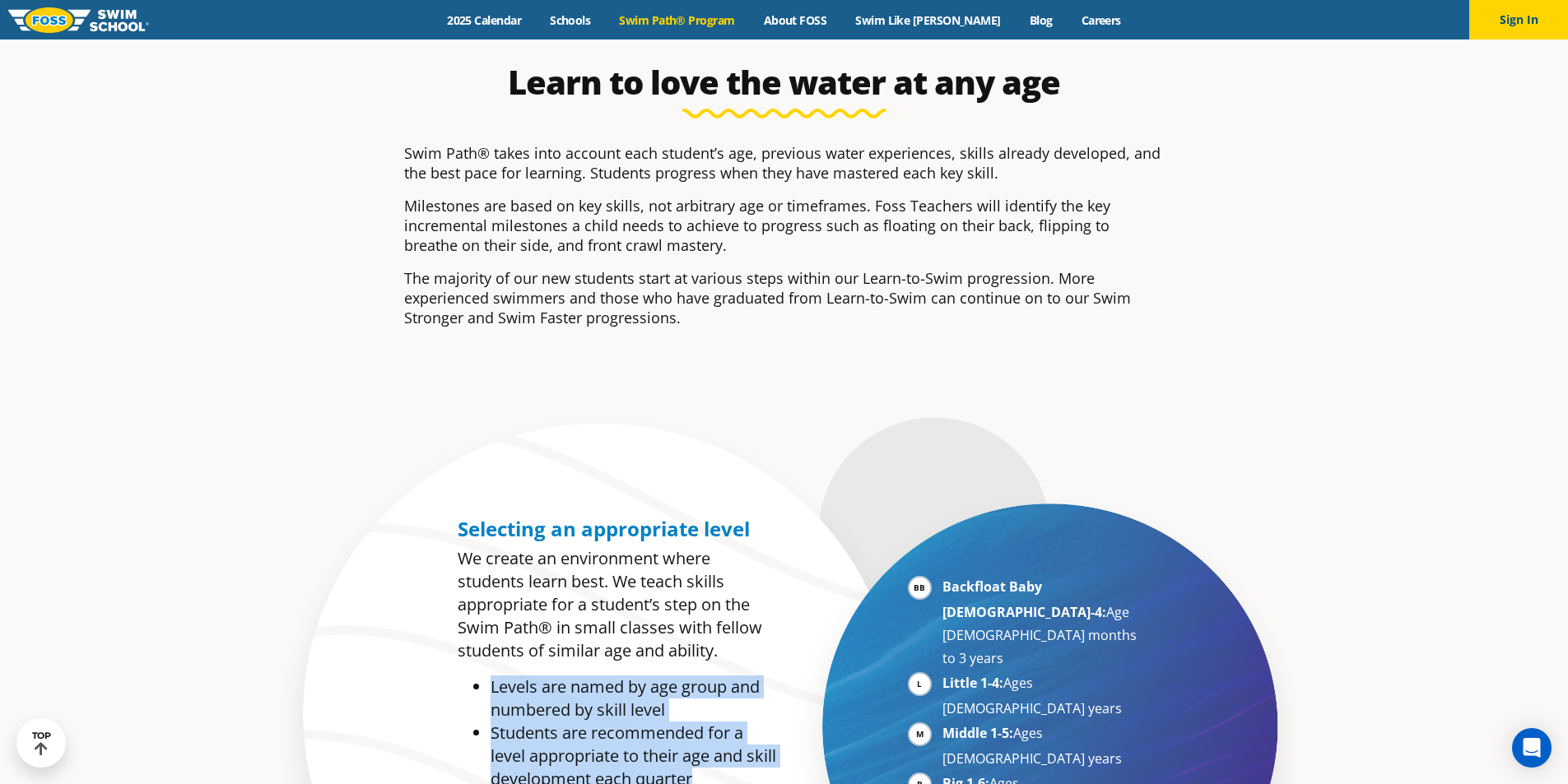
scroll to position [494, 0]
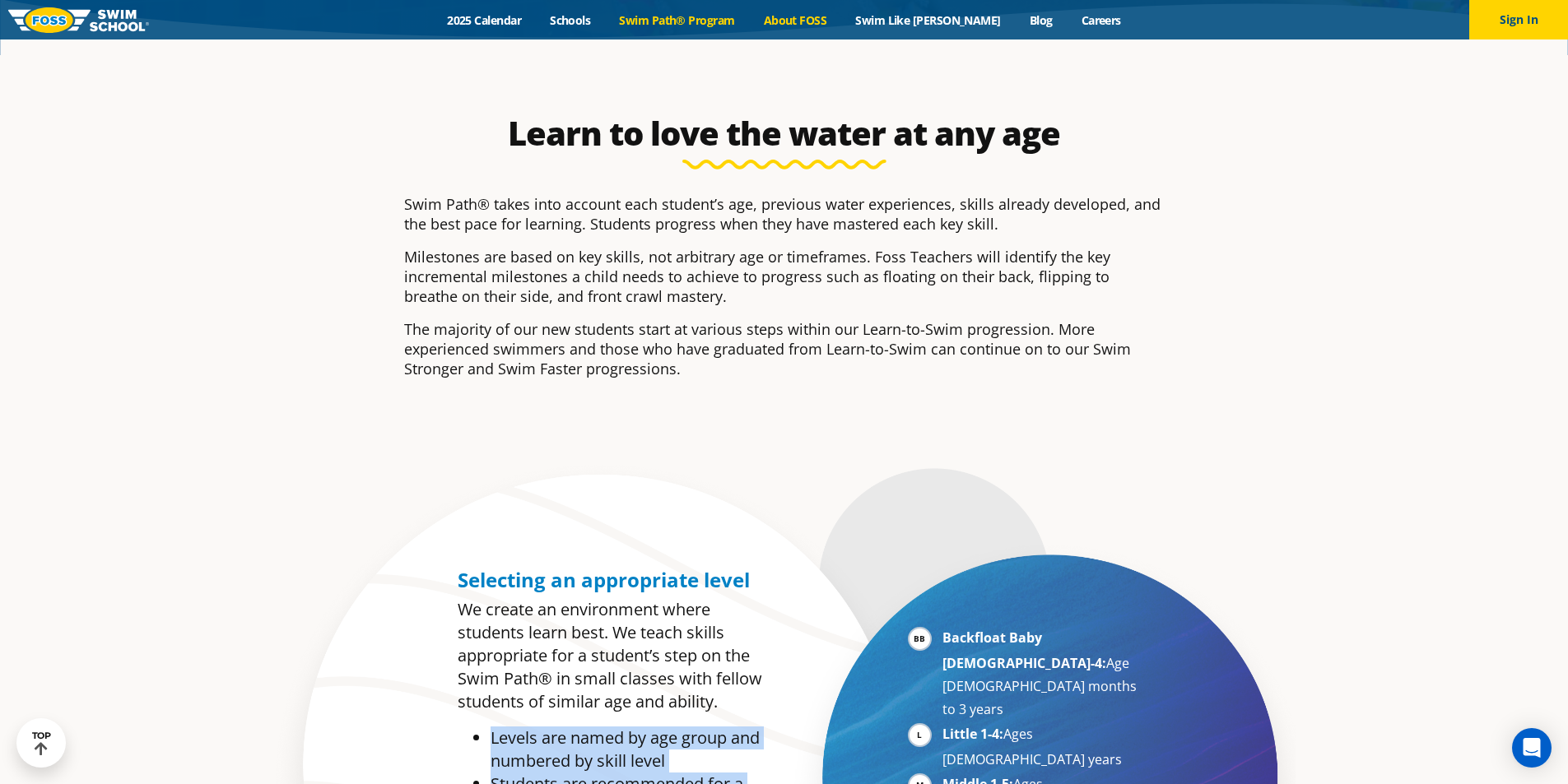
click at [816, 19] on link "About FOSS" at bounding box center [795, 20] width 93 height 16
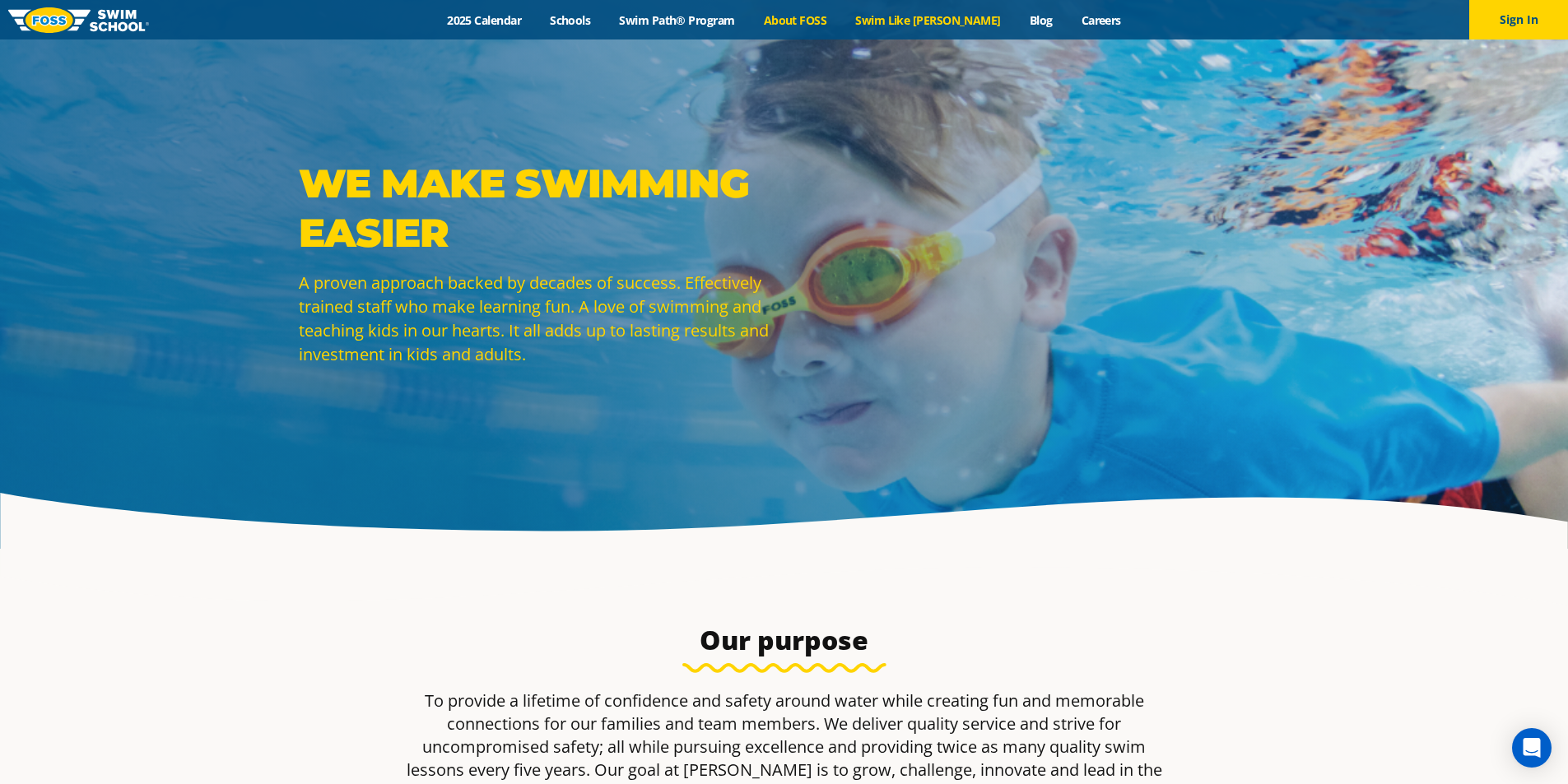
click at [921, 20] on link "Swim Like [PERSON_NAME]" at bounding box center [927, 20] width 174 height 16
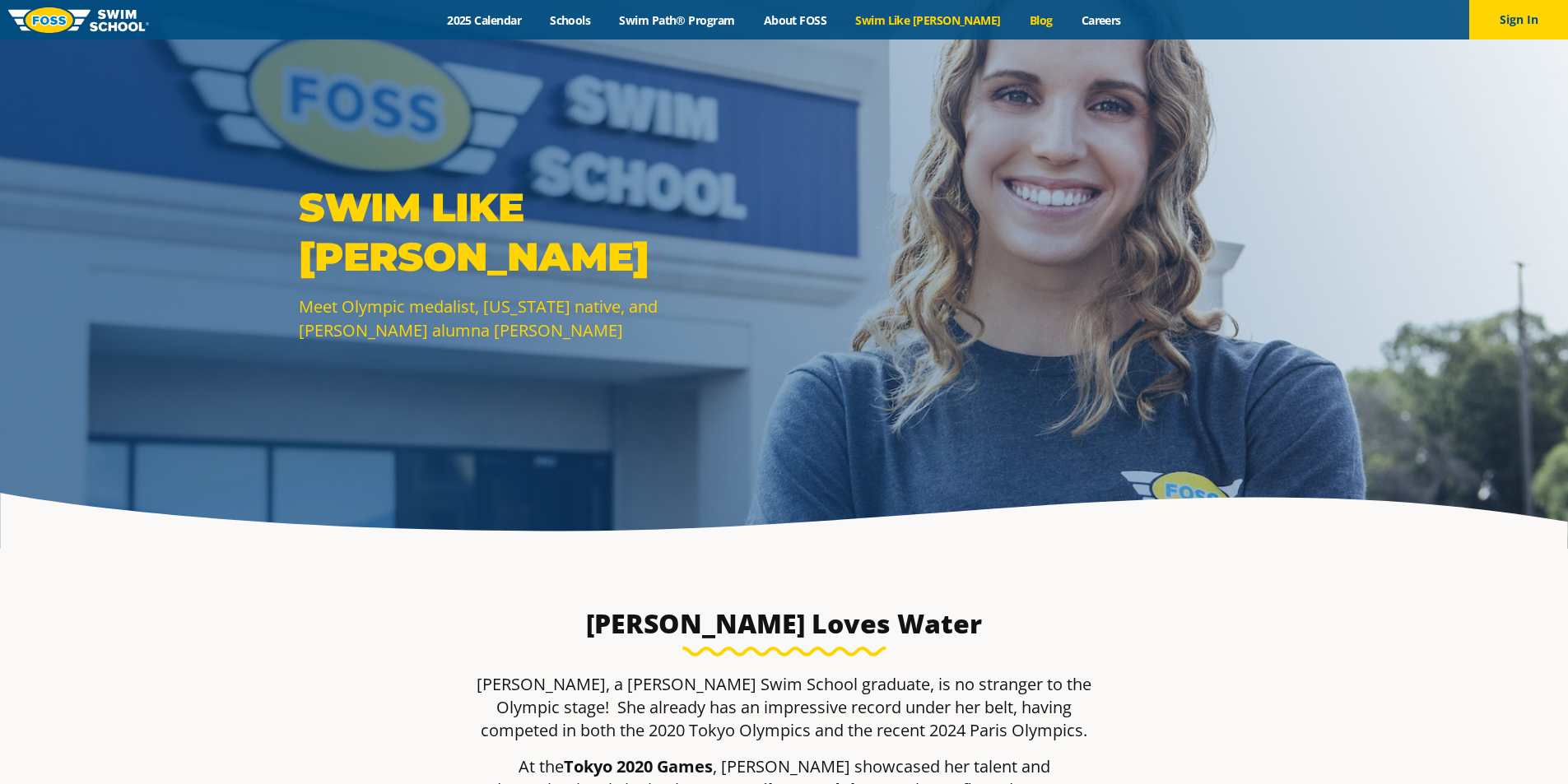
click at [1016, 22] on link "Blog" at bounding box center [1041, 20] width 52 height 16
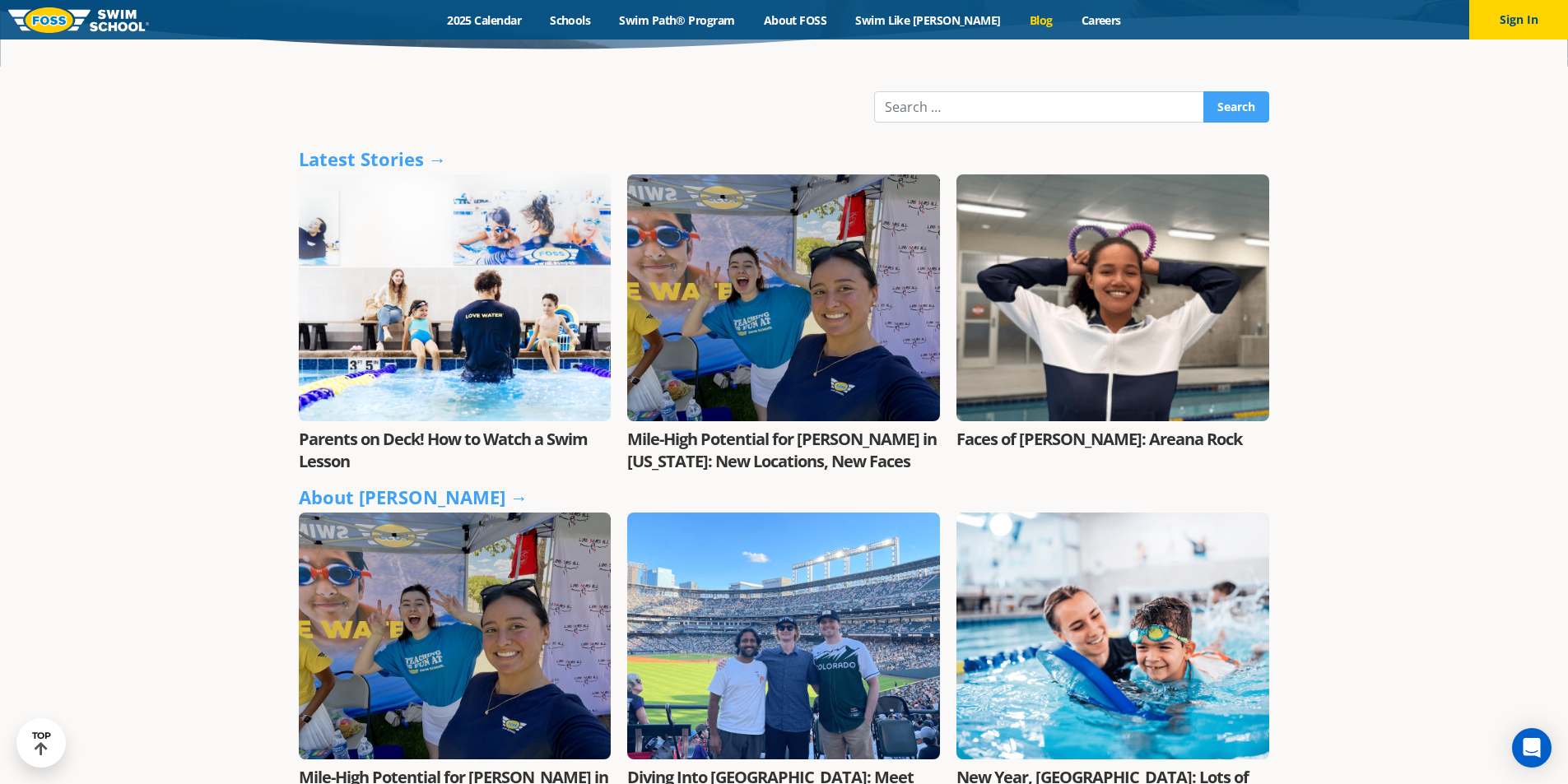
scroll to position [494, 0]
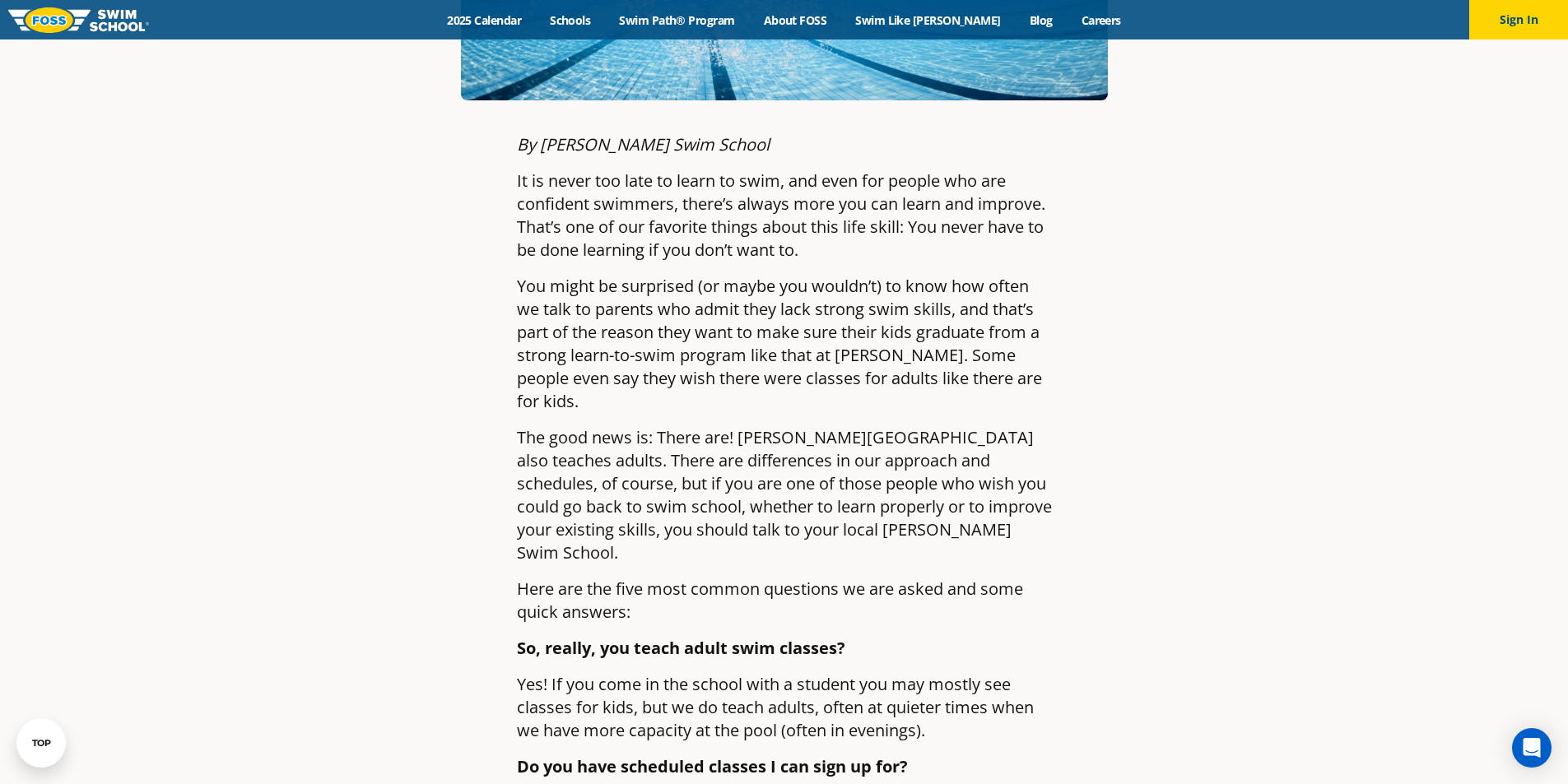
scroll to position [658, 0]
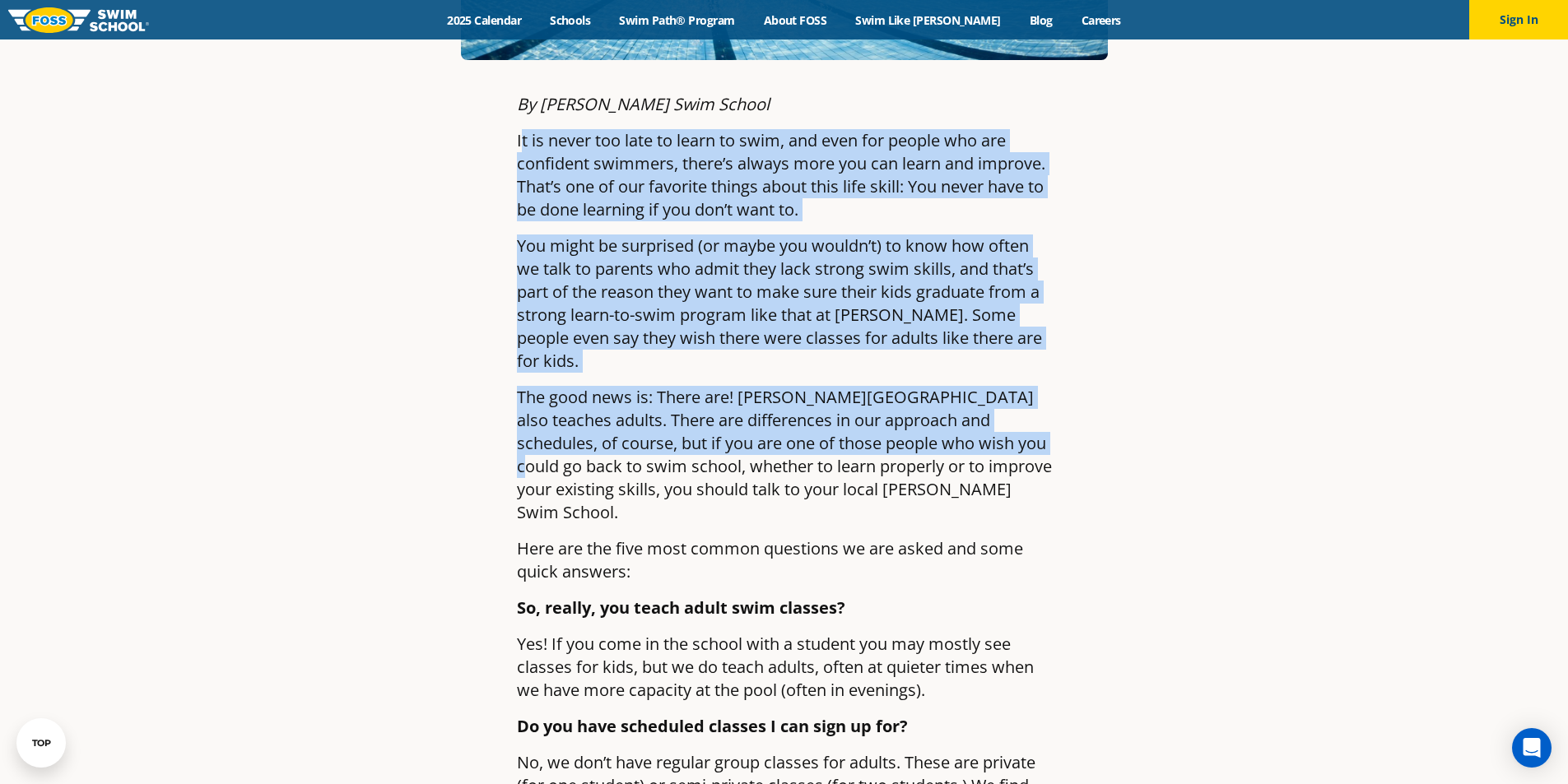
drag, startPoint x: 520, startPoint y: 93, endPoint x: 958, endPoint y: 365, distance: 515.6
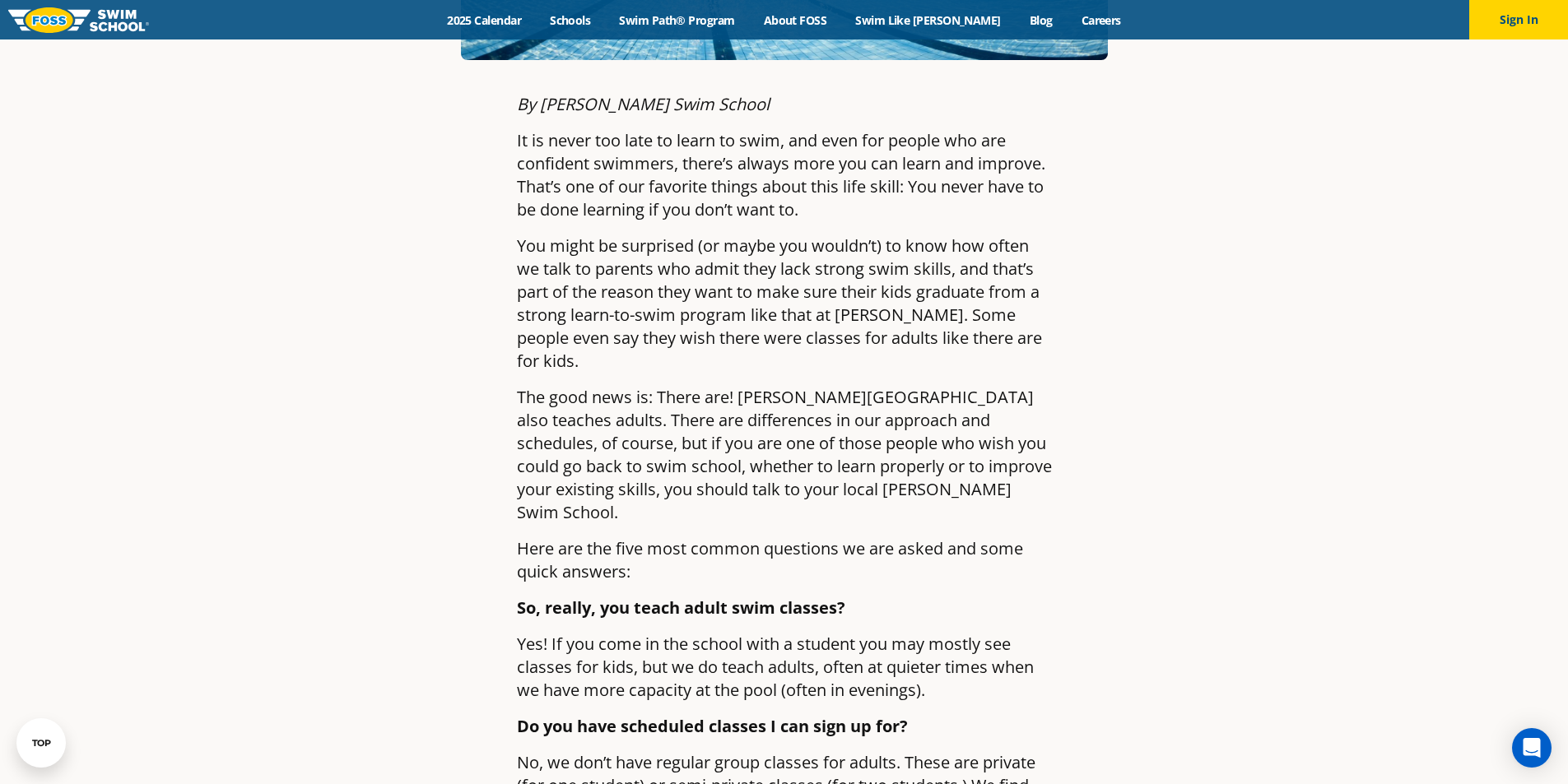
click at [1082, 475] on article "Q and A: Adult Swim Lessons at FOSS By Foss Swim School , April 17, 2023 By Fos…" at bounding box center [784, 528] width 971 height 2179
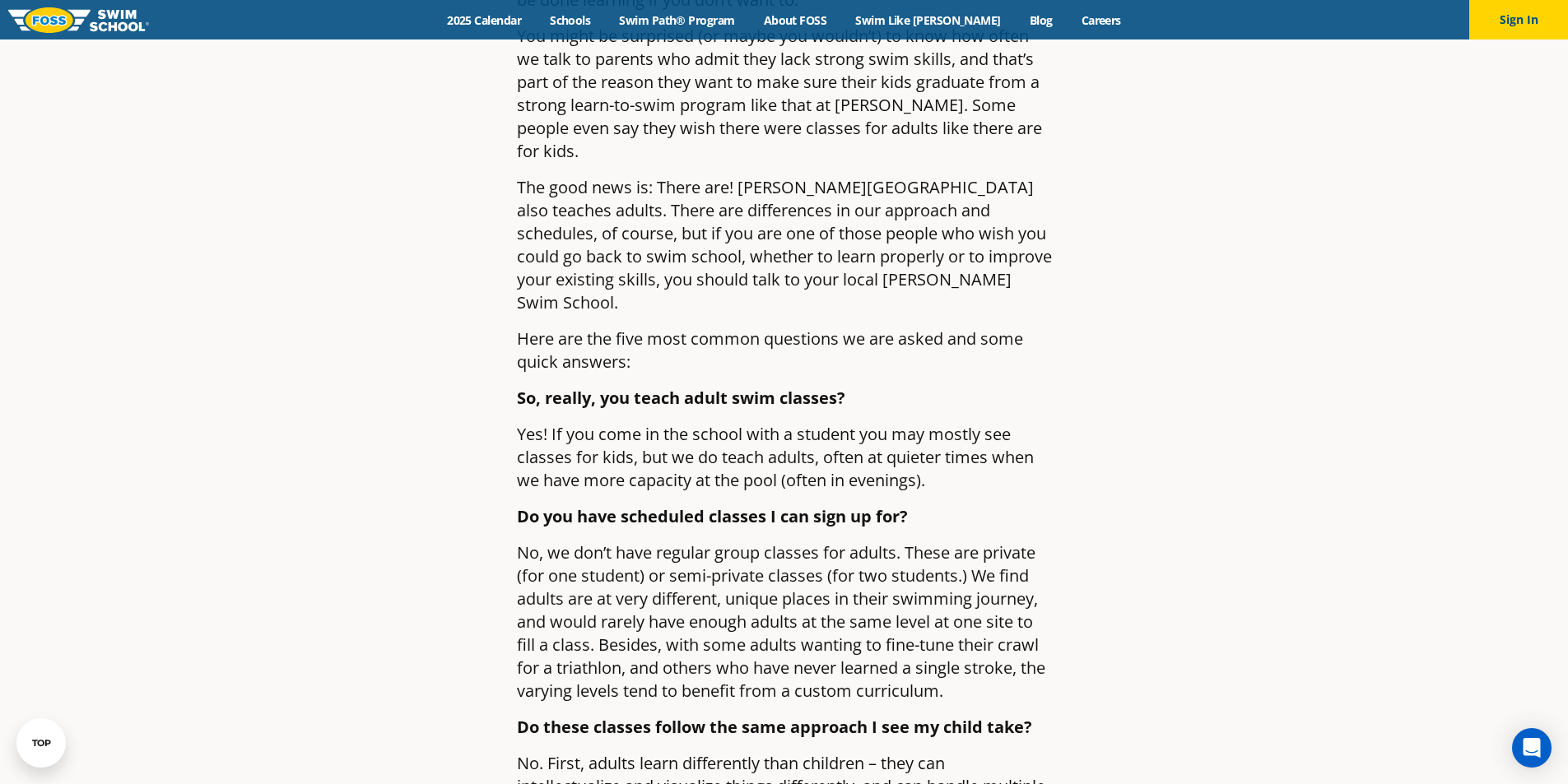
scroll to position [905, 0]
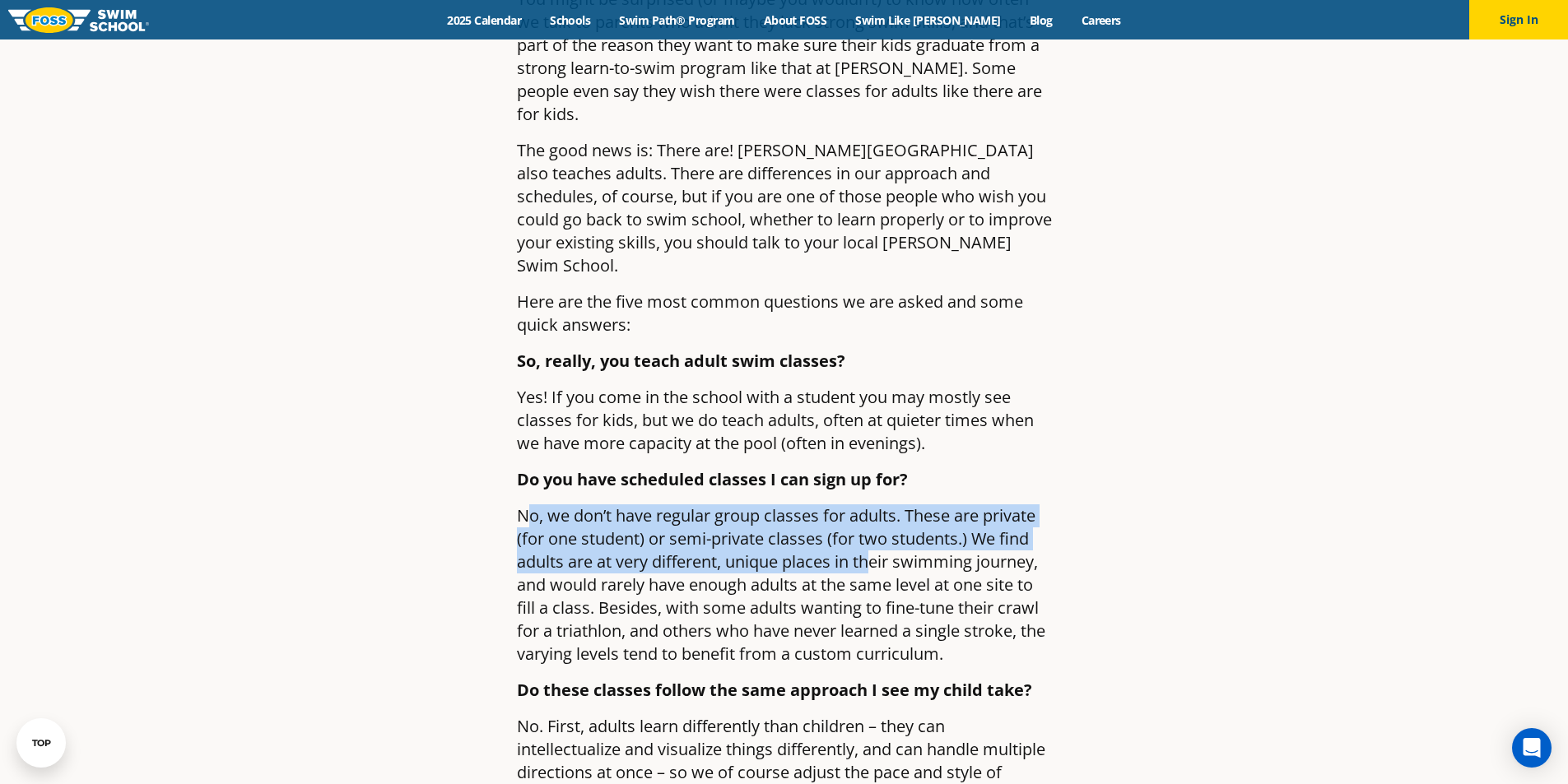
drag, startPoint x: 527, startPoint y: 423, endPoint x: 971, endPoint y: 492, distance: 449.3
click at [877, 505] on p "No, we don’t have regular group classes for adults. These are private (for one …" at bounding box center [784, 585] width 535 height 161
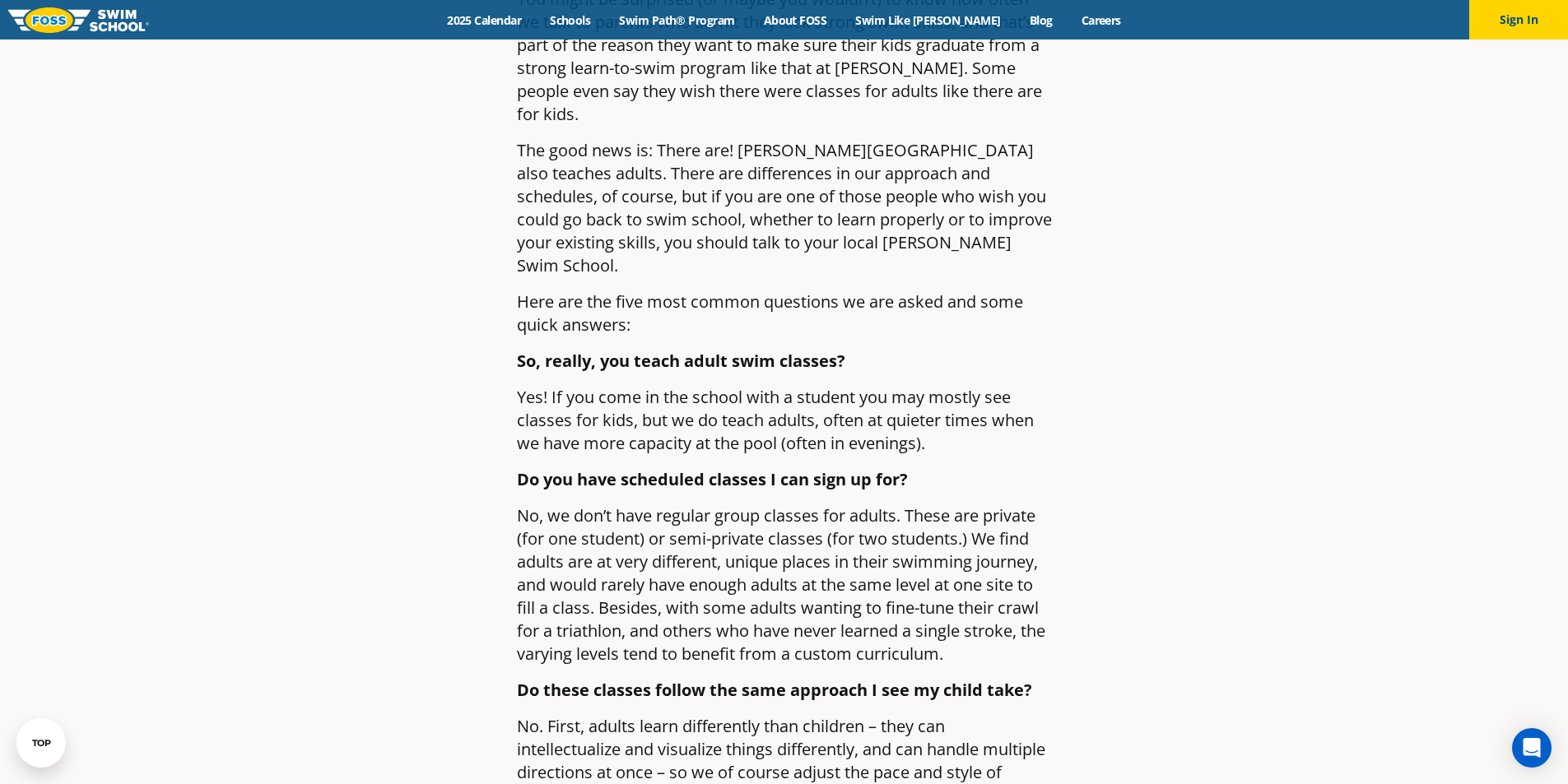
click at [1038, 519] on p "No, we don’t have regular group classes for adults. These are private (for one …" at bounding box center [784, 585] width 535 height 161
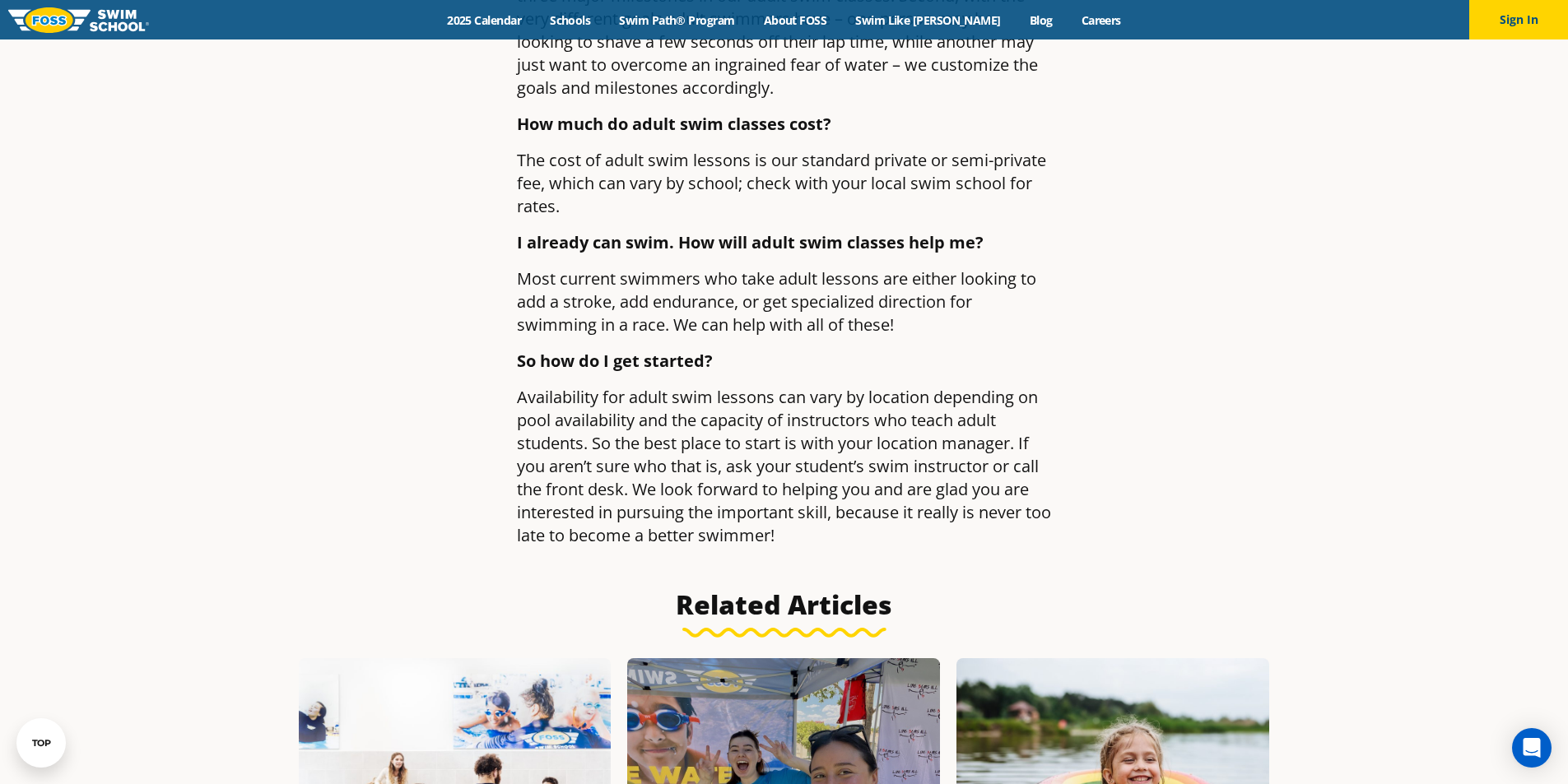
scroll to position [1811, 0]
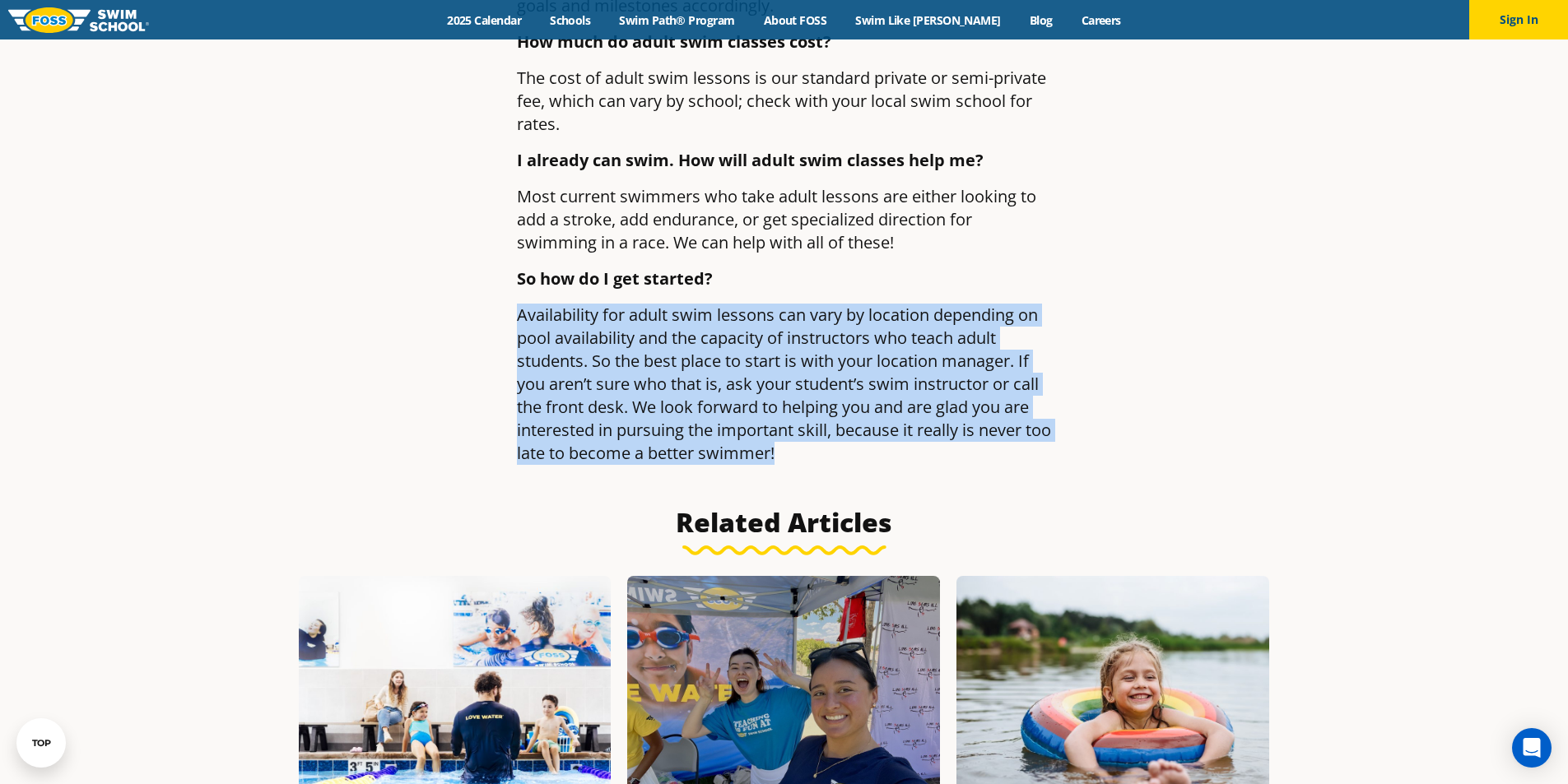
drag, startPoint x: 817, startPoint y: 361, endPoint x: 502, endPoint y: 219, distance: 345.5
click at [823, 363] on p "Availability for adult swim lessons can vary by location depending on pool avai…" at bounding box center [784, 384] width 535 height 161
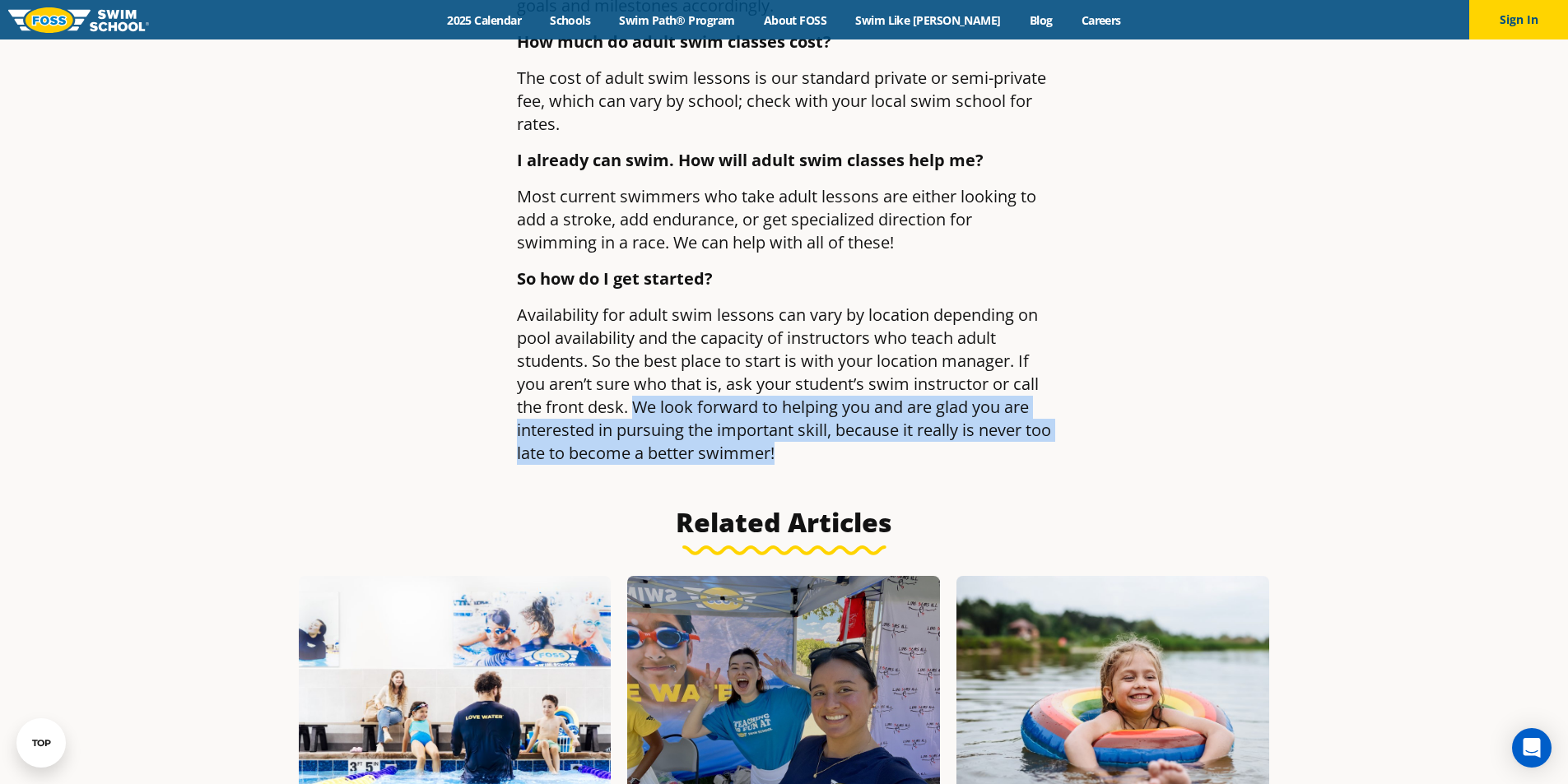
drag, startPoint x: 812, startPoint y: 357, endPoint x: 631, endPoint y: 309, distance: 187.3
click at [631, 309] on p "Availability for adult swim lessons can vary by location depending on pool avai…" at bounding box center [784, 384] width 535 height 161
click at [835, 355] on p "Availability for adult swim lessons can vary by location depending on pool avai…" at bounding box center [784, 384] width 535 height 161
drag, startPoint x: 633, startPoint y: 308, endPoint x: 826, endPoint y: 347, distance: 196.9
click at [826, 347] on p "Availability for adult swim lessons can vary by location depending on pool avai…" at bounding box center [784, 384] width 535 height 161
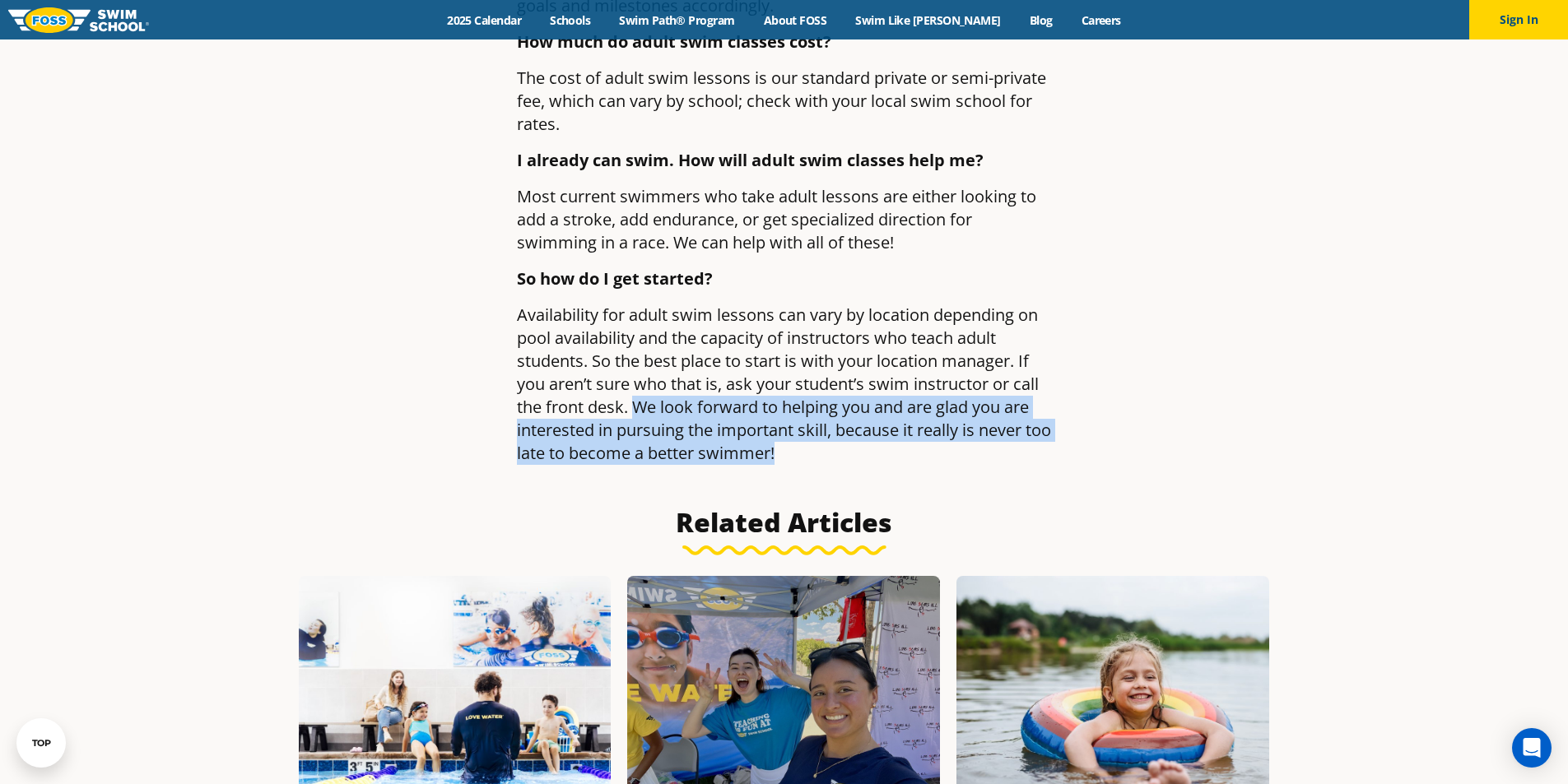
click at [842, 356] on p "Availability for adult swim lessons can vary by location depending on pool avai…" at bounding box center [784, 384] width 535 height 161
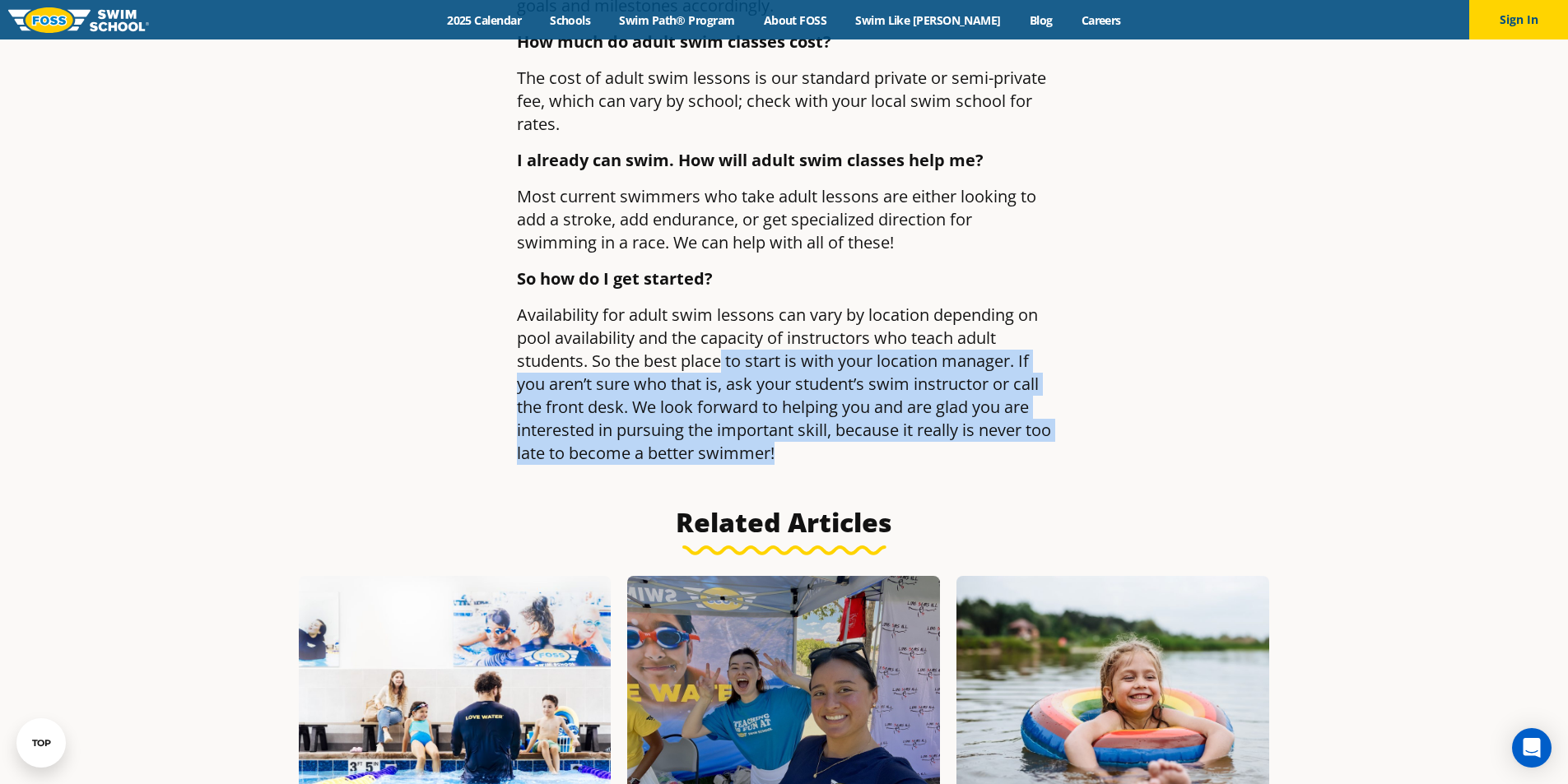
drag, startPoint x: 818, startPoint y: 364, endPoint x: 721, endPoint y: 262, distance: 140.8
click at [721, 304] on p "Availability for adult swim lessons can vary by location depending on pool avai…" at bounding box center [784, 384] width 535 height 161
click at [837, 353] on p "Availability for adult swim lessons can vary by location depending on pool avai…" at bounding box center [784, 384] width 535 height 161
drag, startPoint x: 726, startPoint y: 263, endPoint x: 850, endPoint y: 374, distance: 166.4
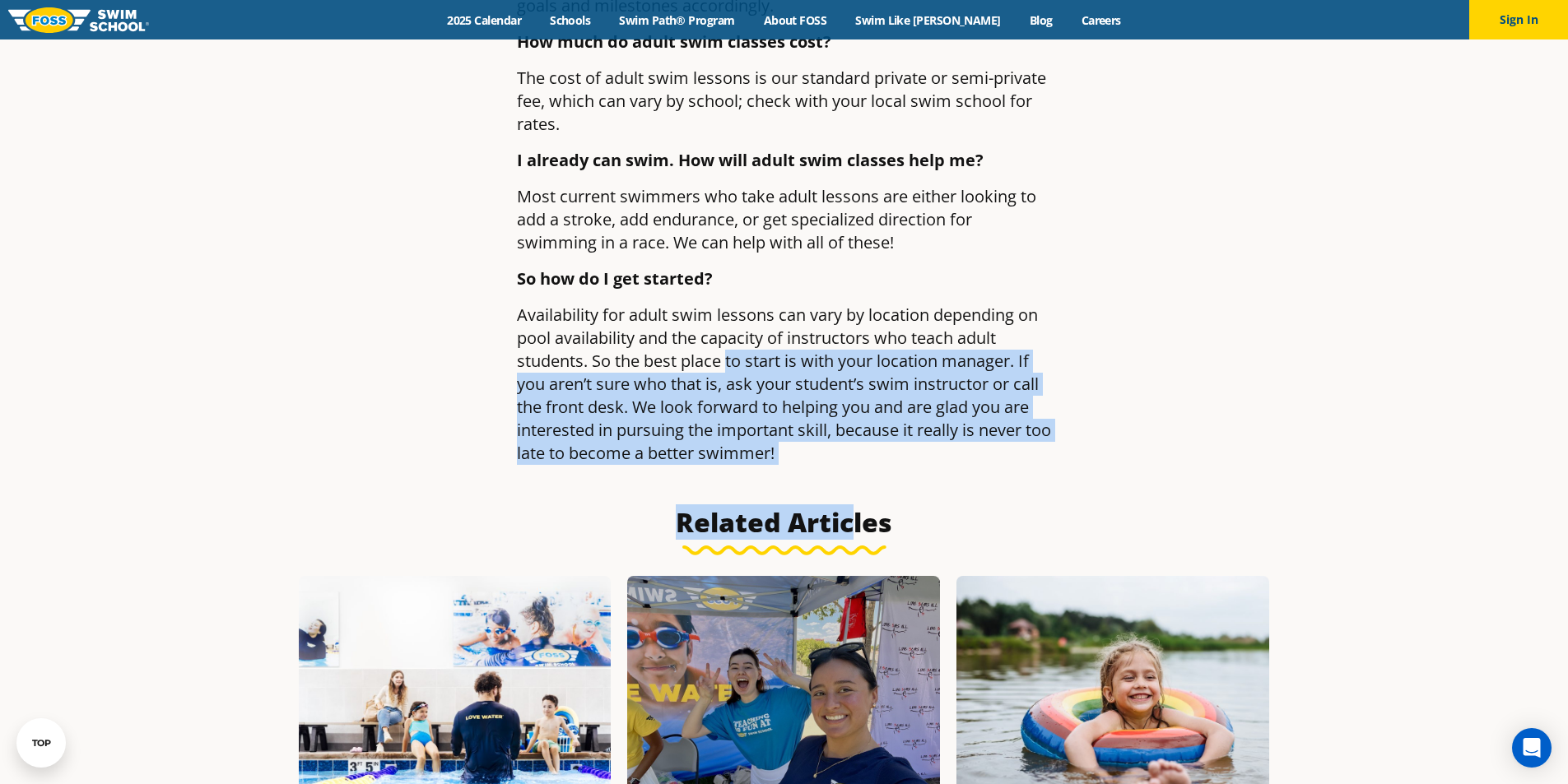
click at [850, 351] on p "Availability for adult swim lessons can vary by location depending on pool avai…" at bounding box center [784, 384] width 535 height 161
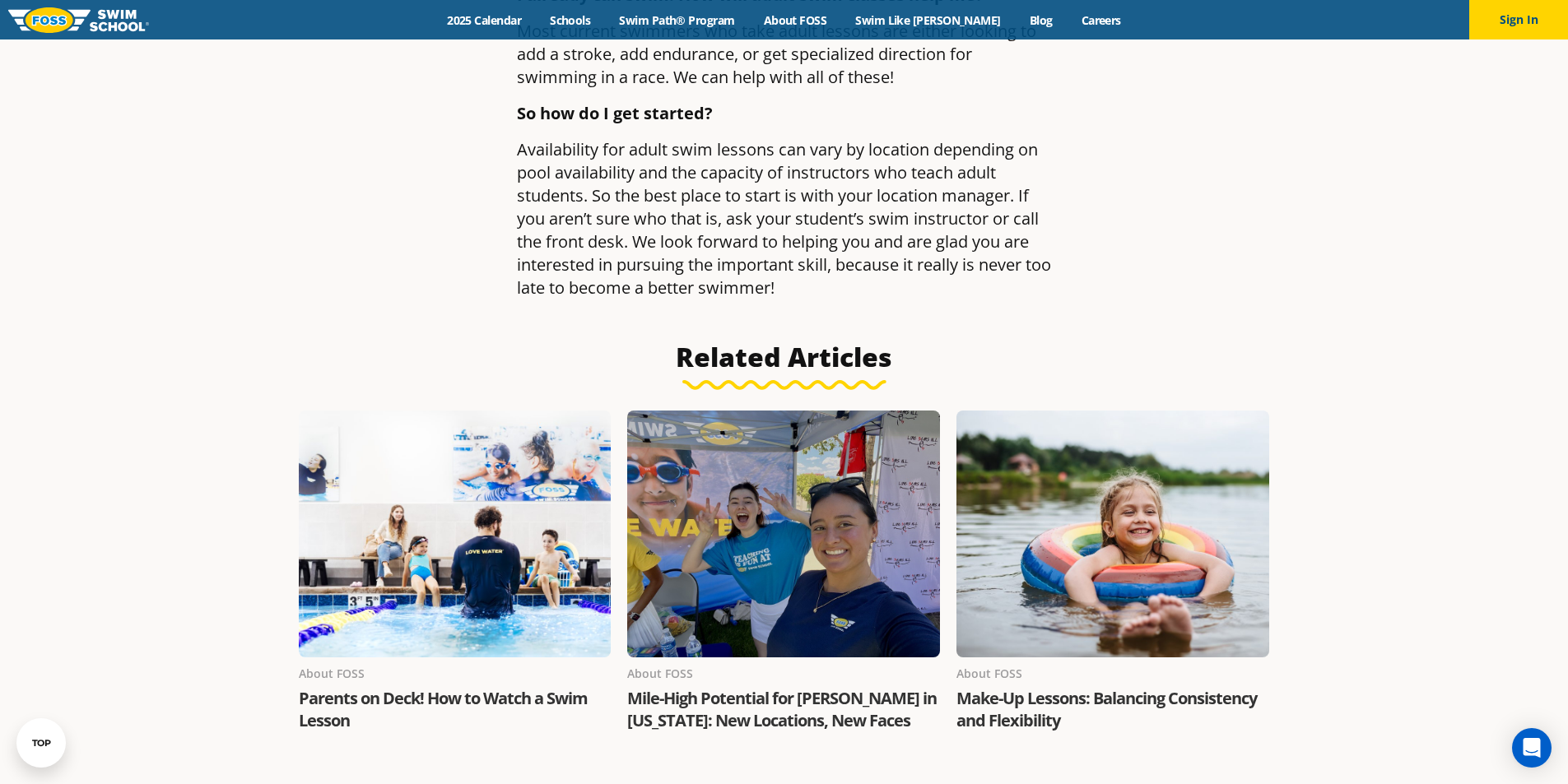
scroll to position [2058, 0]
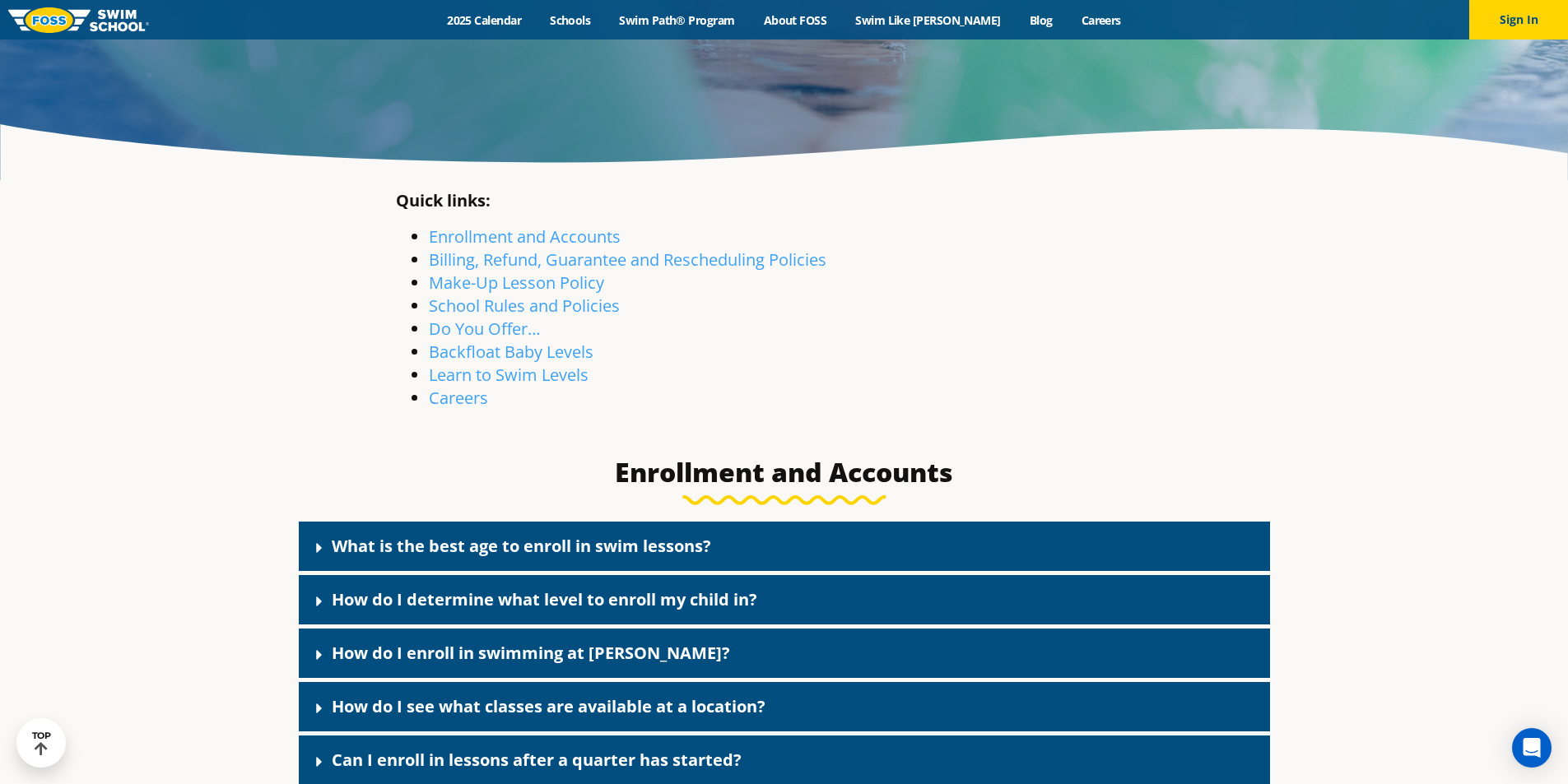
scroll to position [411, 0]
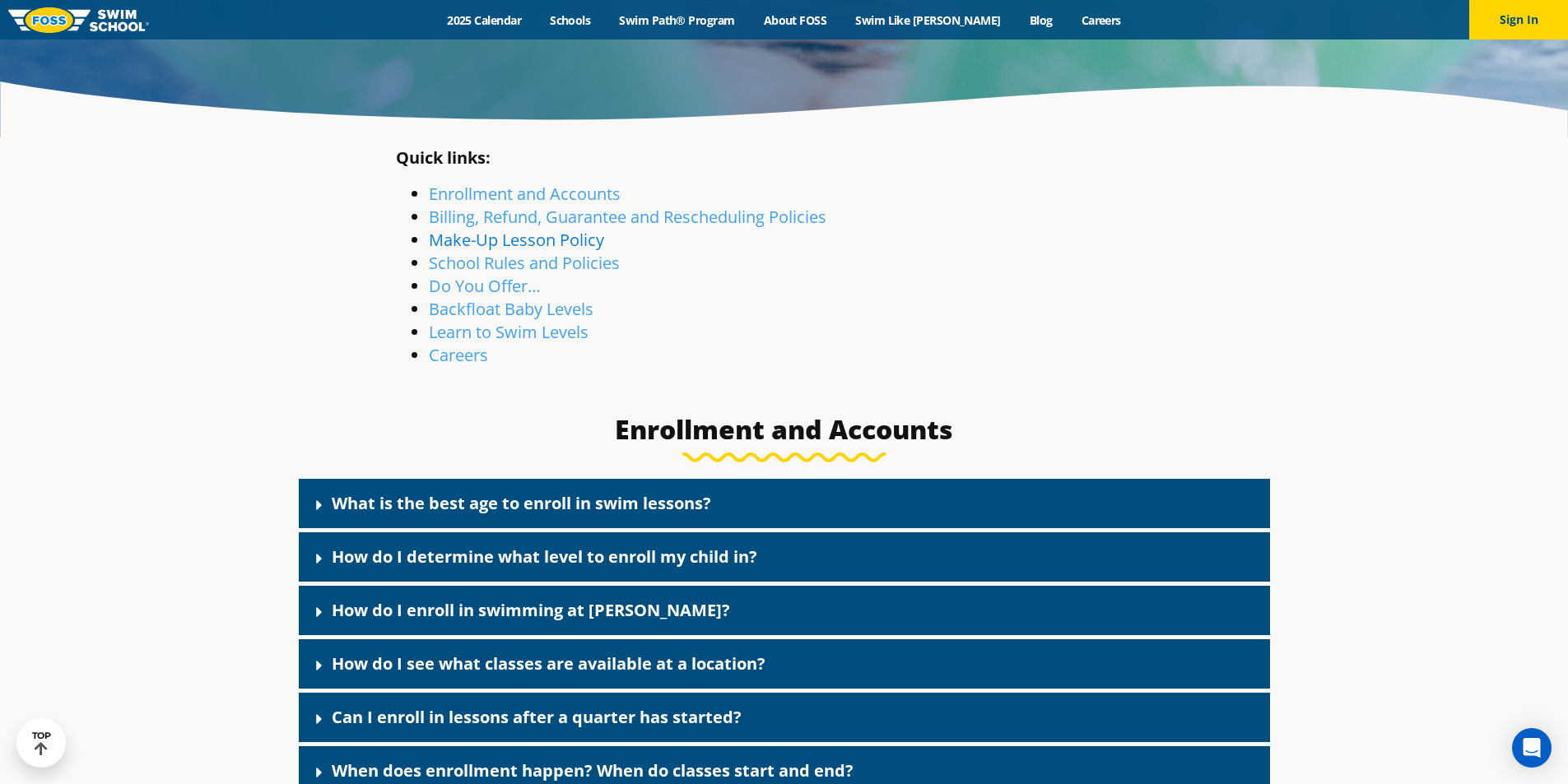
click at [520, 244] on link "Make-Up Lesson Policy" at bounding box center [516, 239] width 175 height 23
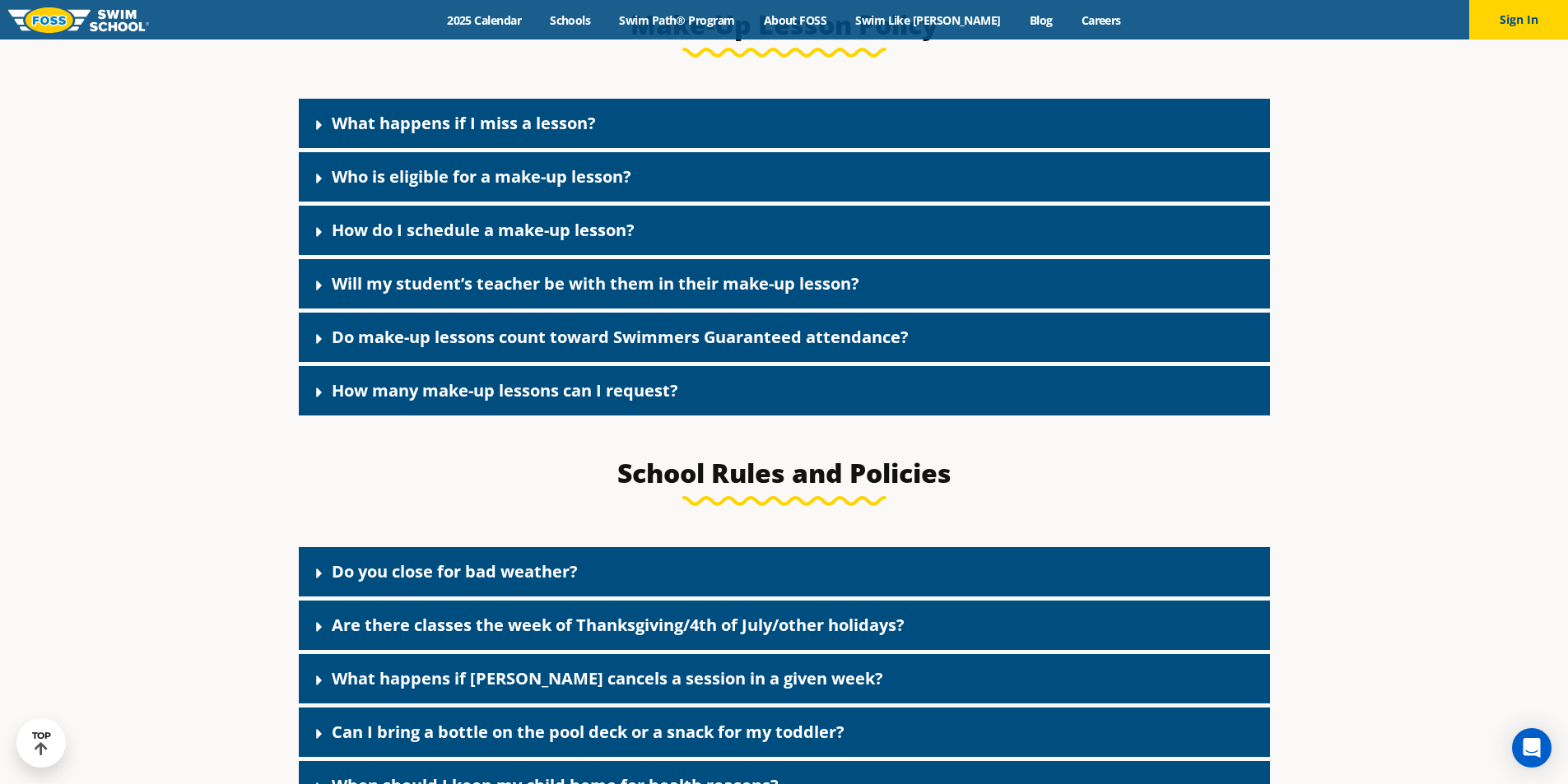
click at [535, 187] on link "Who is eligible for a make-up lesson?" at bounding box center [481, 176] width 299 height 23
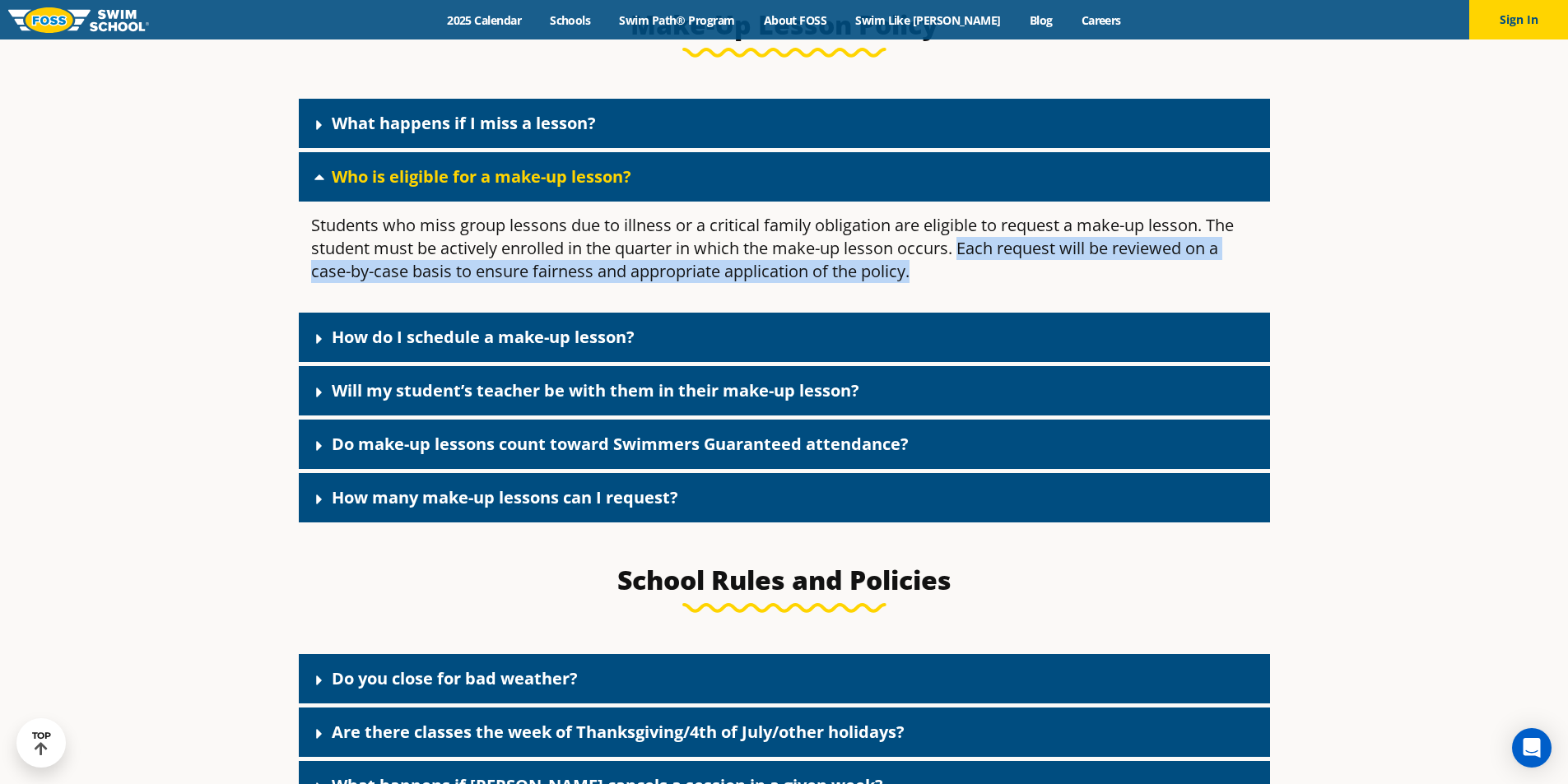
drag, startPoint x: 960, startPoint y: 256, endPoint x: 986, endPoint y: 274, distance: 31.6
click at [986, 274] on p "Students who miss group lessons due to illness or a critical family obligation …" at bounding box center [784, 249] width 947 height 69
click at [1001, 283] on p "Students who miss group lessons due to illness or a critical family obligation …" at bounding box center [784, 249] width 947 height 69
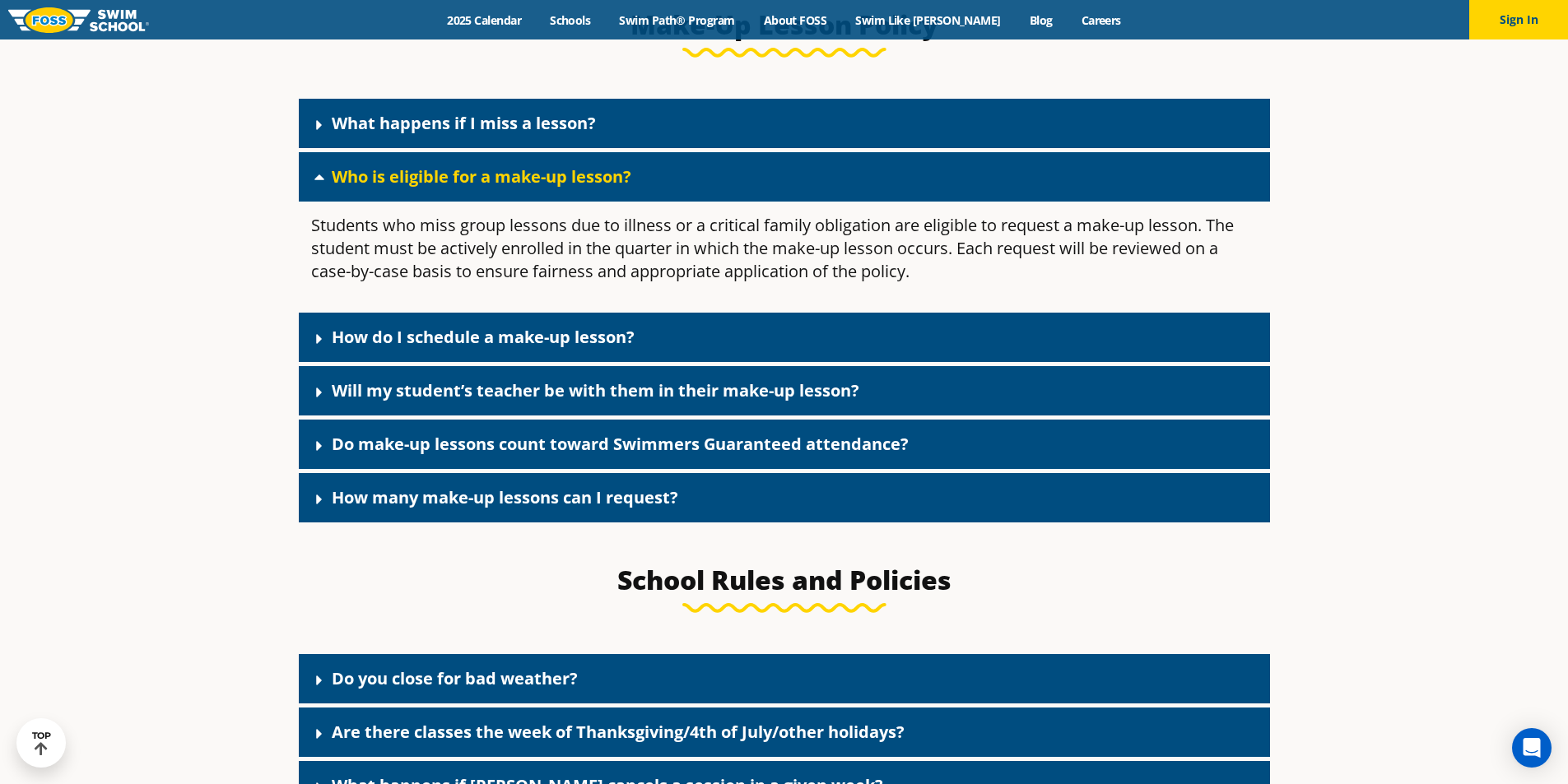
click at [501, 128] on link "What happens if I miss a lesson?" at bounding box center [464, 123] width 264 height 23
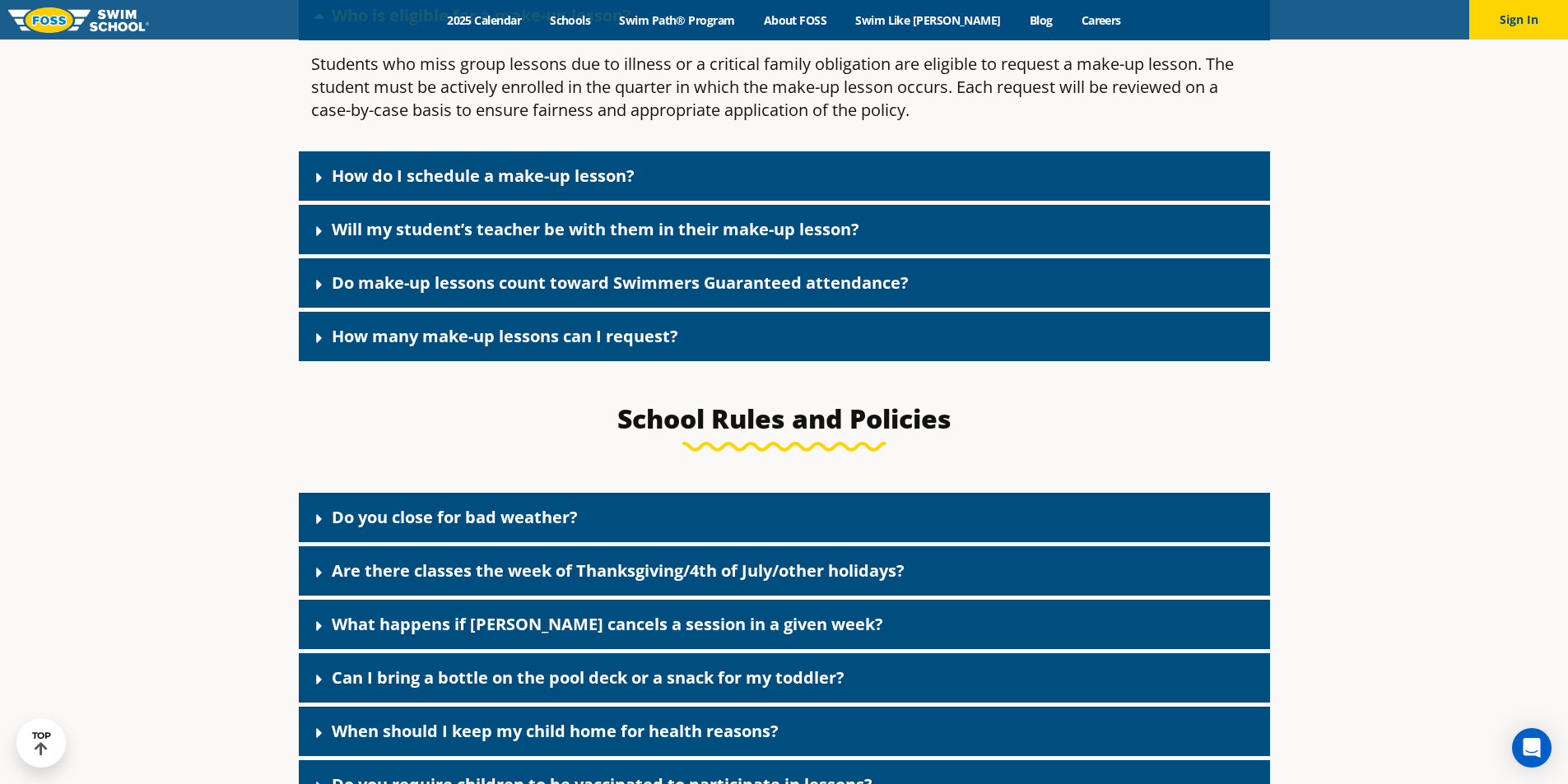
scroll to position [2343, 0]
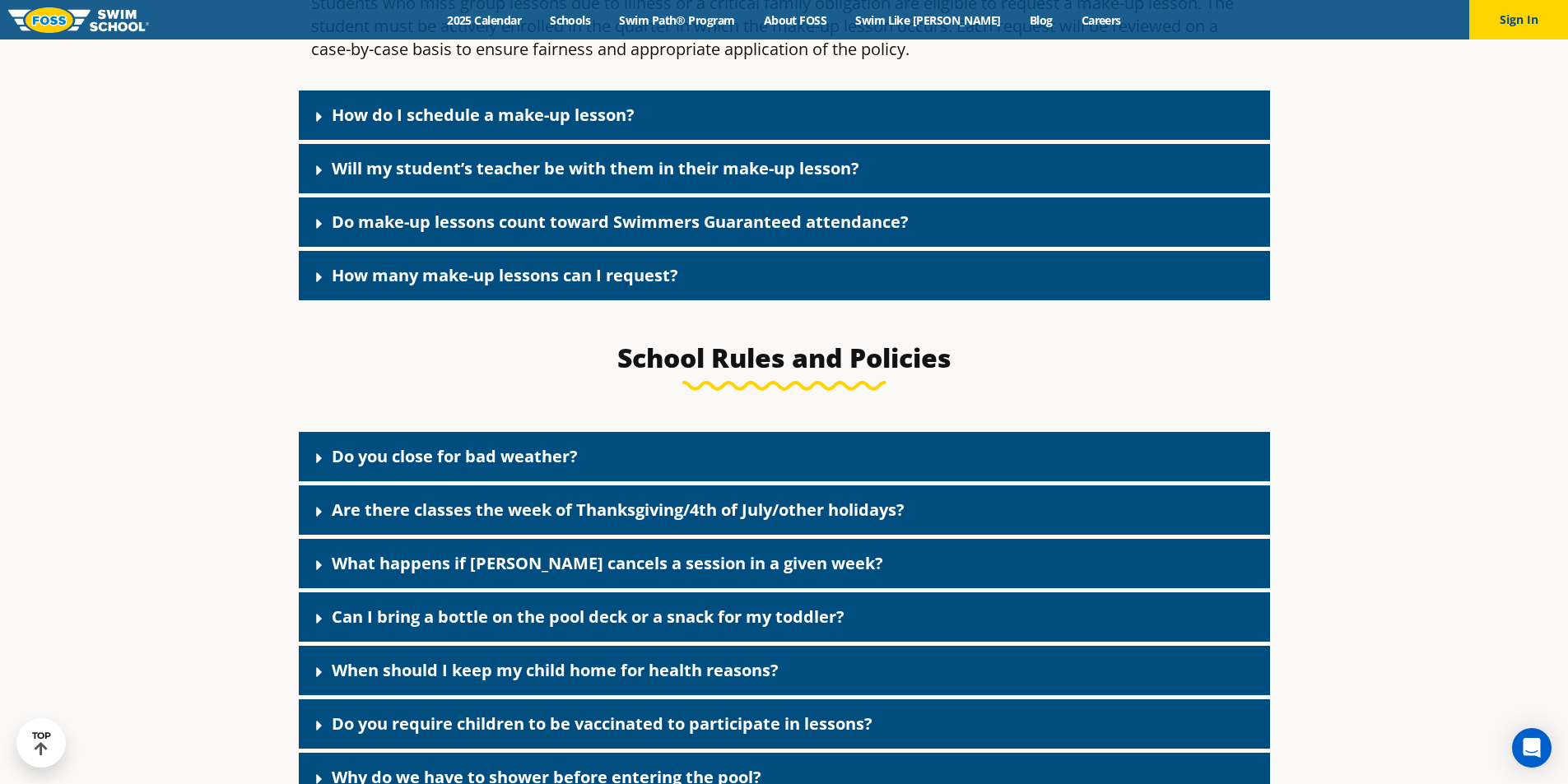
click at [575, 286] on link "How many make-up lessons can I request?" at bounding box center [505, 275] width 346 height 23
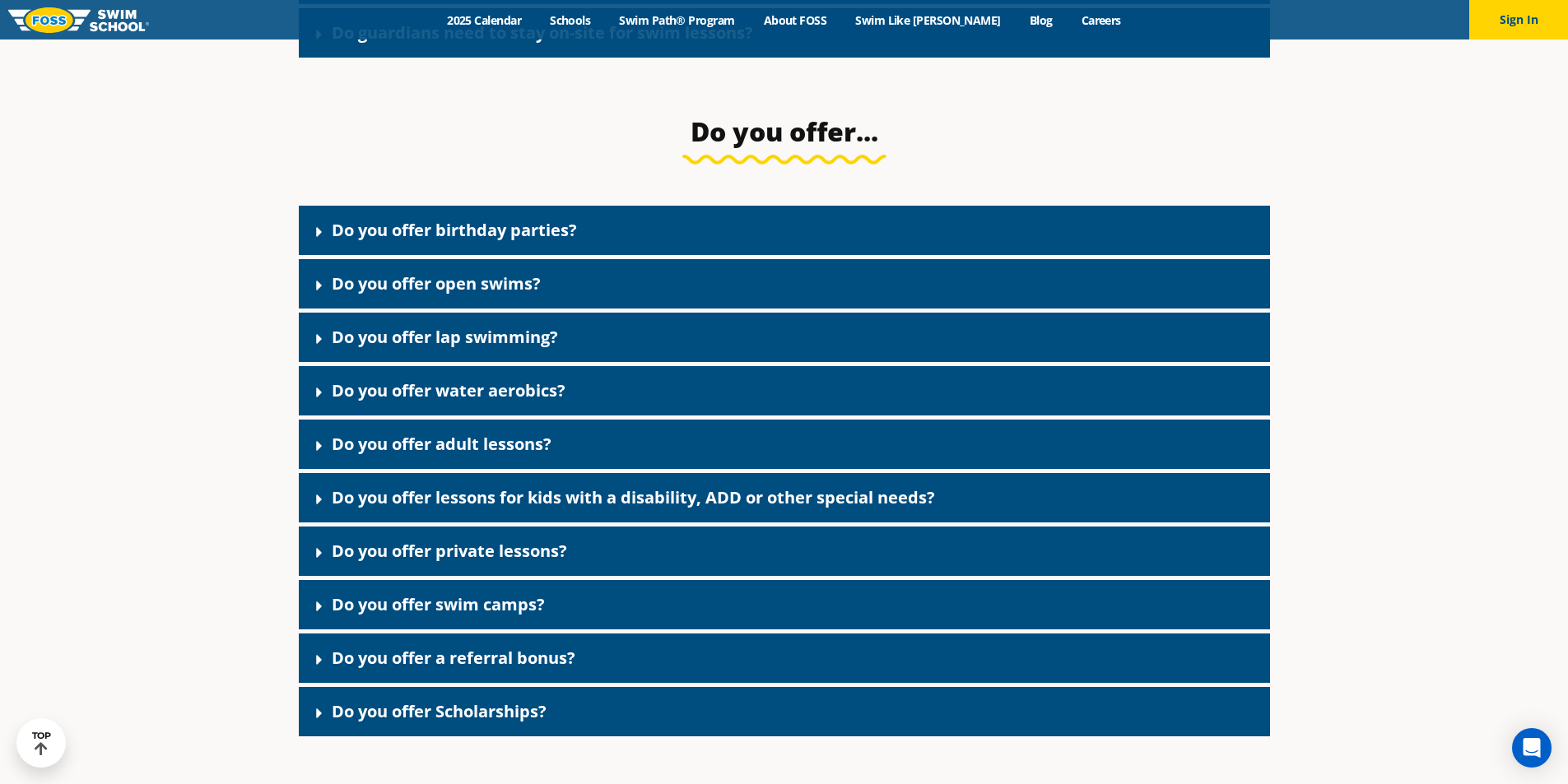
scroll to position [3330, 0]
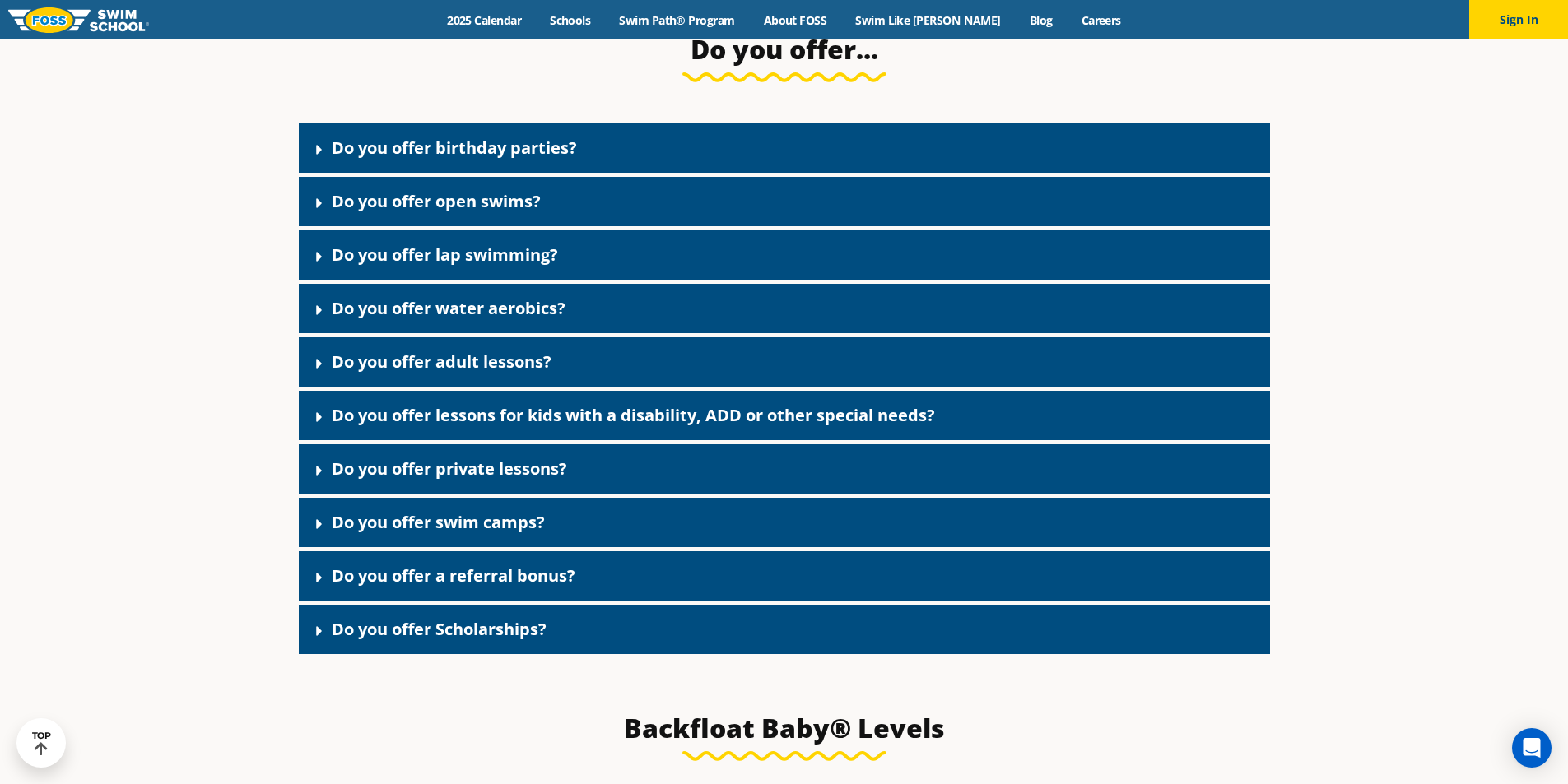
click at [415, 373] on link "Do you offer adult lessons?" at bounding box center [441, 361] width 219 height 23
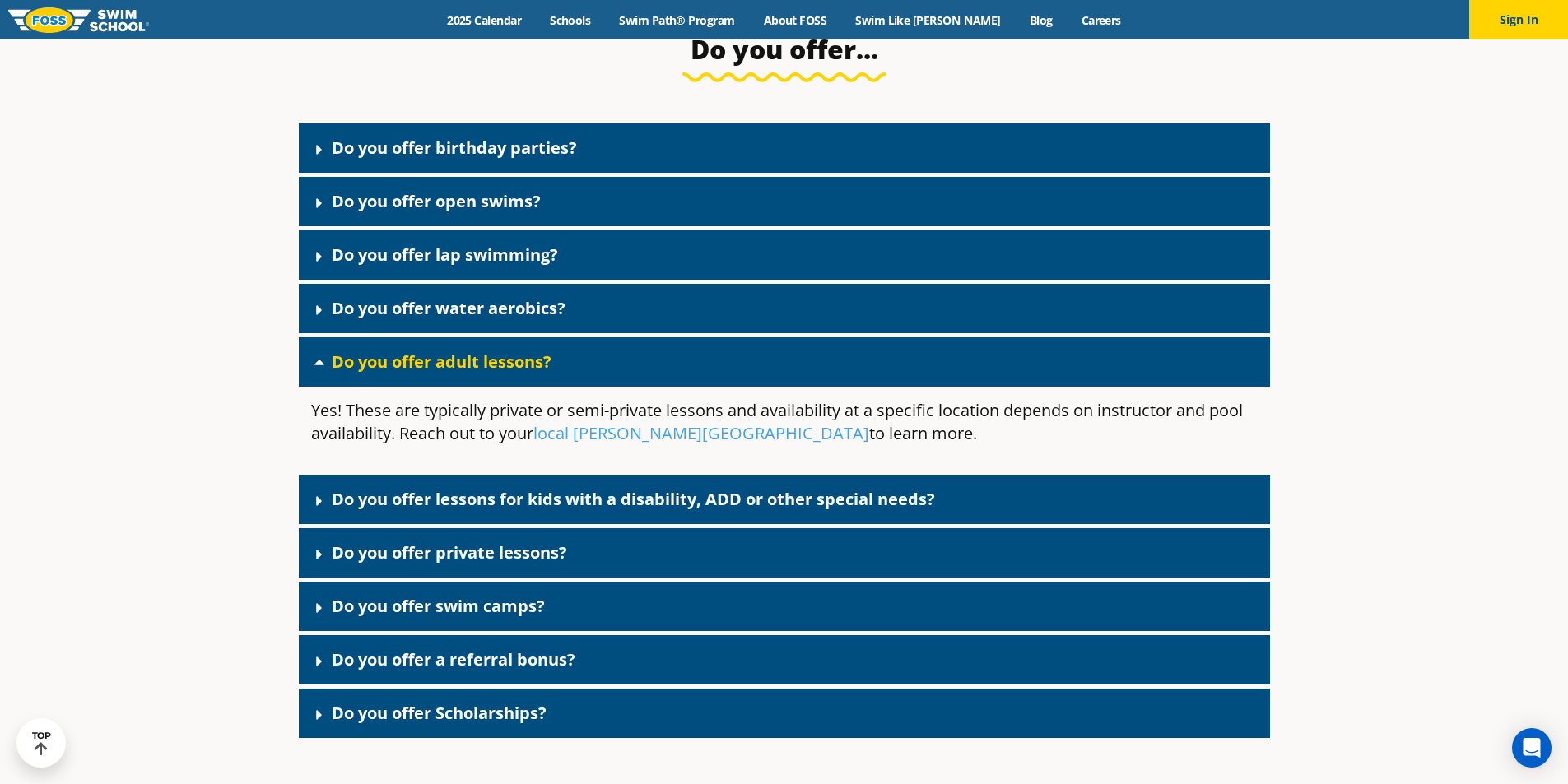
click at [479, 319] on link "Do you offer water aerobics?" at bounding box center [449, 308] width 234 height 23
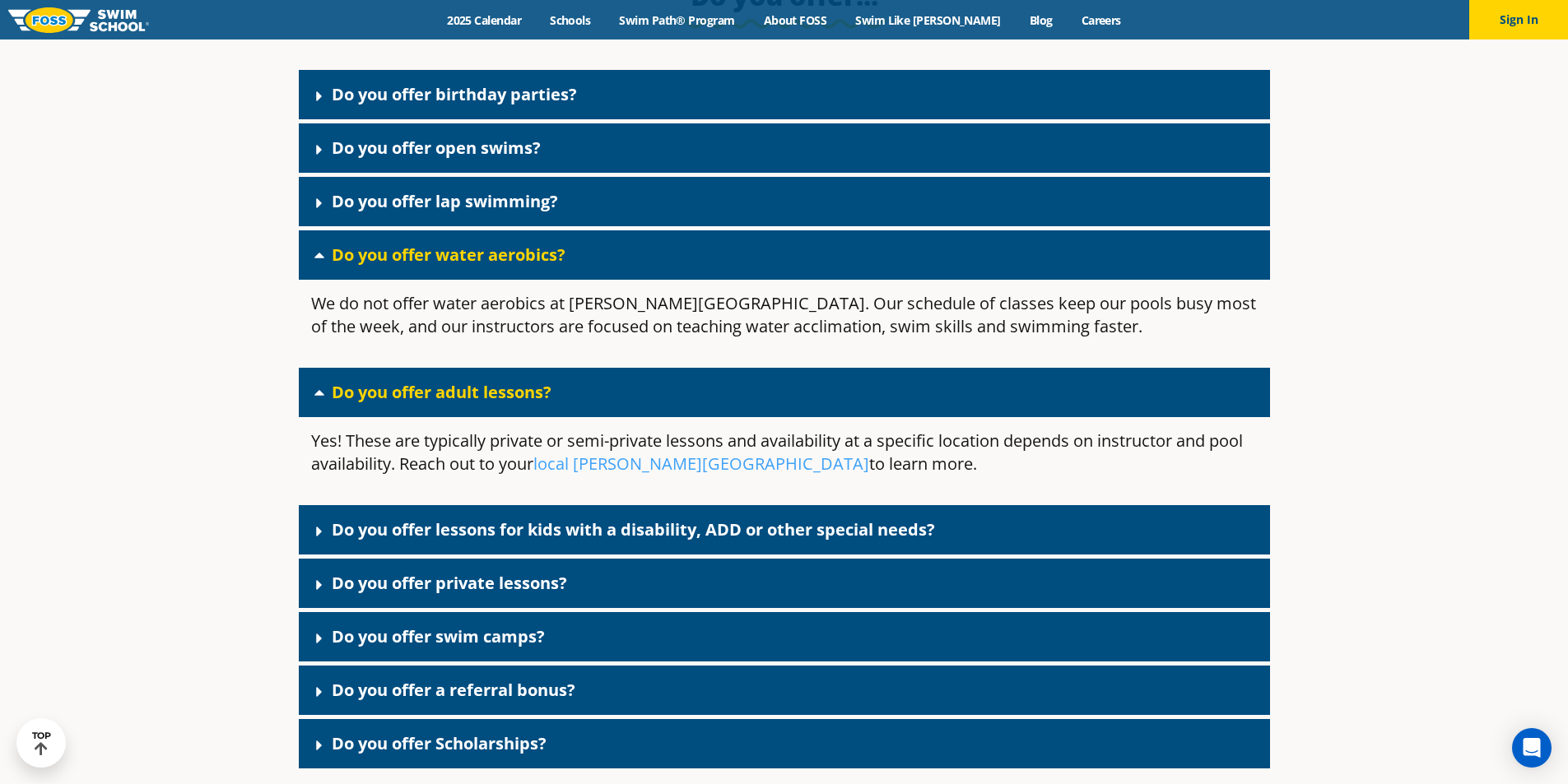
scroll to position [3413, 0]
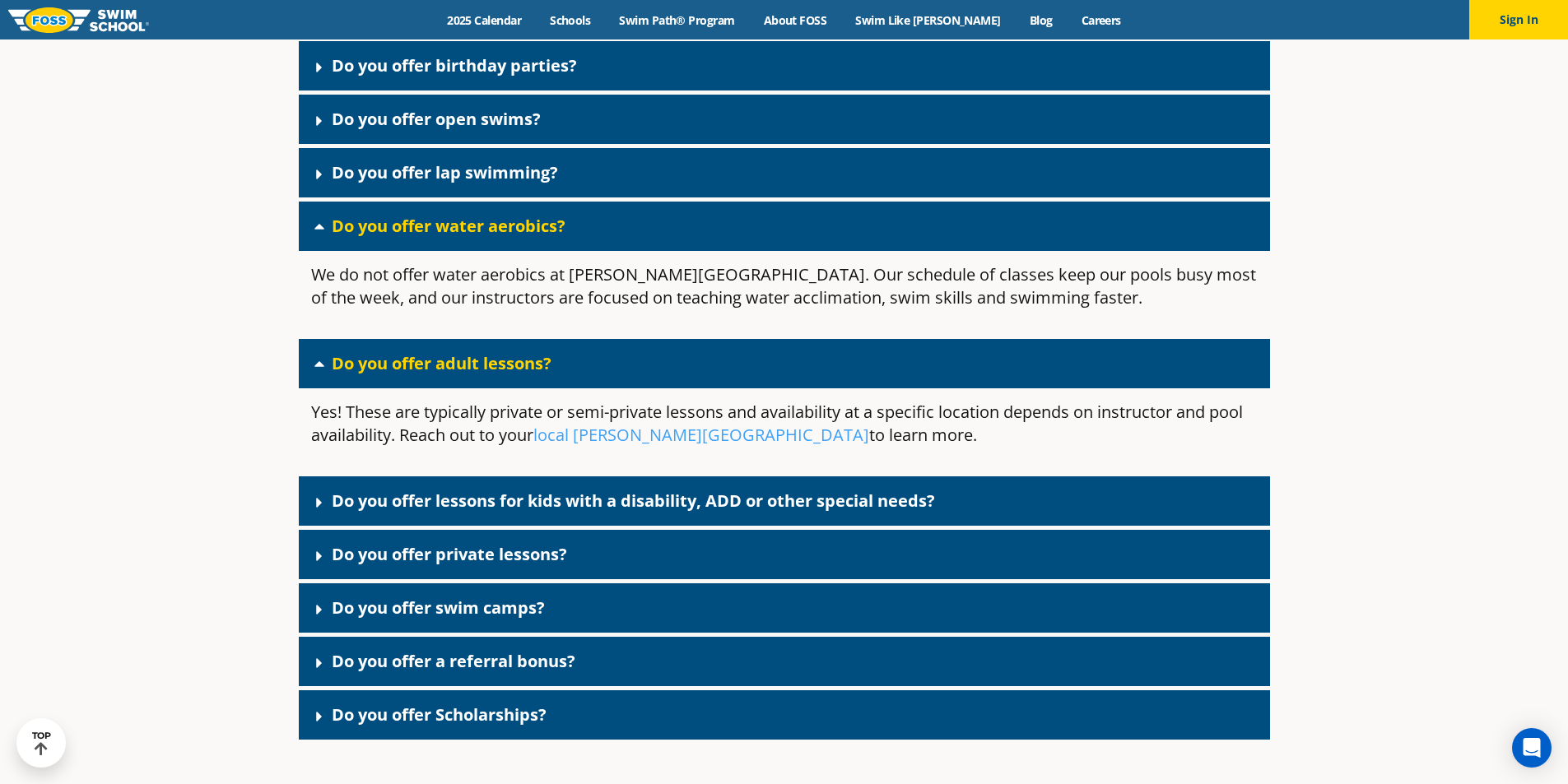
drag, startPoint x: 495, startPoint y: 423, endPoint x: 1113, endPoint y: 450, distance: 618.6
click at [1118, 447] on p "Yes! These are typically private or semi-private lessons and availability at a …" at bounding box center [784, 424] width 947 height 46
click at [1073, 447] on p "Yes! These are typically private or semi-private lessons and availability at a …" at bounding box center [784, 424] width 947 height 46
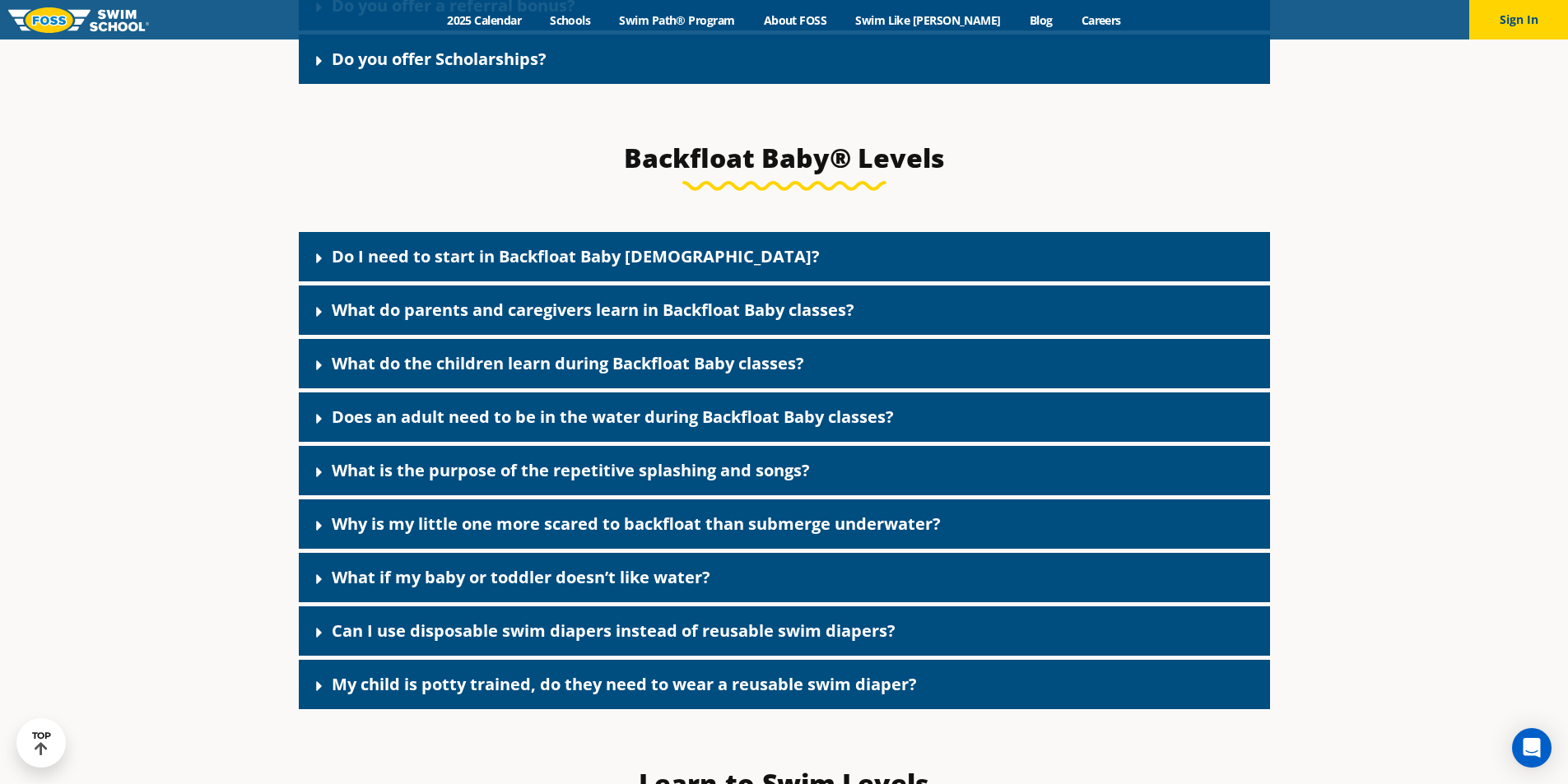
scroll to position [4071, 0]
